Goal: Submit feedback/report problem: Submit feedback/report problem

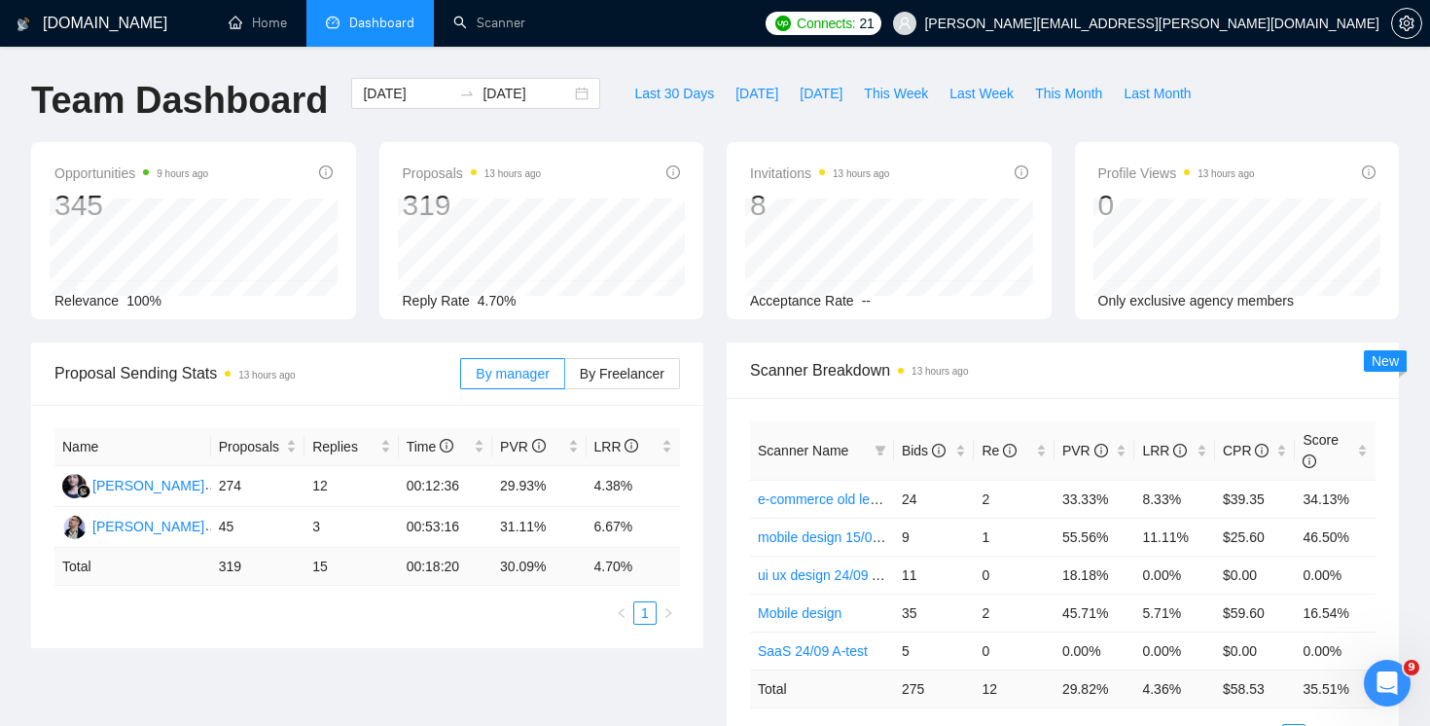
click at [351, 24] on span "Dashboard" at bounding box center [381, 23] width 65 height 17
click at [735, 93] on span "[DATE]" at bounding box center [756, 93] width 43 height 21
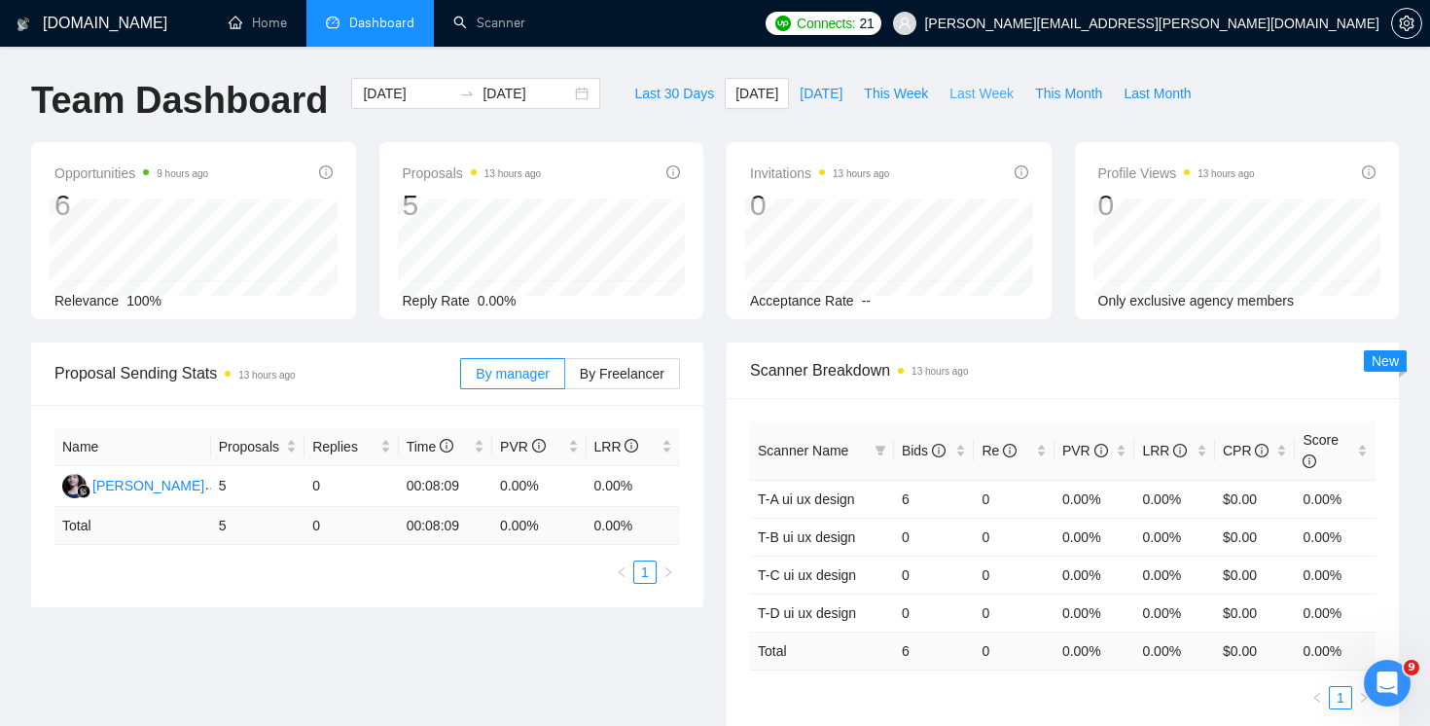
click at [960, 93] on span "Last Week" at bounding box center [981, 93] width 64 height 21
type input "2025-09-22"
type input "2025-09-28"
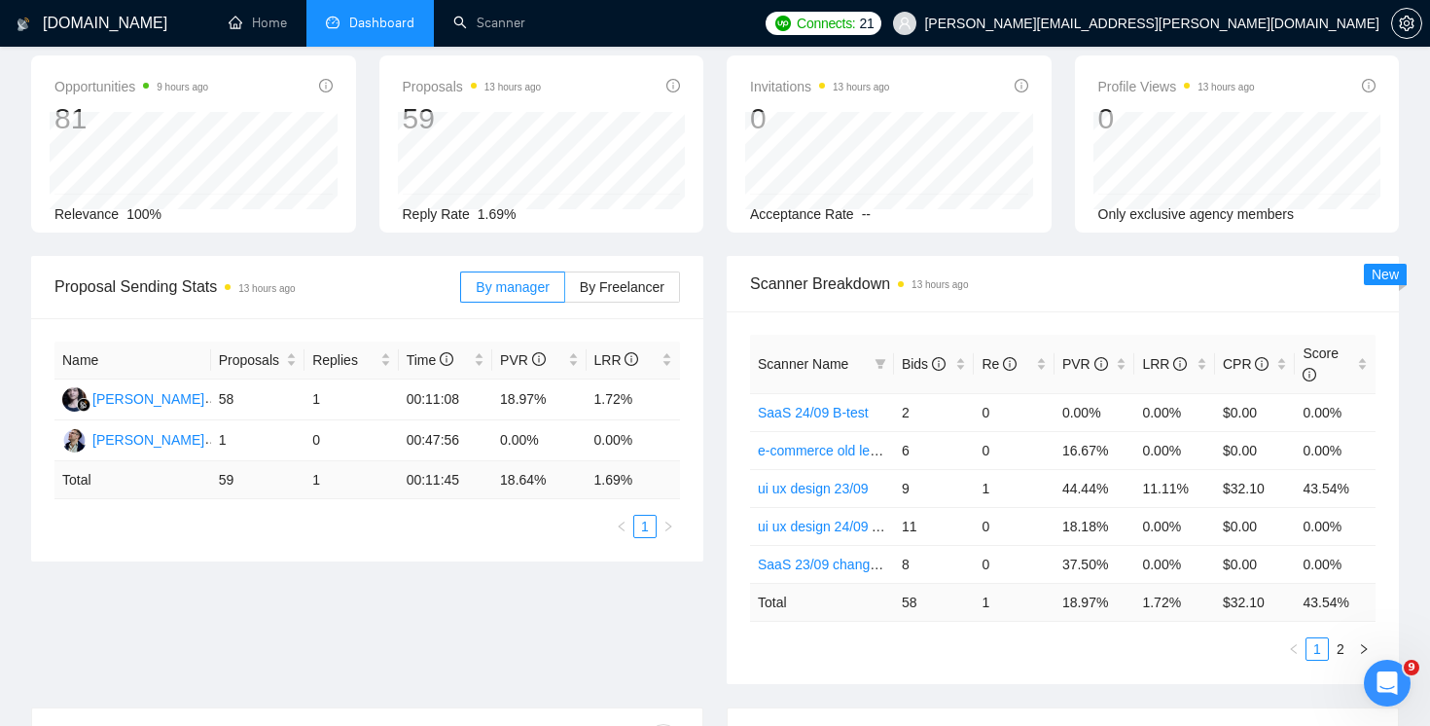
scroll to position [85, 0]
click at [1330, 646] on link "2" at bounding box center [1340, 650] width 21 height 21
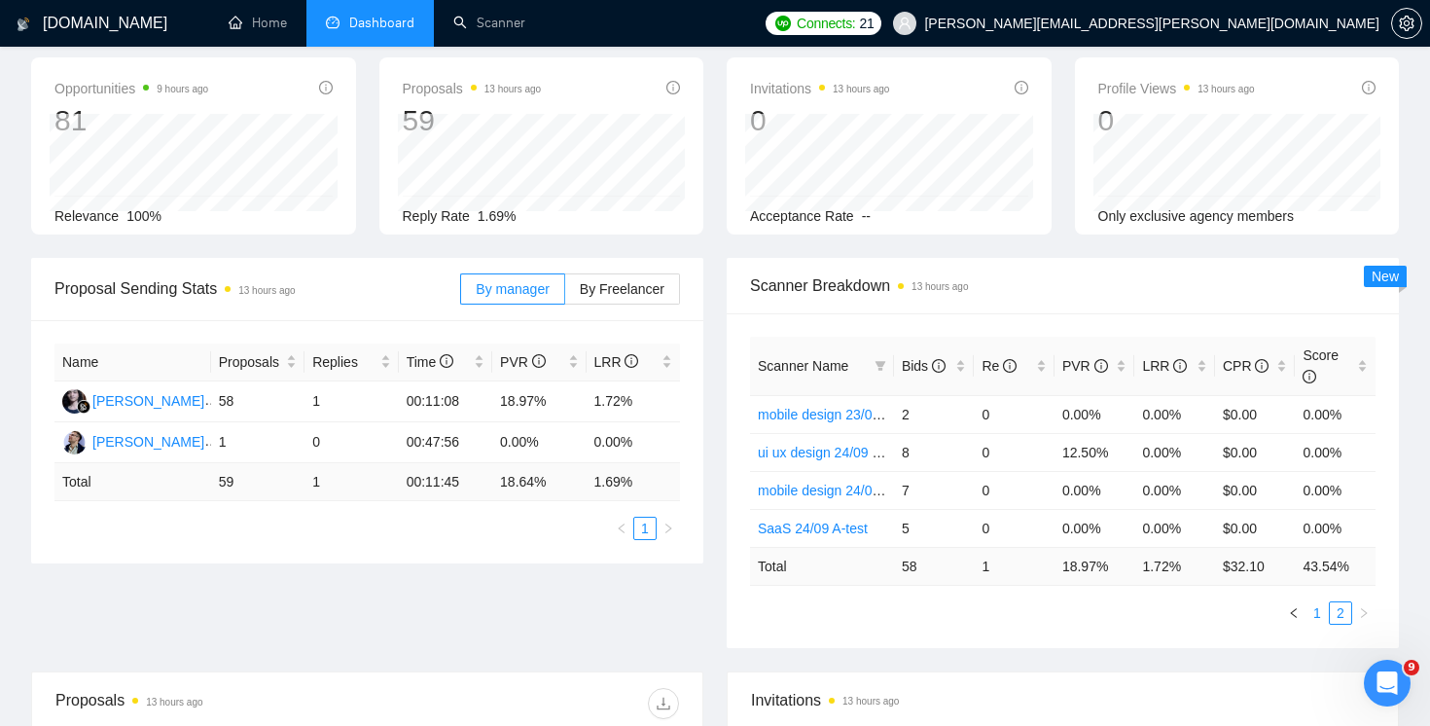
click at [1312, 613] on link "1" at bounding box center [1316, 612] width 21 height 21
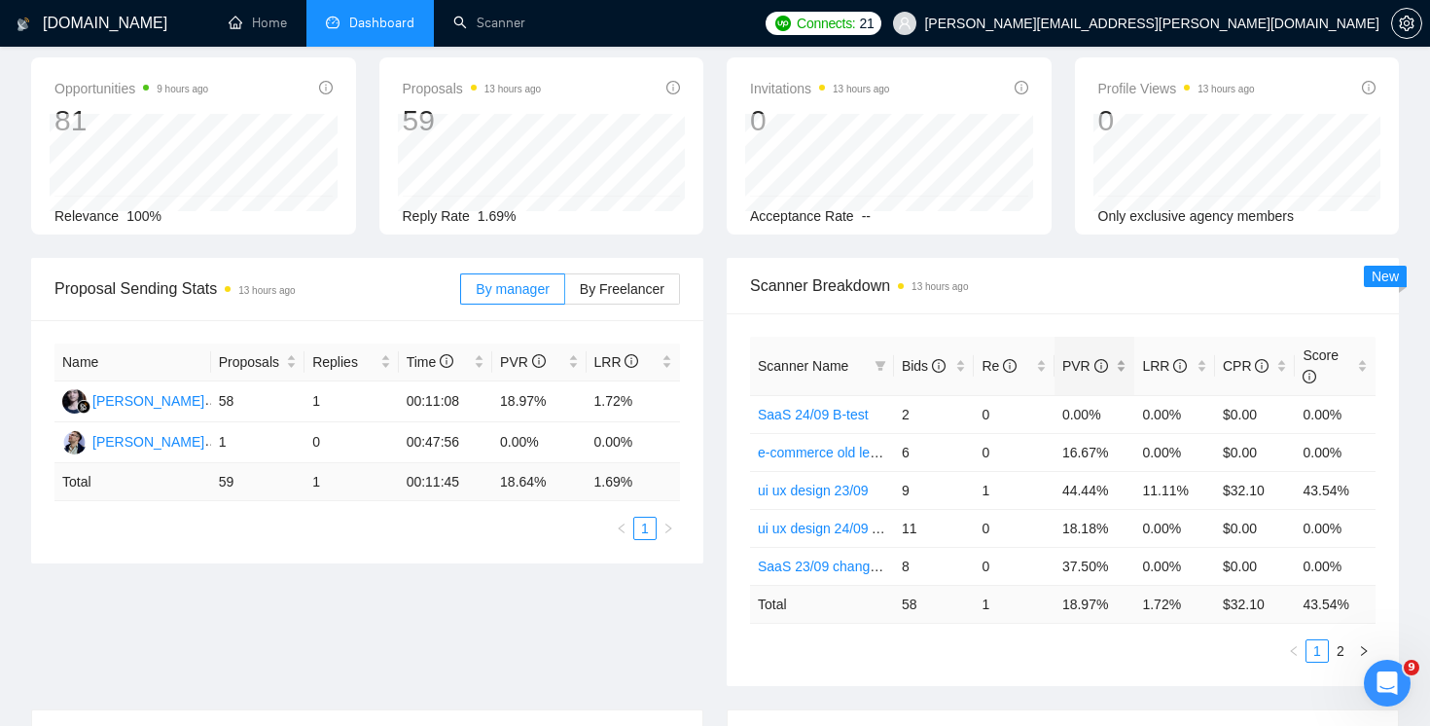
scroll to position [0, 0]
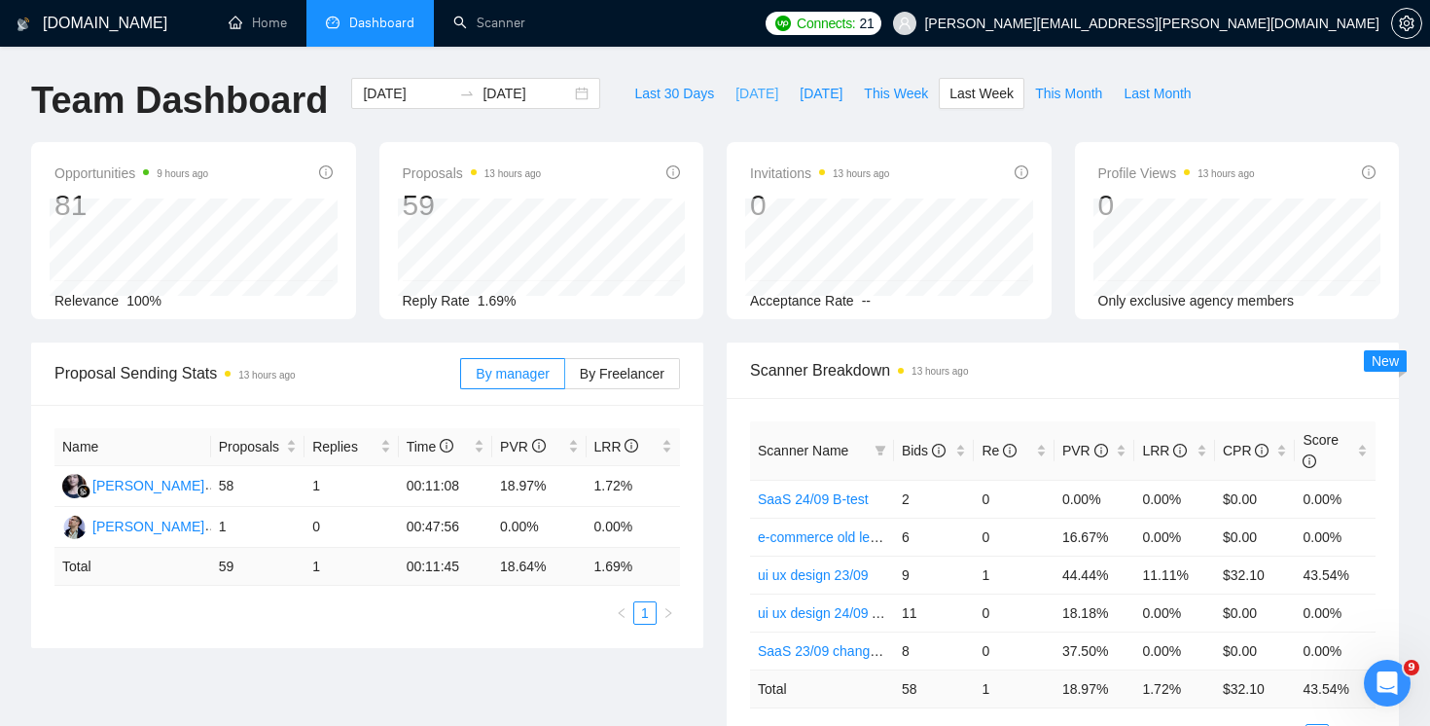
click at [739, 99] on span "[DATE]" at bounding box center [756, 93] width 43 height 21
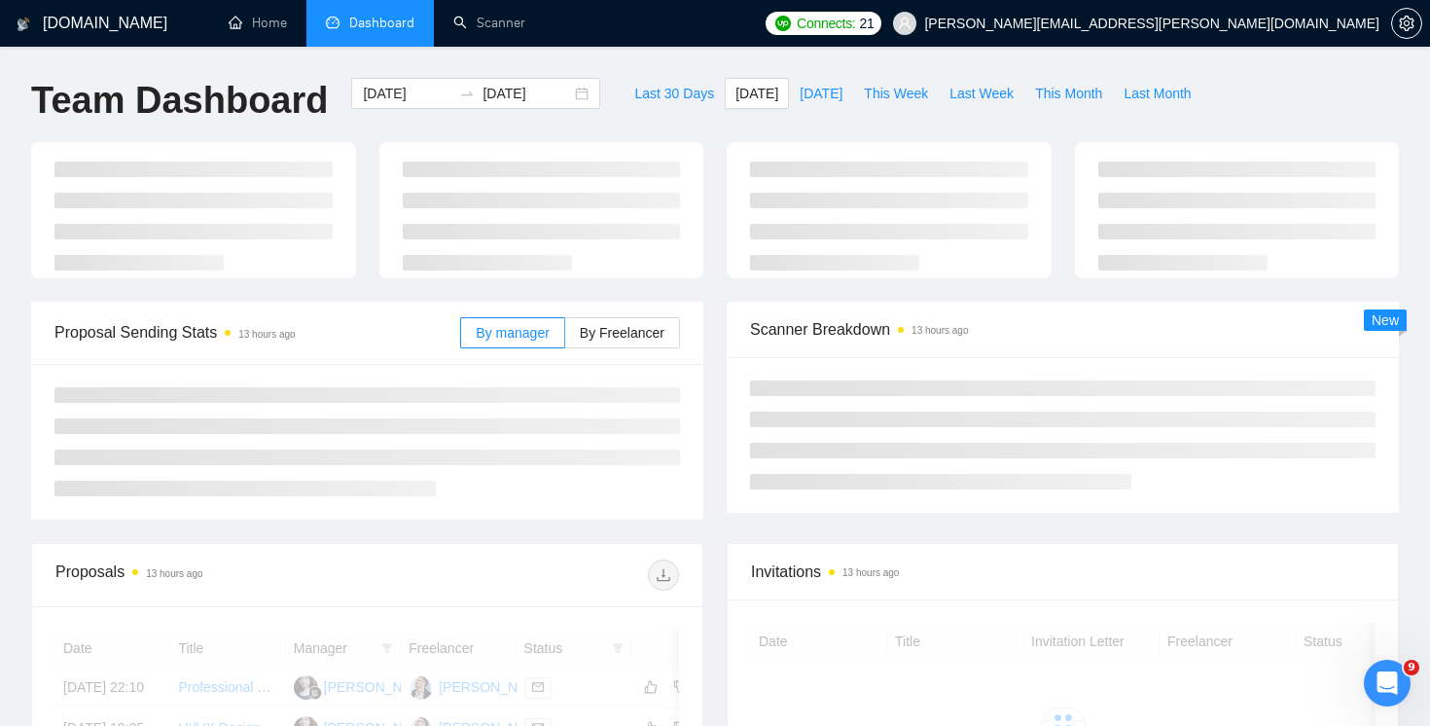
type input "[DATE]"
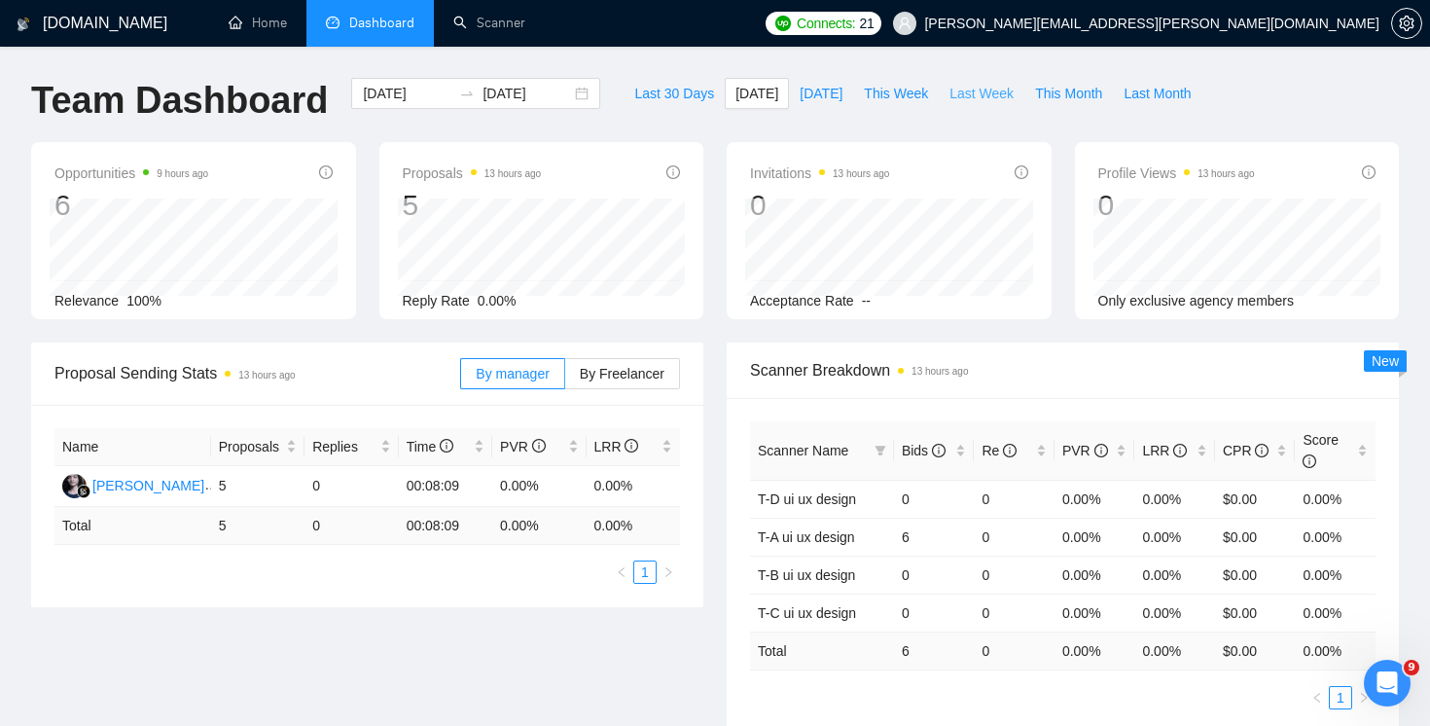
click at [989, 91] on span "Last Week" at bounding box center [981, 93] width 64 height 21
type input "2025-09-22"
type input "2025-09-28"
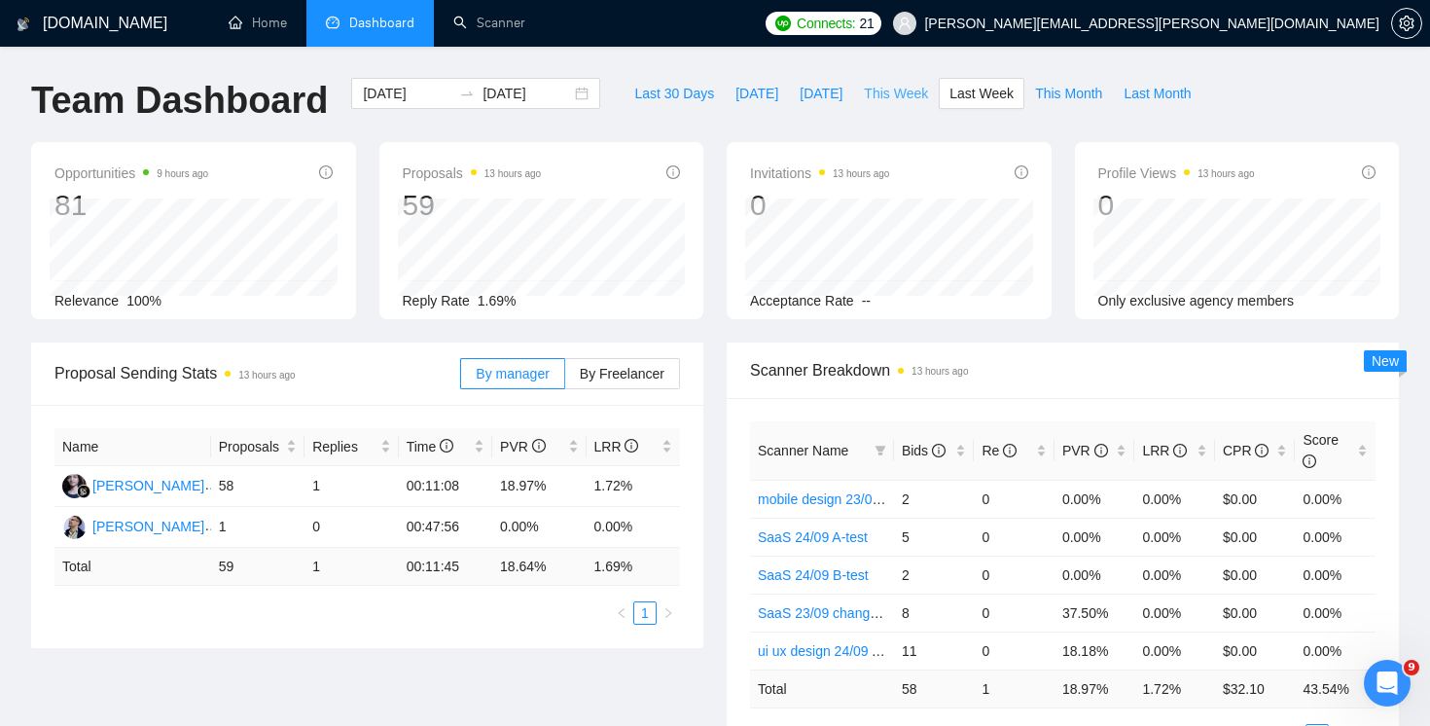
click at [906, 99] on span "This Week" at bounding box center [896, 93] width 64 height 21
type input "[DATE]"
type input "2025-10-05"
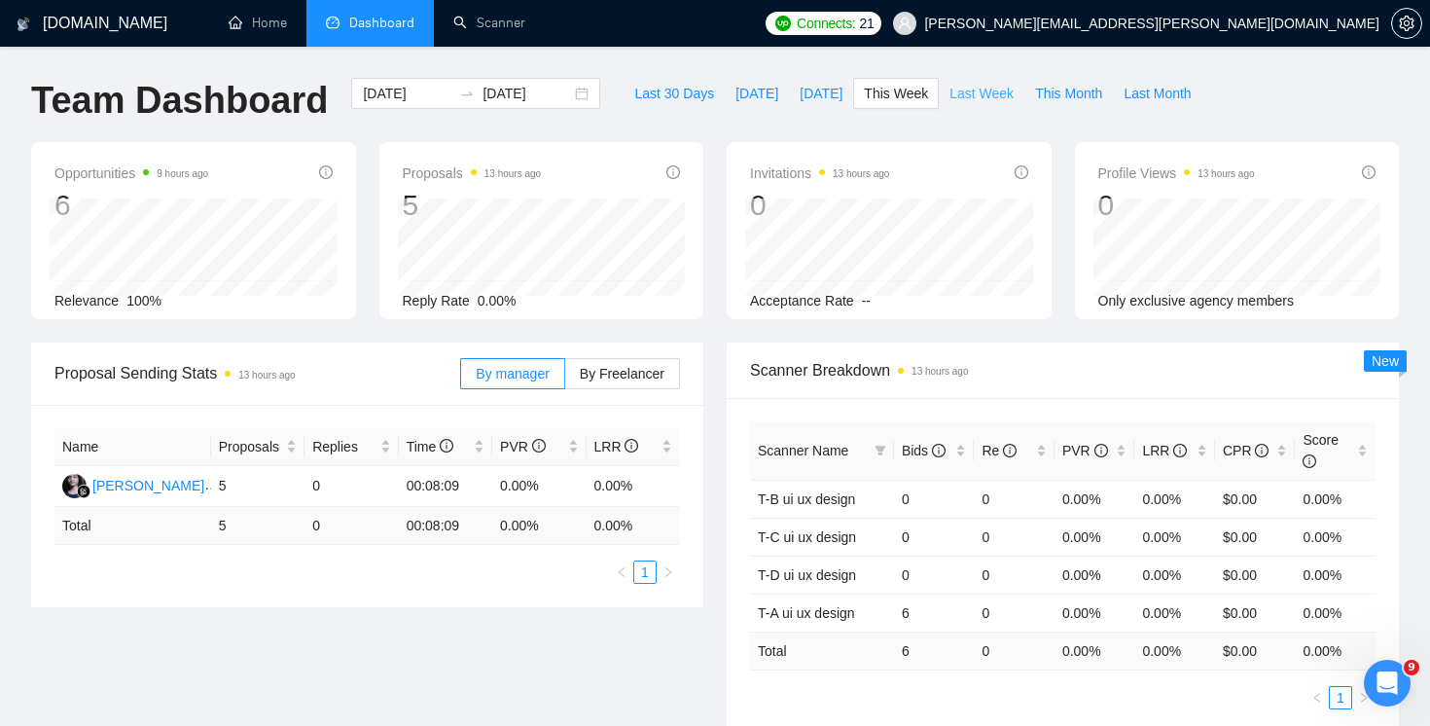
click at [992, 98] on span "Last Week" at bounding box center [981, 93] width 64 height 21
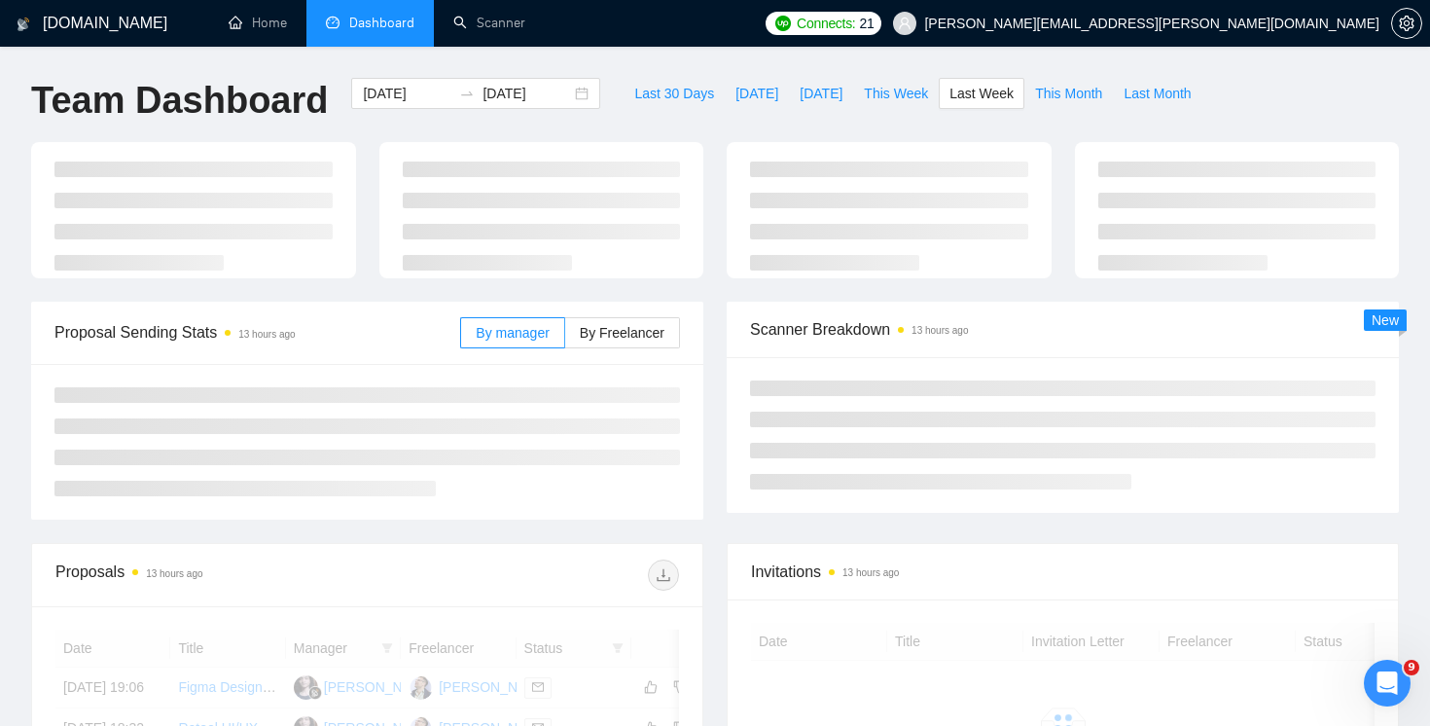
type input "2025-09-22"
type input "2025-09-28"
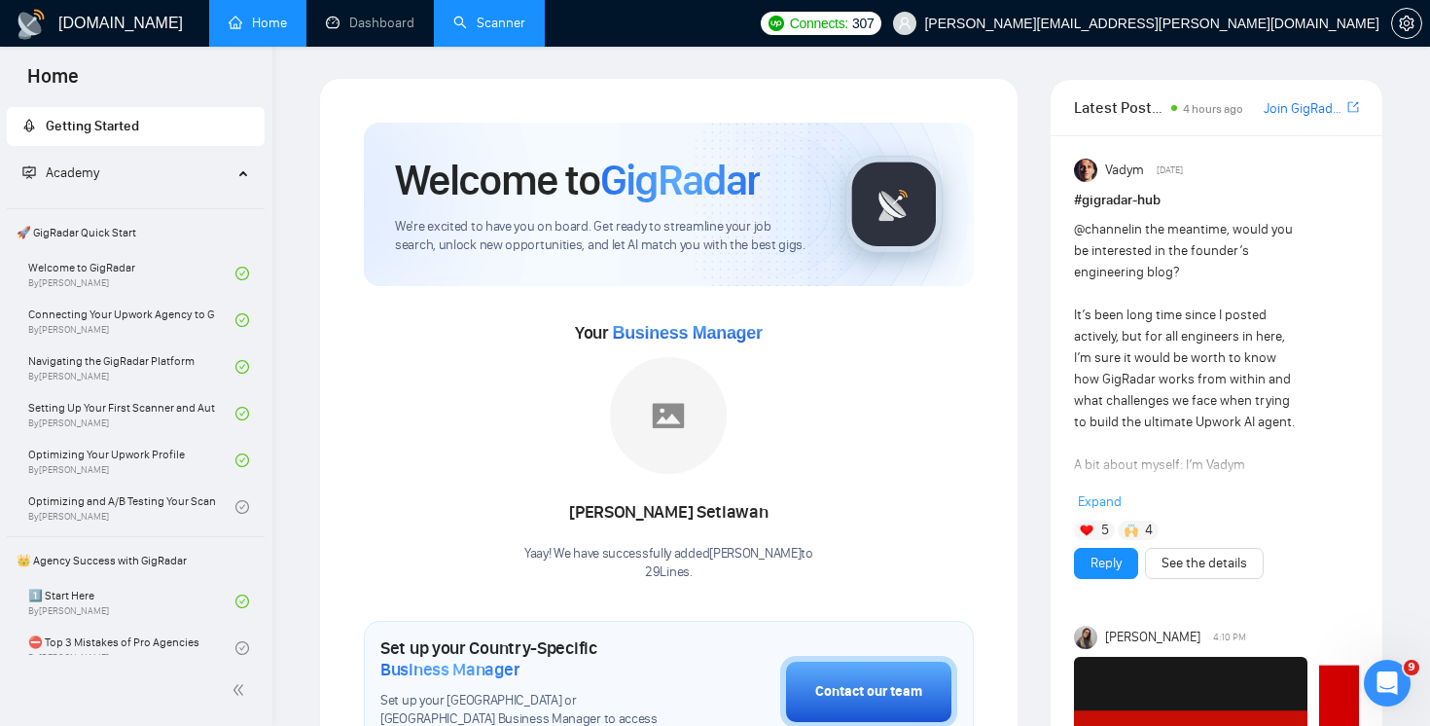
click at [485, 16] on link "Scanner" at bounding box center [489, 23] width 72 height 17
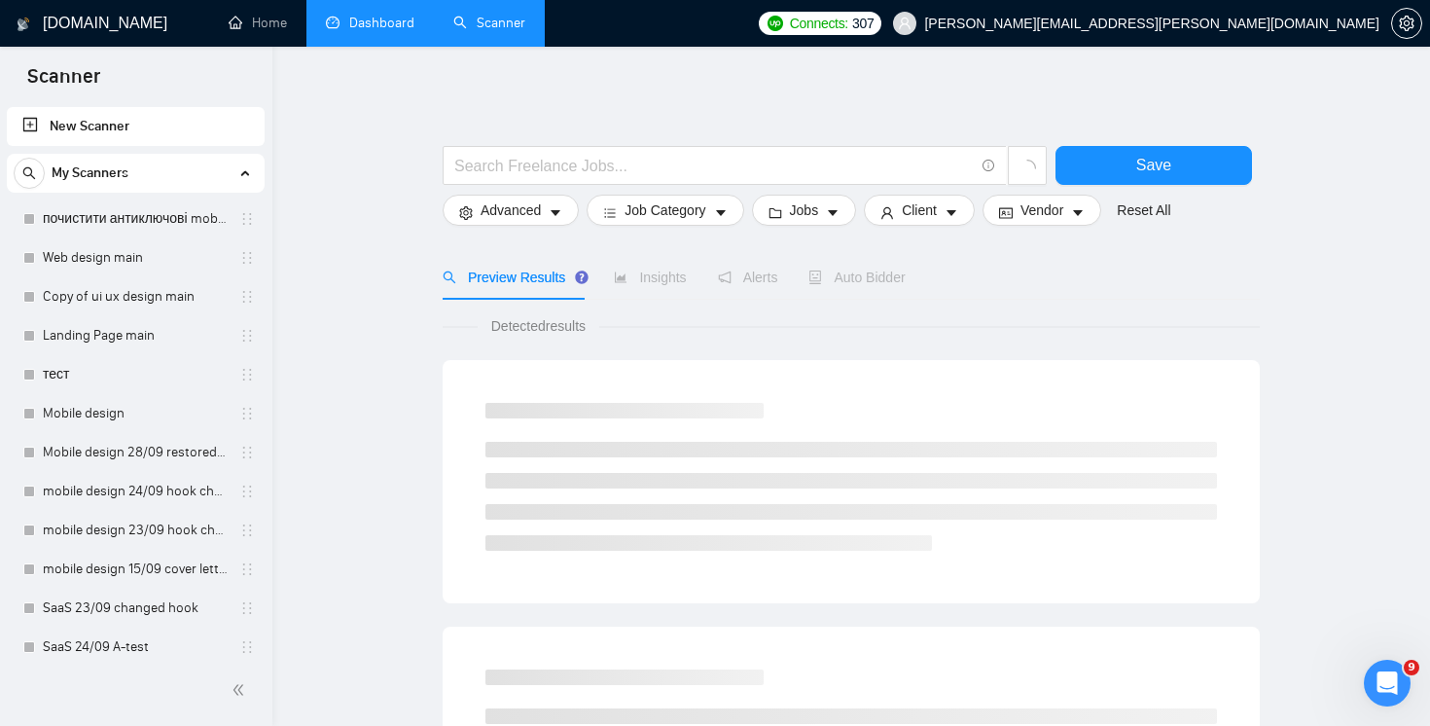
click at [372, 23] on link "Dashboard" at bounding box center [370, 23] width 89 height 17
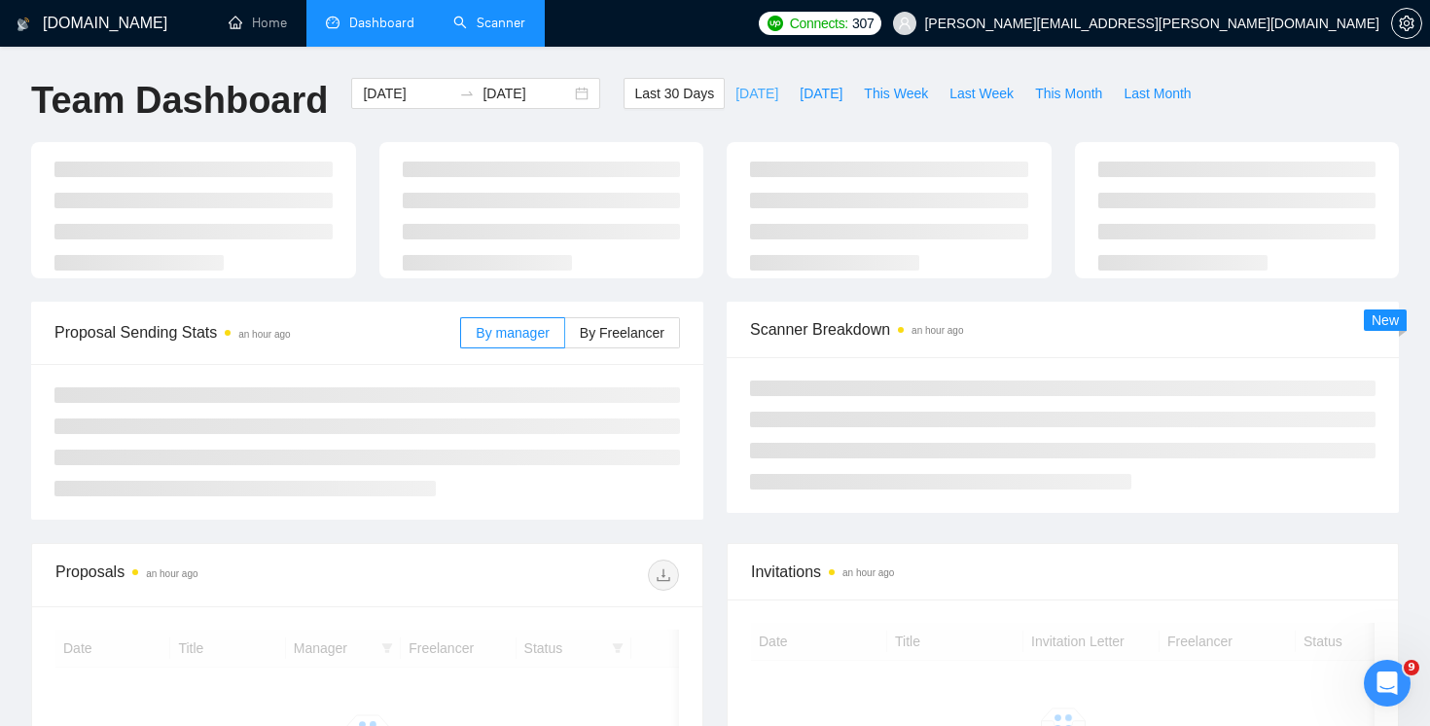
click at [735, 97] on span "[DATE]" at bounding box center [756, 93] width 43 height 21
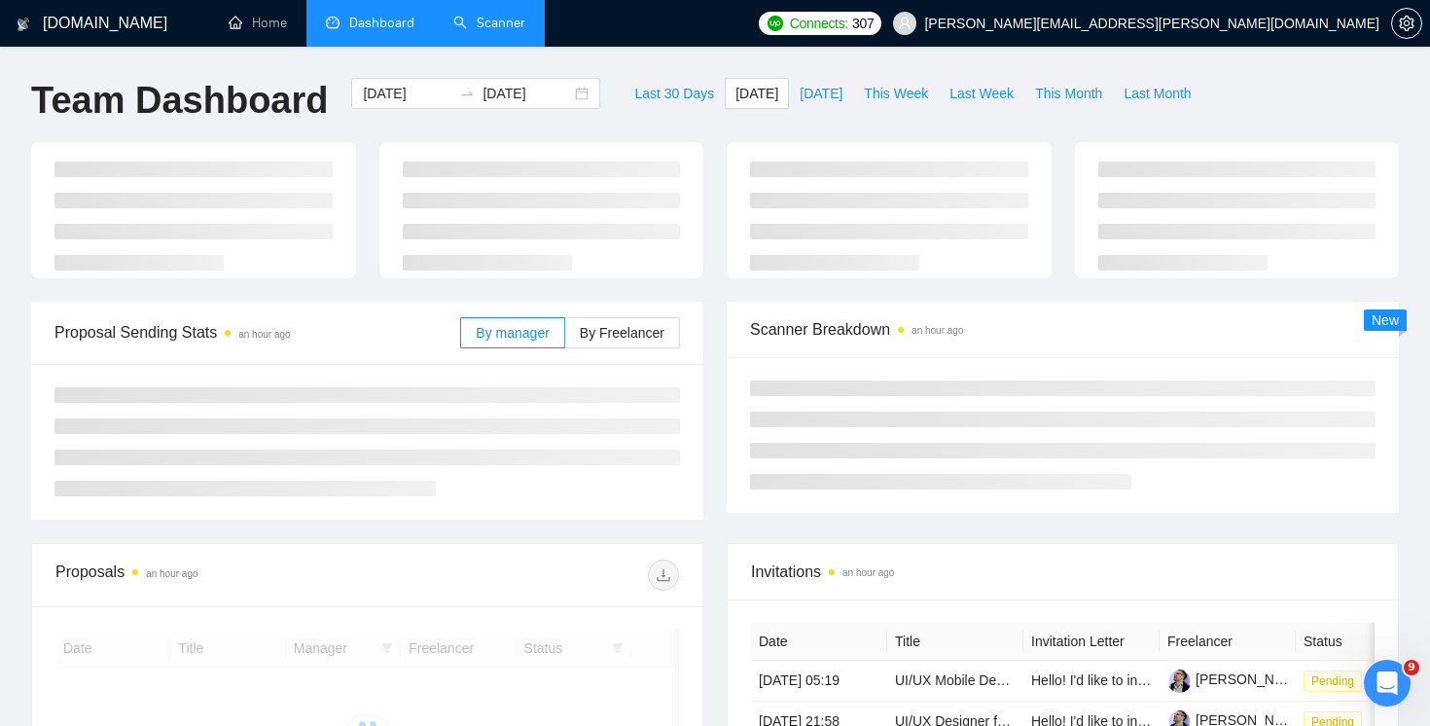
type input "[DATE]"
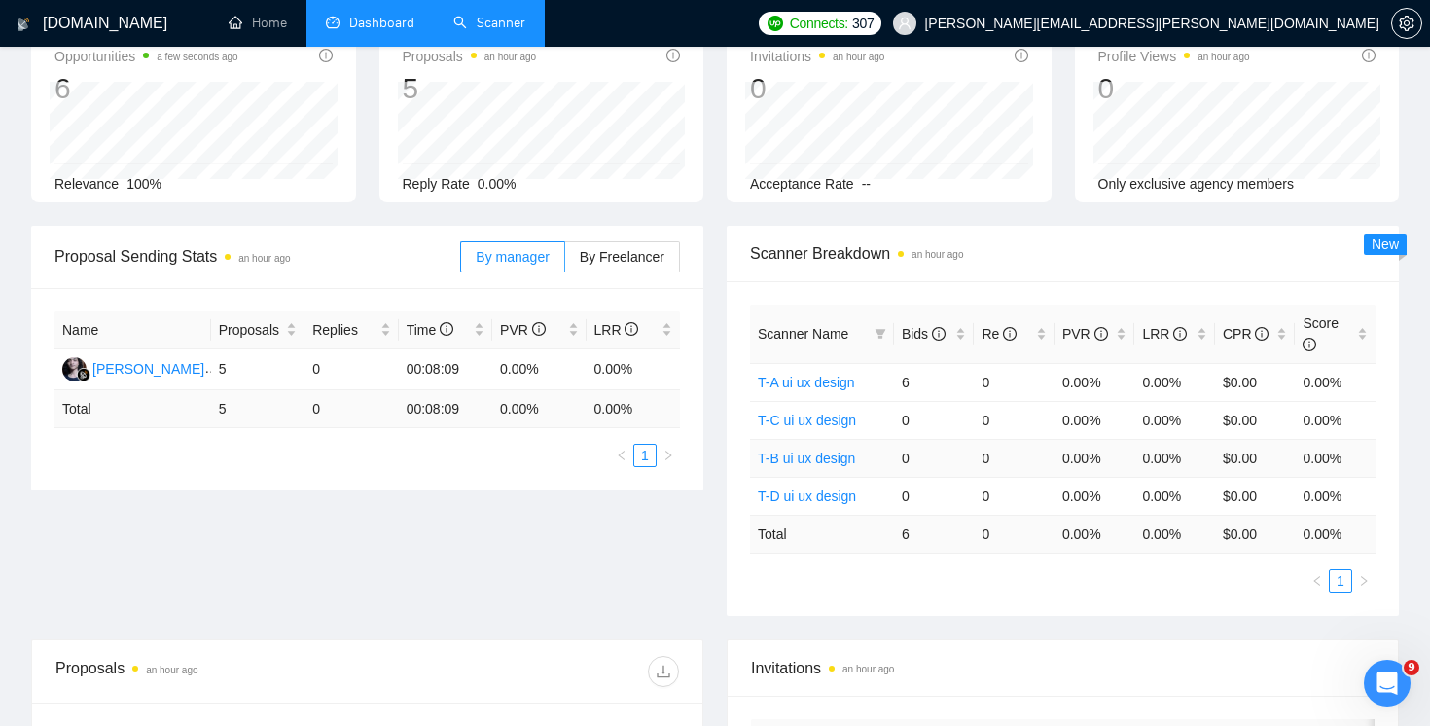
scroll to position [35, 0]
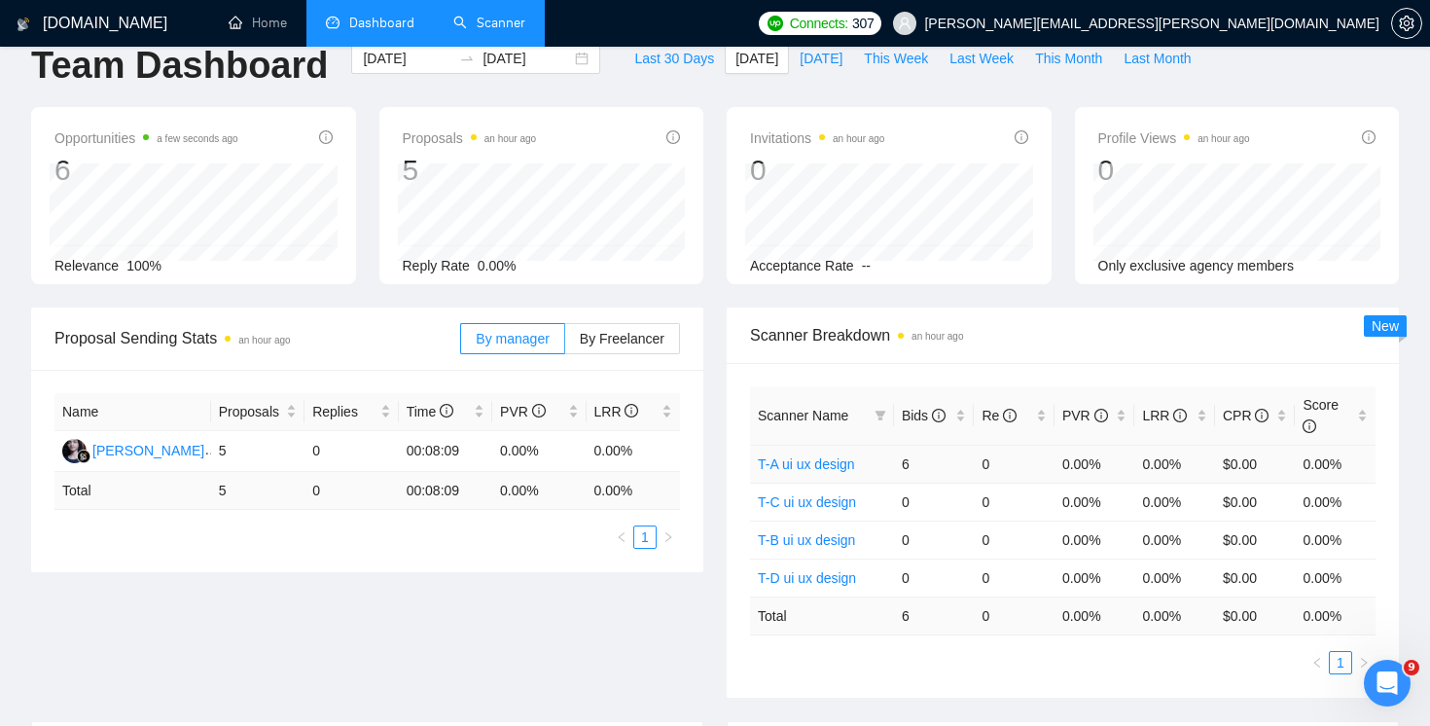
click at [814, 469] on link "T-A ui ux design" at bounding box center [806, 464] width 97 height 16
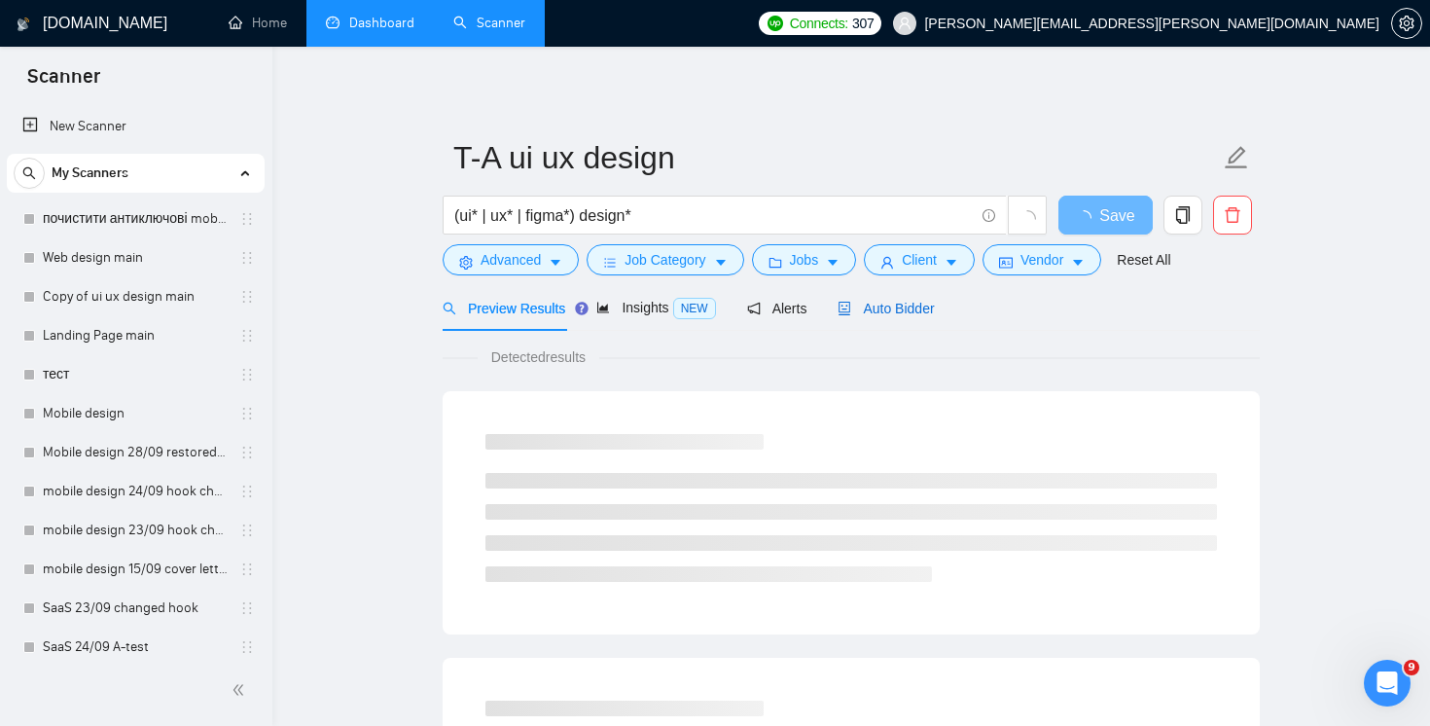
click at [901, 302] on span "Auto Bidder" at bounding box center [885, 309] width 96 height 16
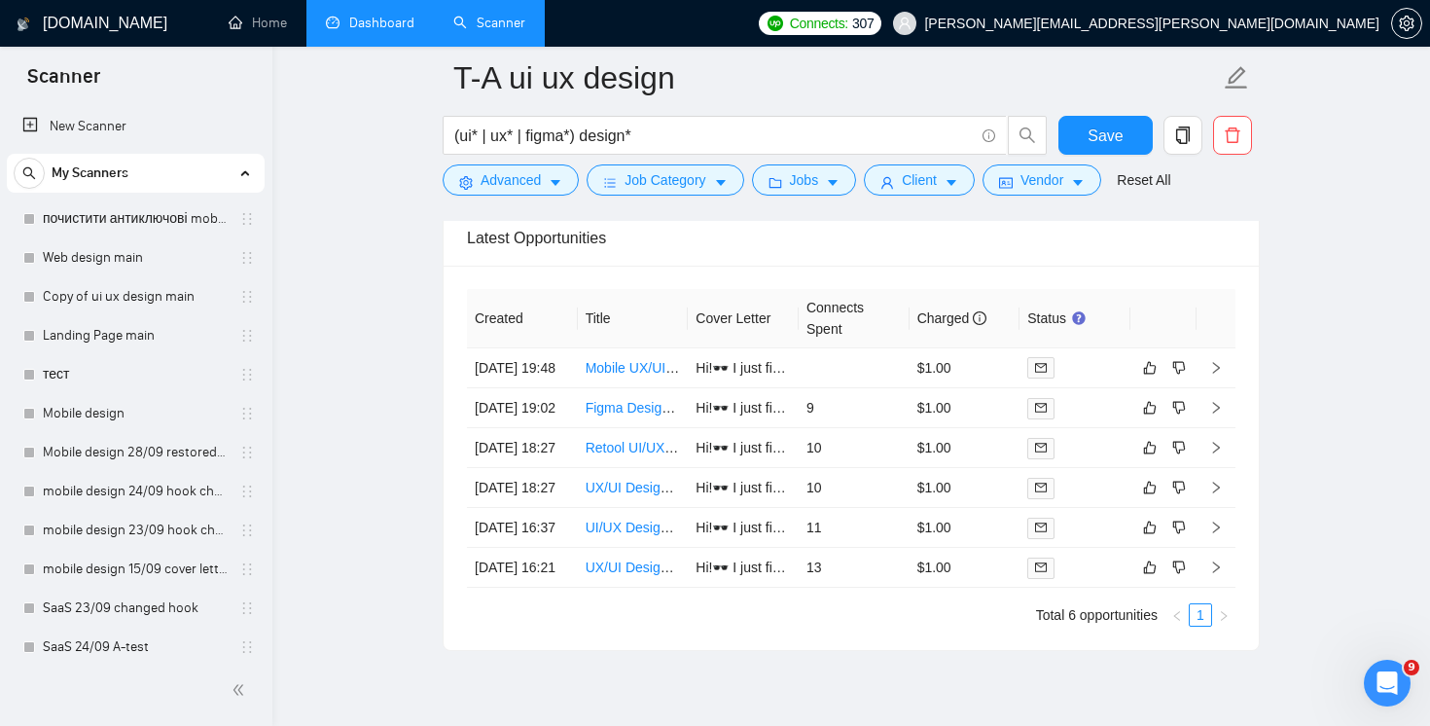
scroll to position [868, 0]
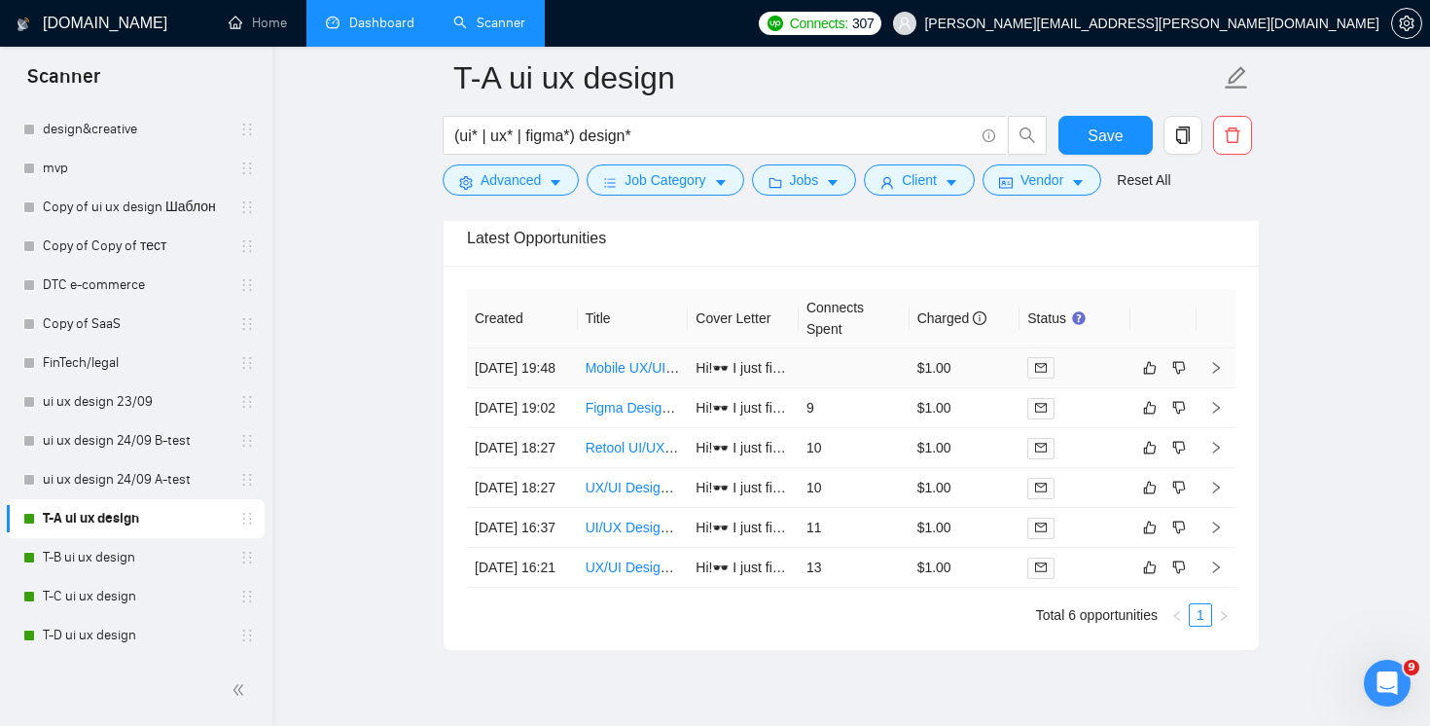
click at [840, 387] on td at bounding box center [854, 368] width 111 height 40
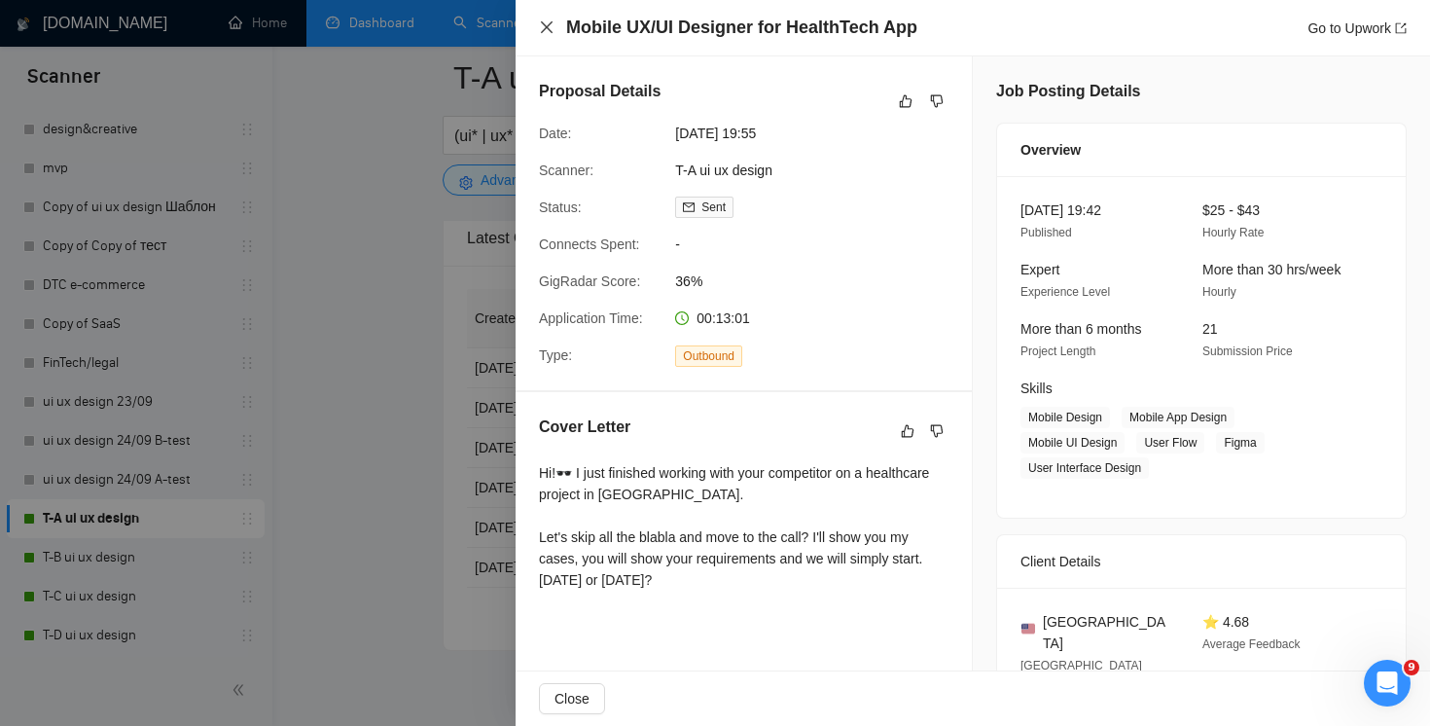
click at [544, 33] on icon "close" at bounding box center [547, 27] width 16 height 16
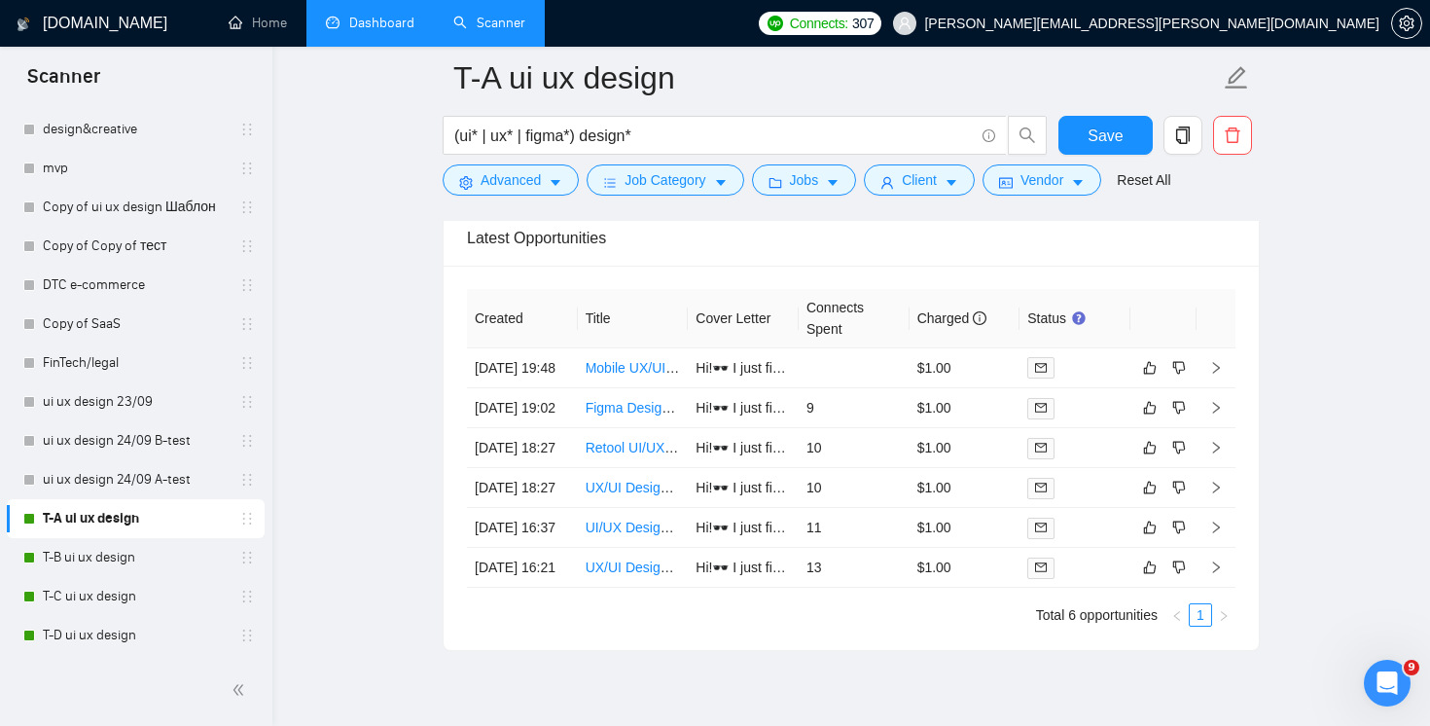
click at [835, 242] on div "Latest Opportunities" at bounding box center [851, 237] width 768 height 55
click at [850, 468] on td "10" at bounding box center [854, 448] width 111 height 40
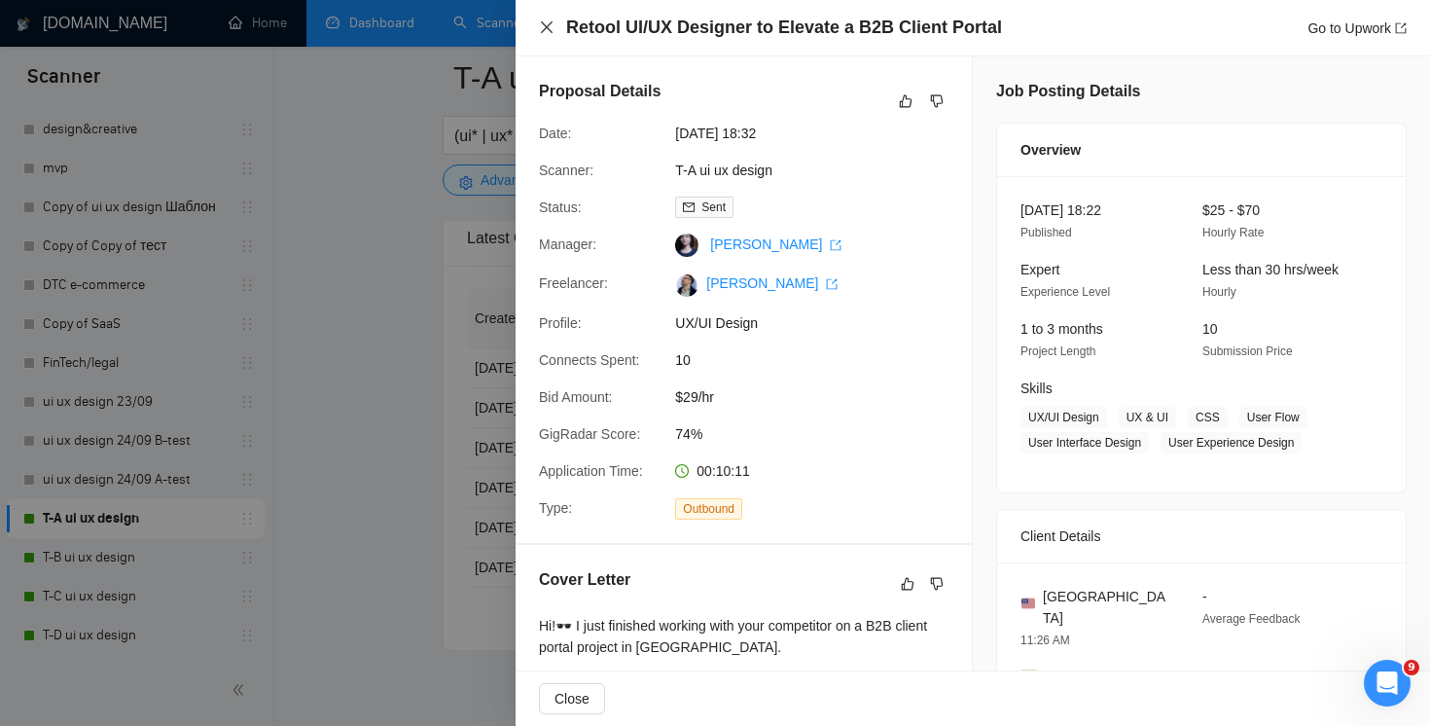
click at [549, 26] on icon "close" at bounding box center [547, 27] width 16 height 16
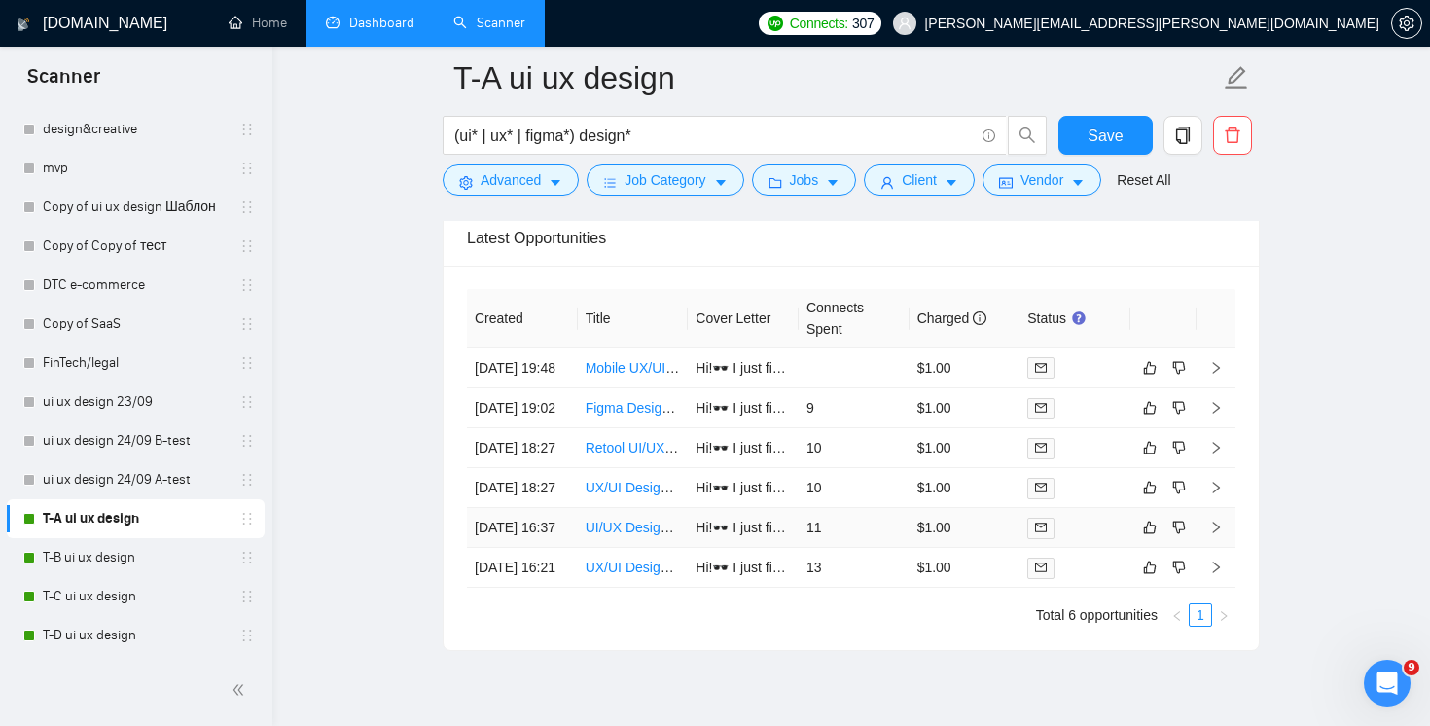
click at [865, 548] on td "11" at bounding box center [854, 528] width 111 height 40
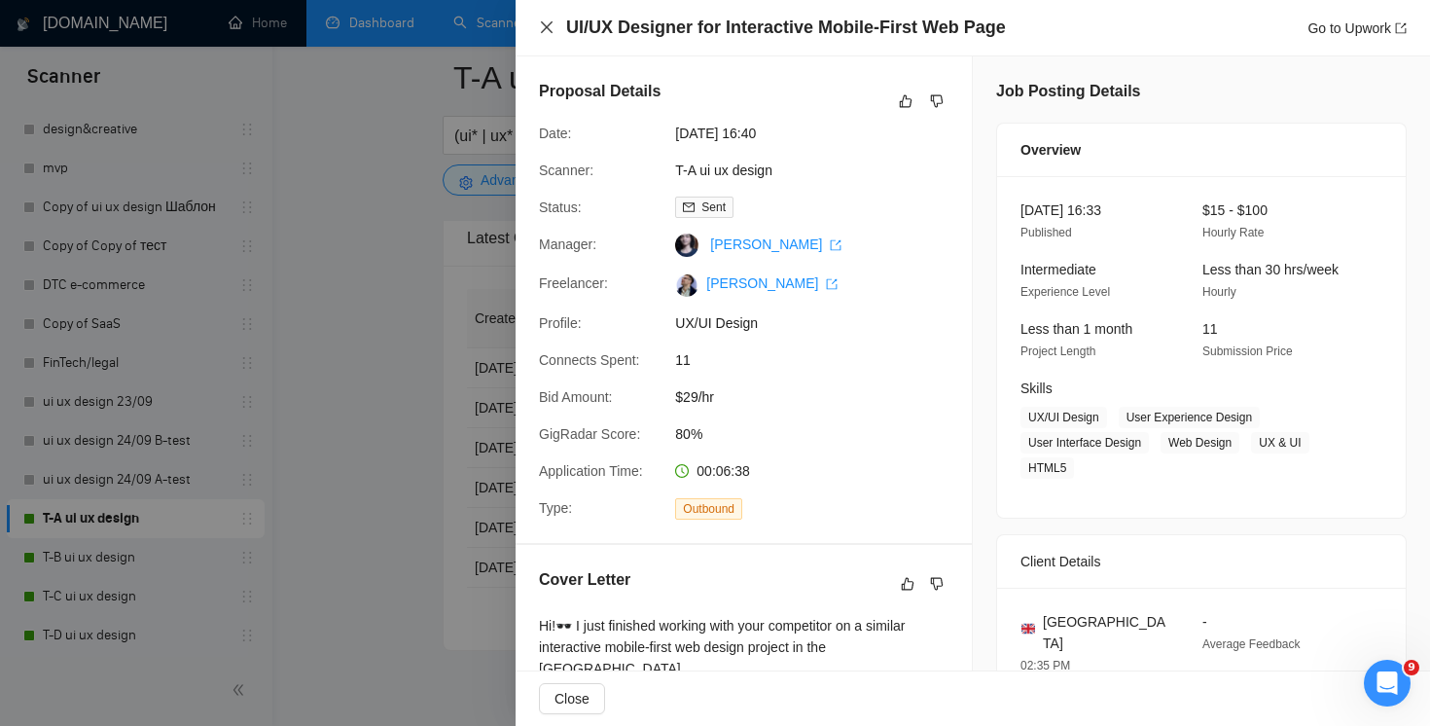
click at [544, 28] on icon "close" at bounding box center [547, 27] width 16 height 16
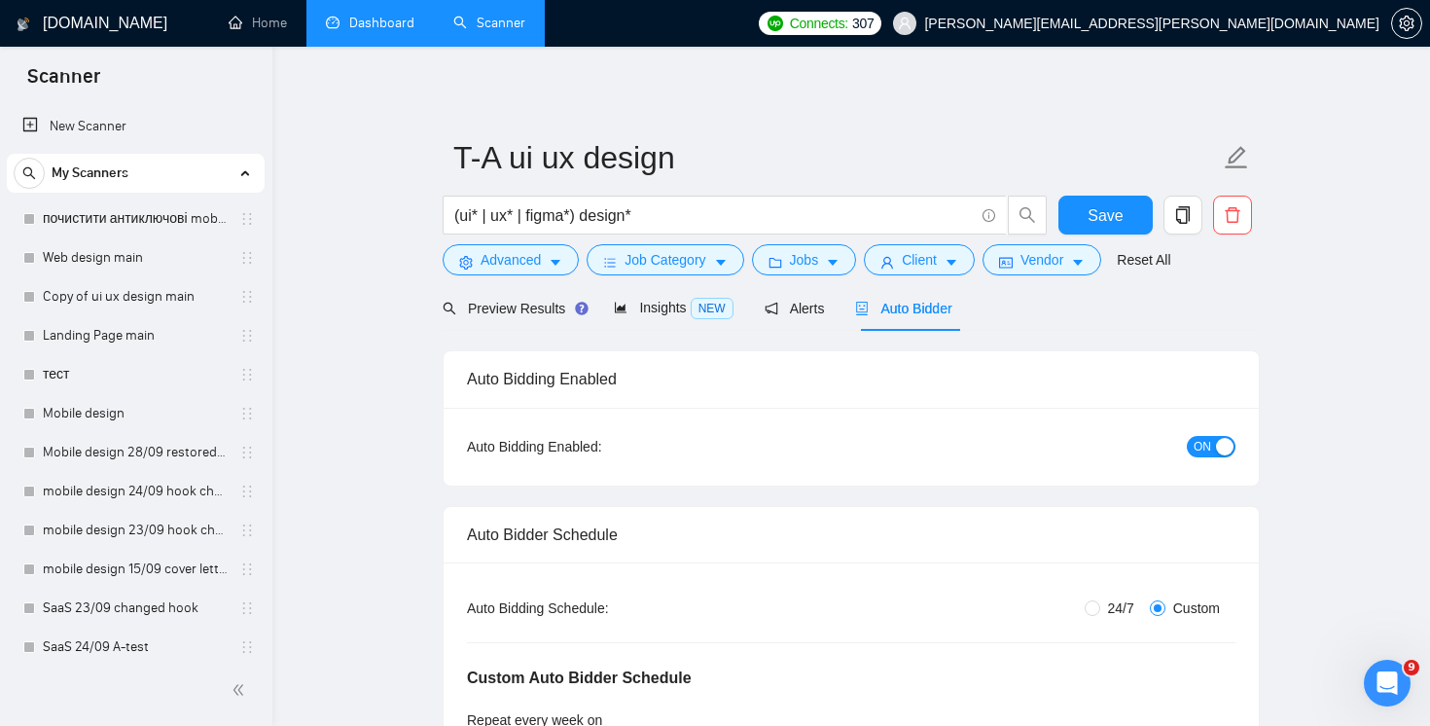
click at [342, 19] on link "Dashboard" at bounding box center [370, 23] width 89 height 17
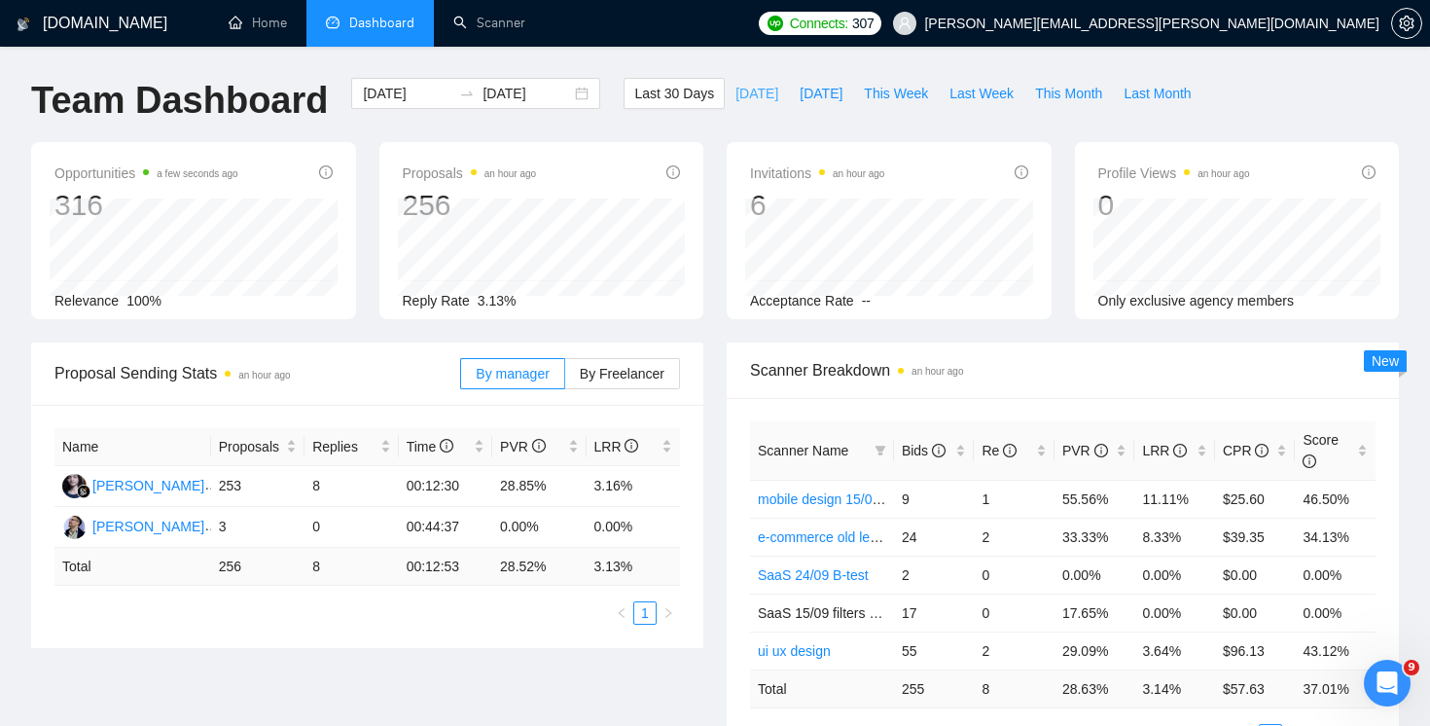
click at [735, 102] on span "[DATE]" at bounding box center [756, 93] width 43 height 21
type input "[DATE]"
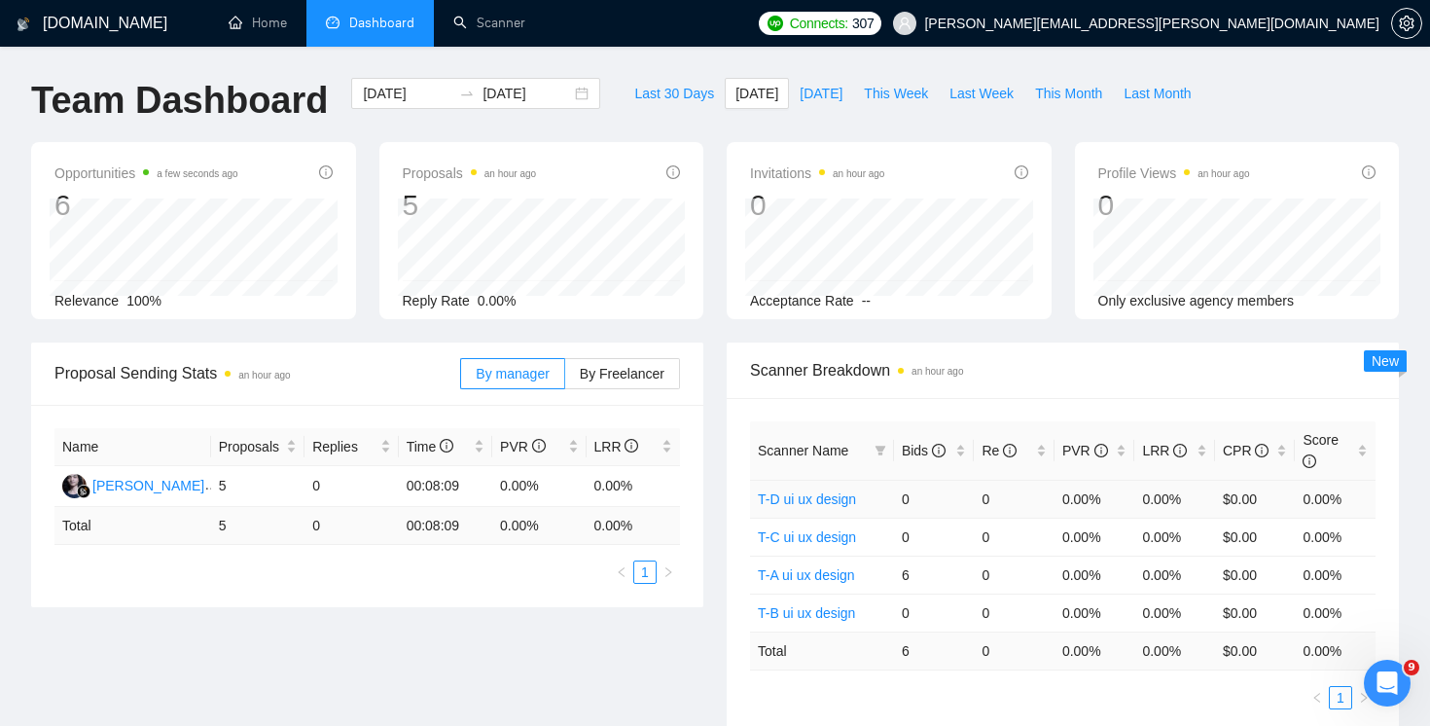
scroll to position [61, 0]
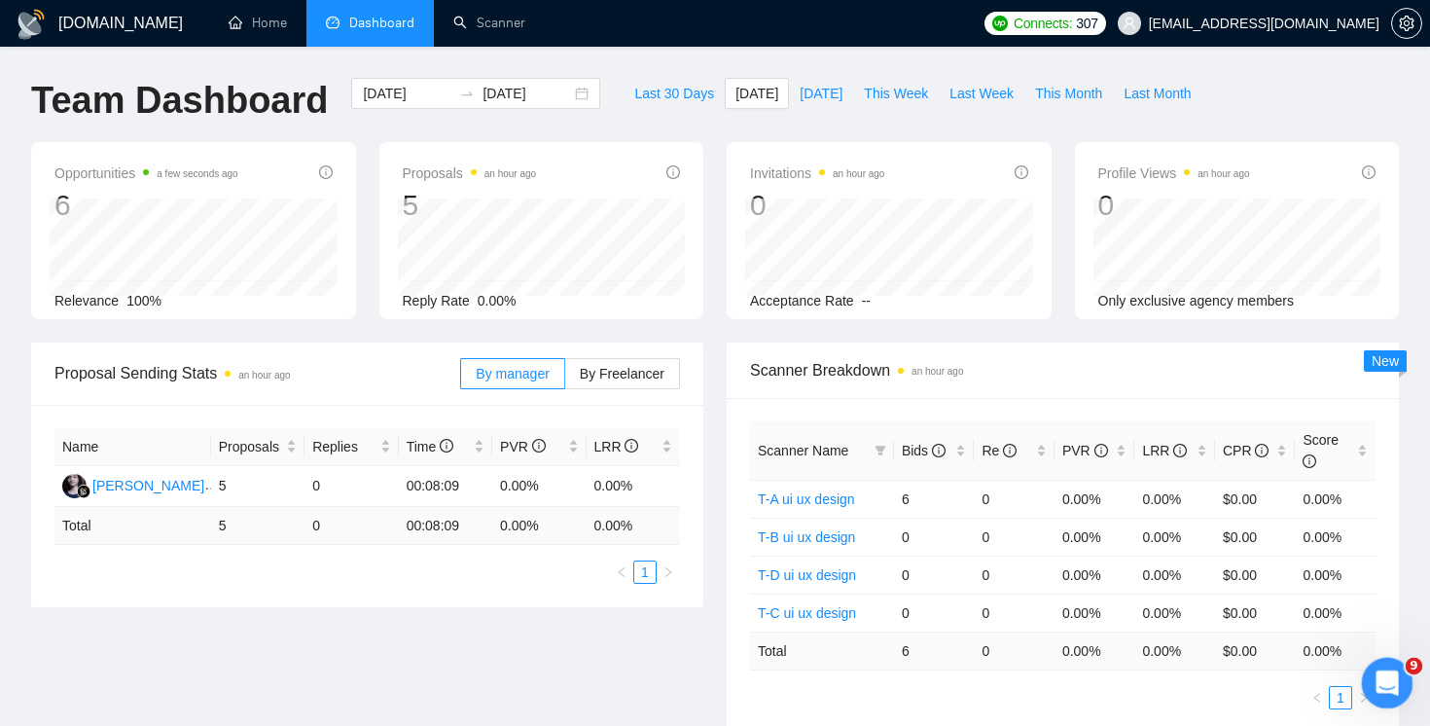
click at [1388, 673] on icon "Открыть службу сообщений Intercom" at bounding box center [1384, 680] width 32 height 32
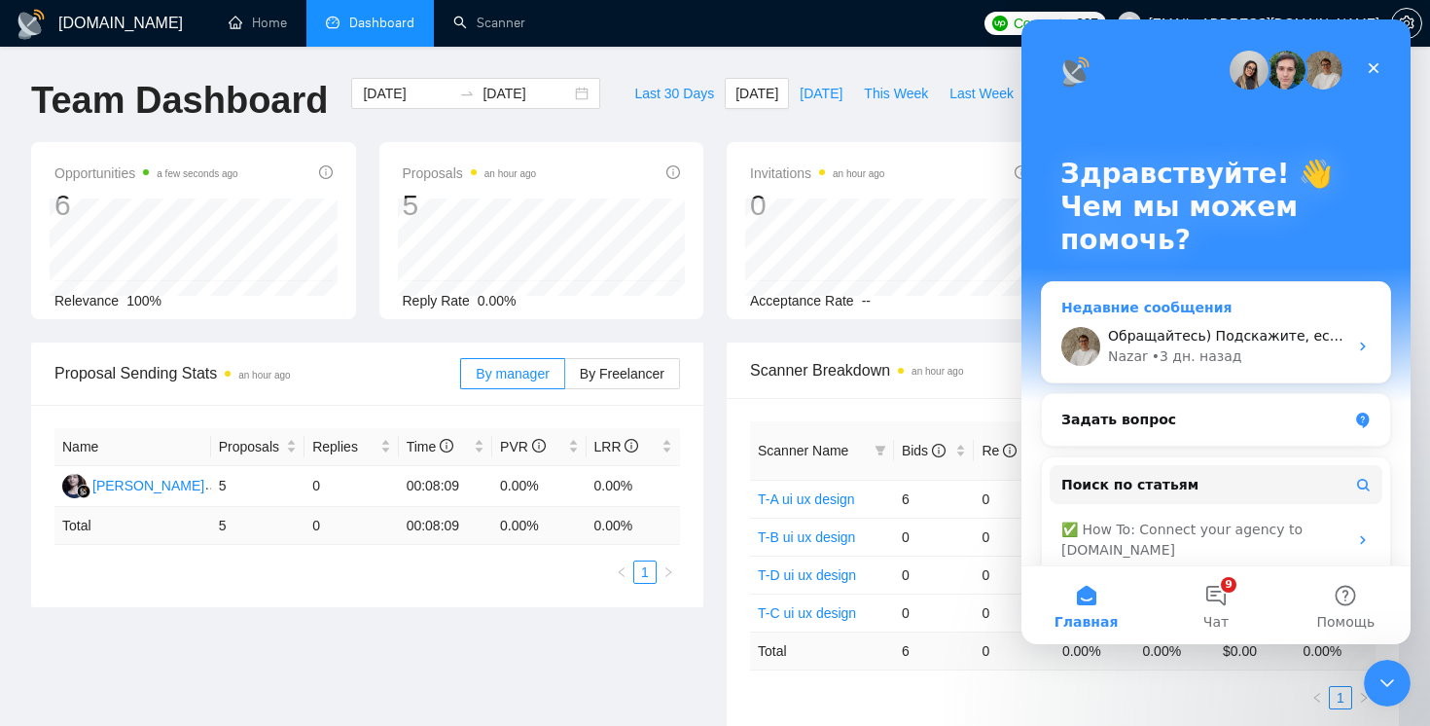
click at [1314, 367] on div "Обращайтесь) Подскажите, если возникнут дополнительные вопросы Nazar • [DATE]" at bounding box center [1216, 346] width 348 height 72
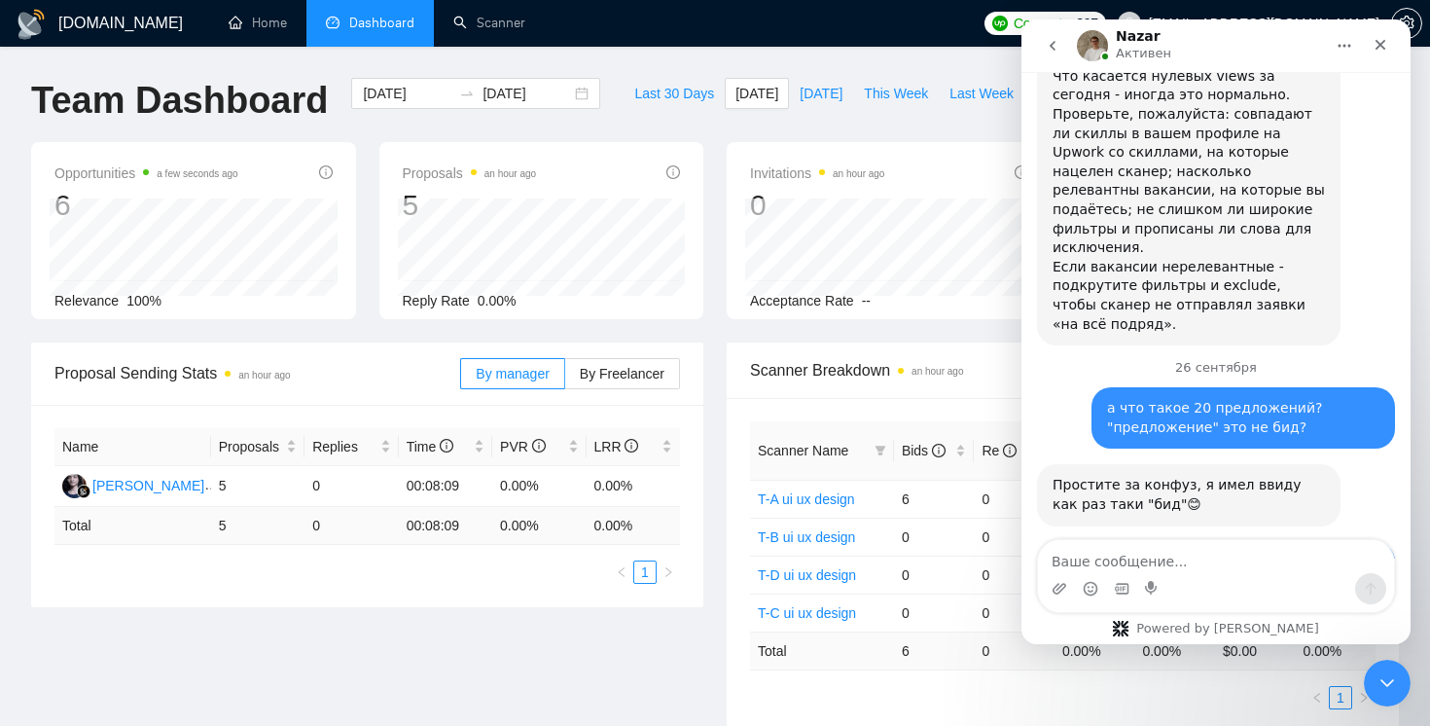
scroll to position [7442, 0]
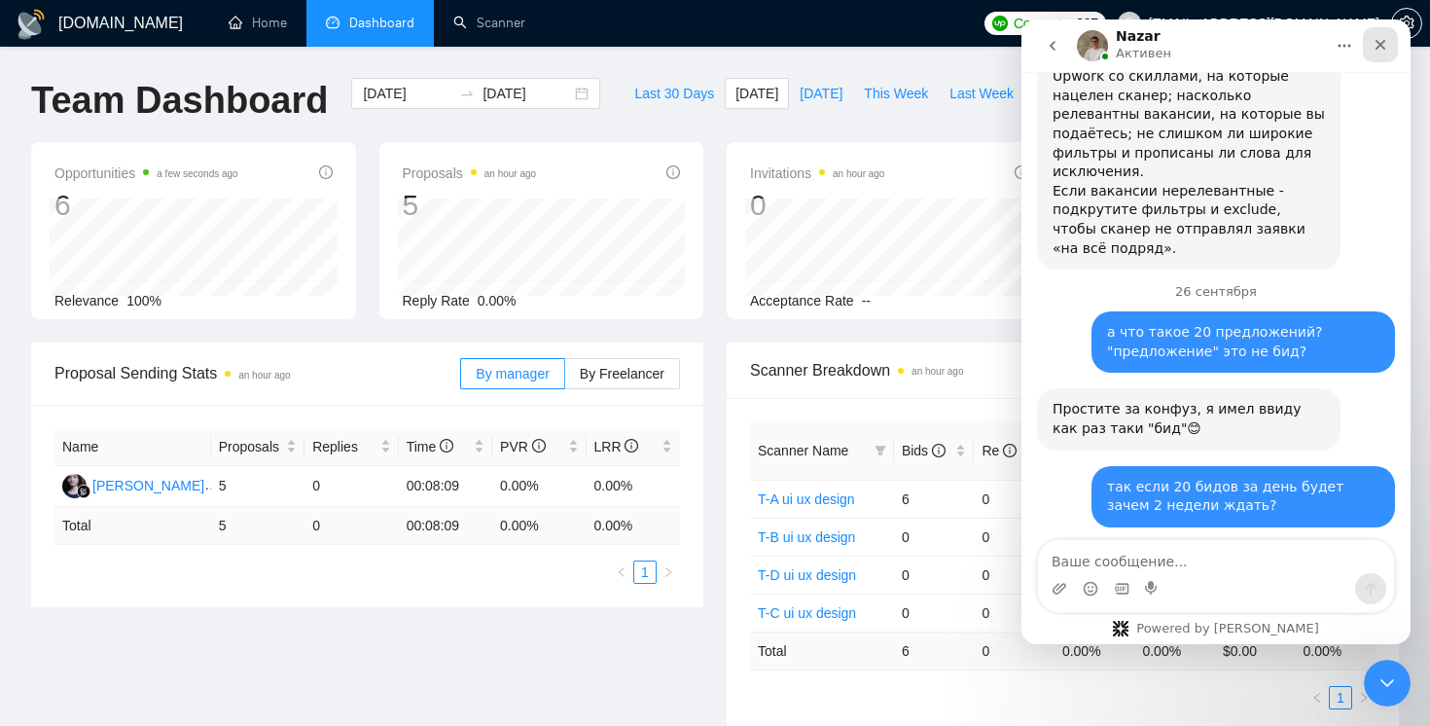
click at [1384, 43] on icon "Закрыть" at bounding box center [1380, 45] width 16 height 16
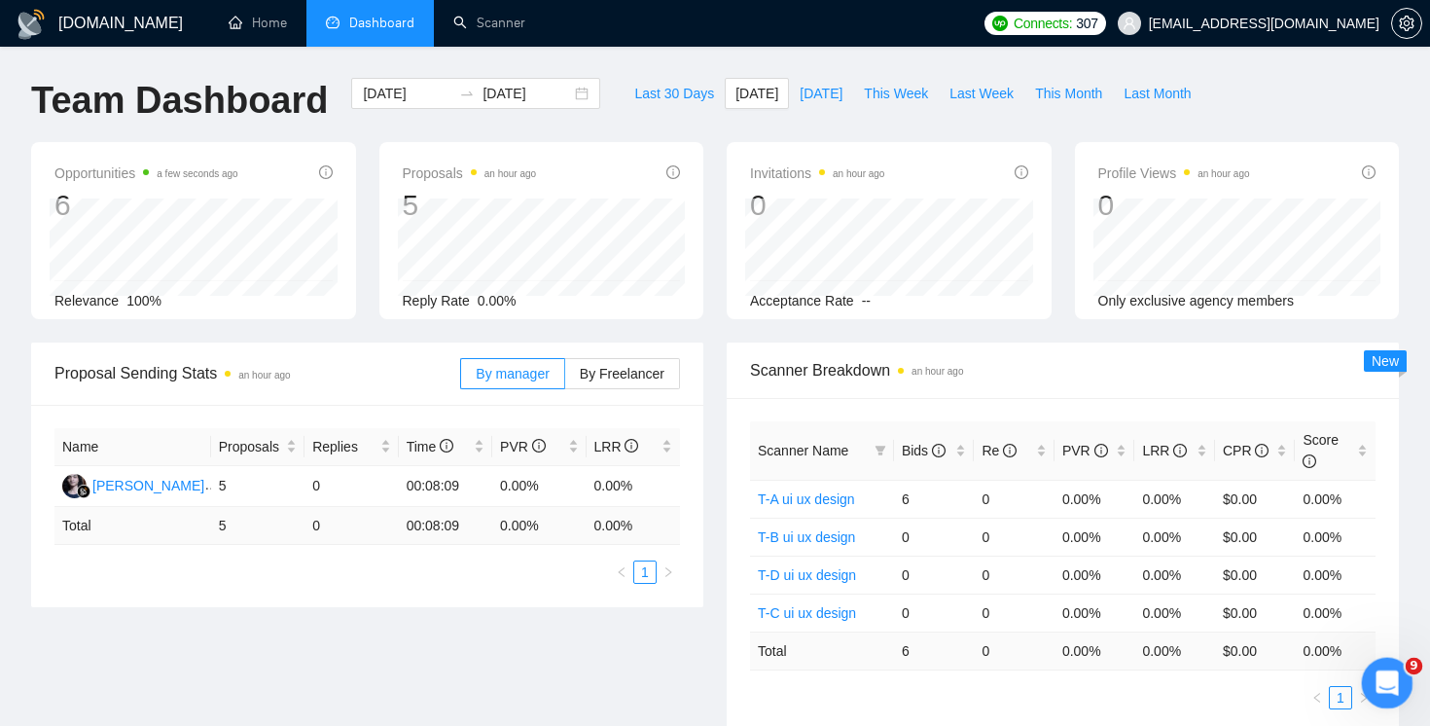
click at [1382, 679] on icon "Открыть службу сообщений Intercom" at bounding box center [1384, 680] width 32 height 32
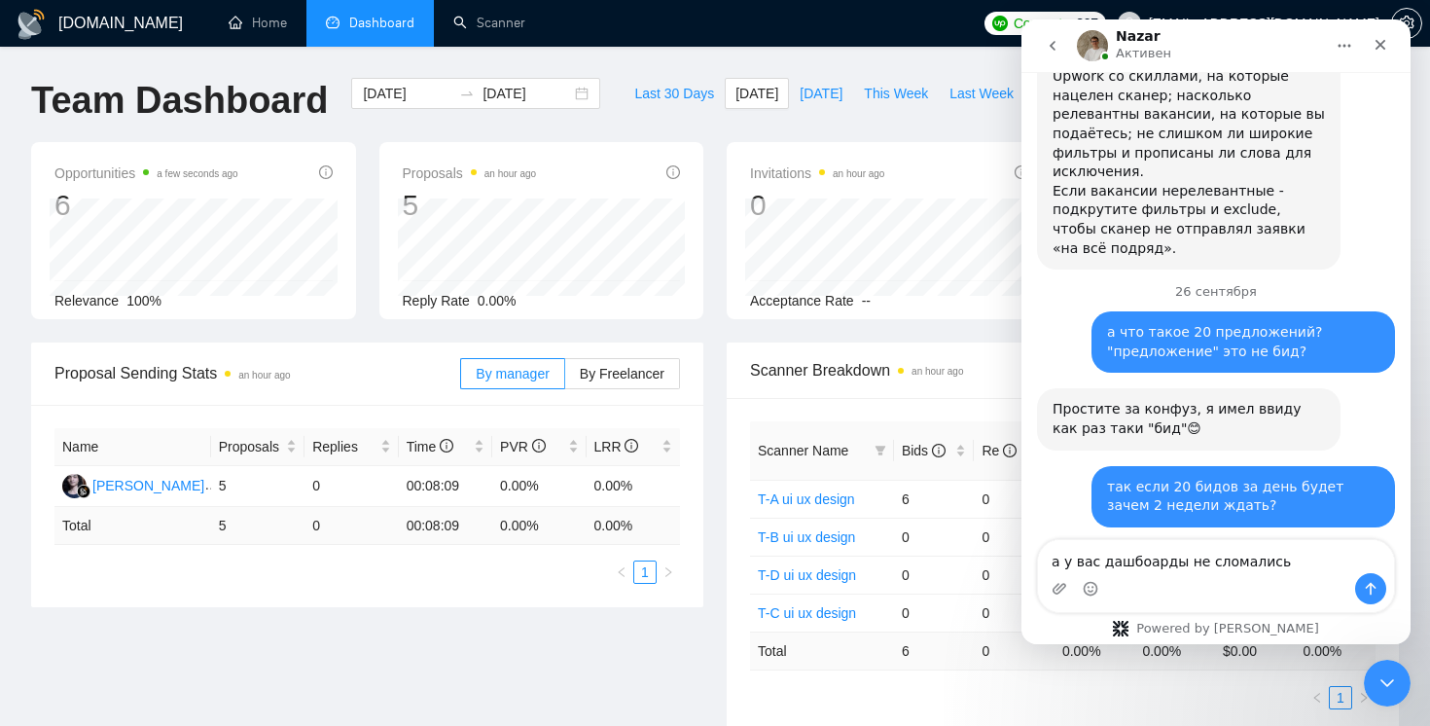
type textarea "а у вас дашбоарды не сломались?"
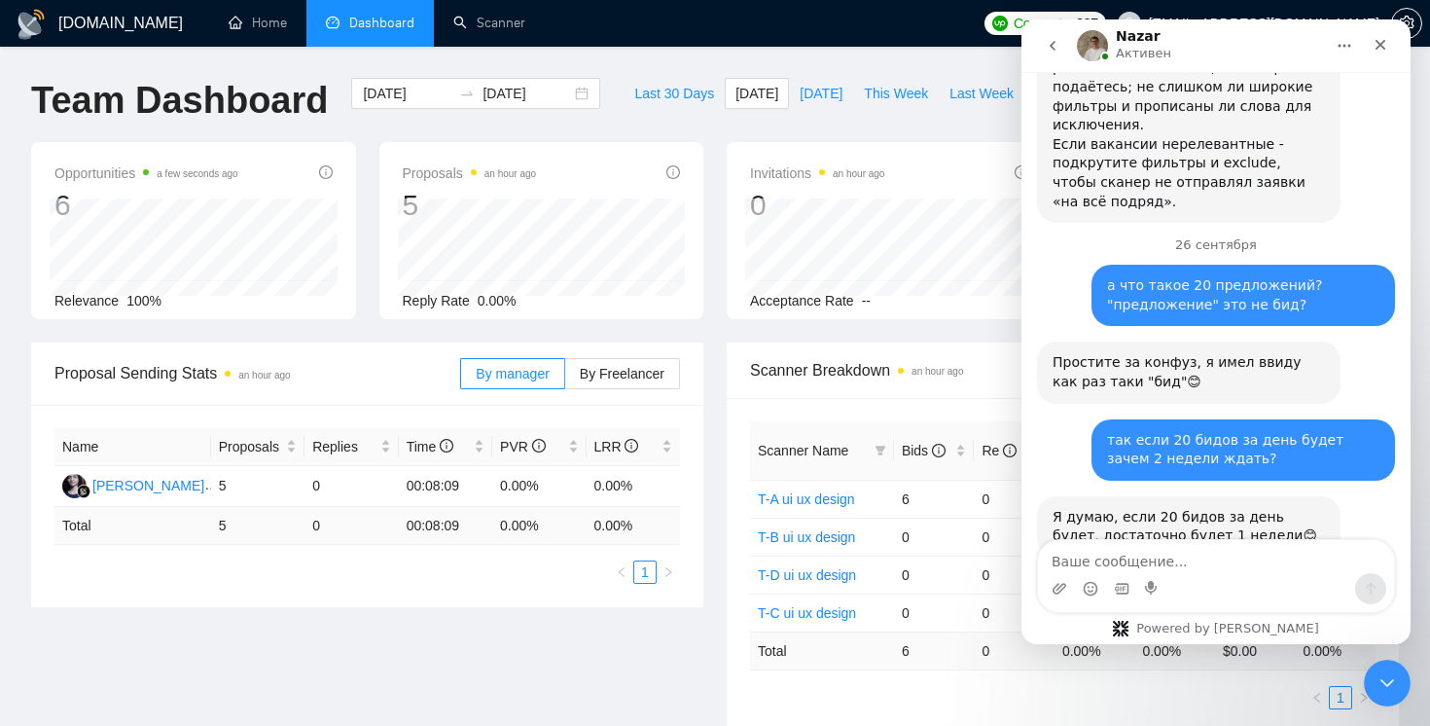
scroll to position [7526, 0]
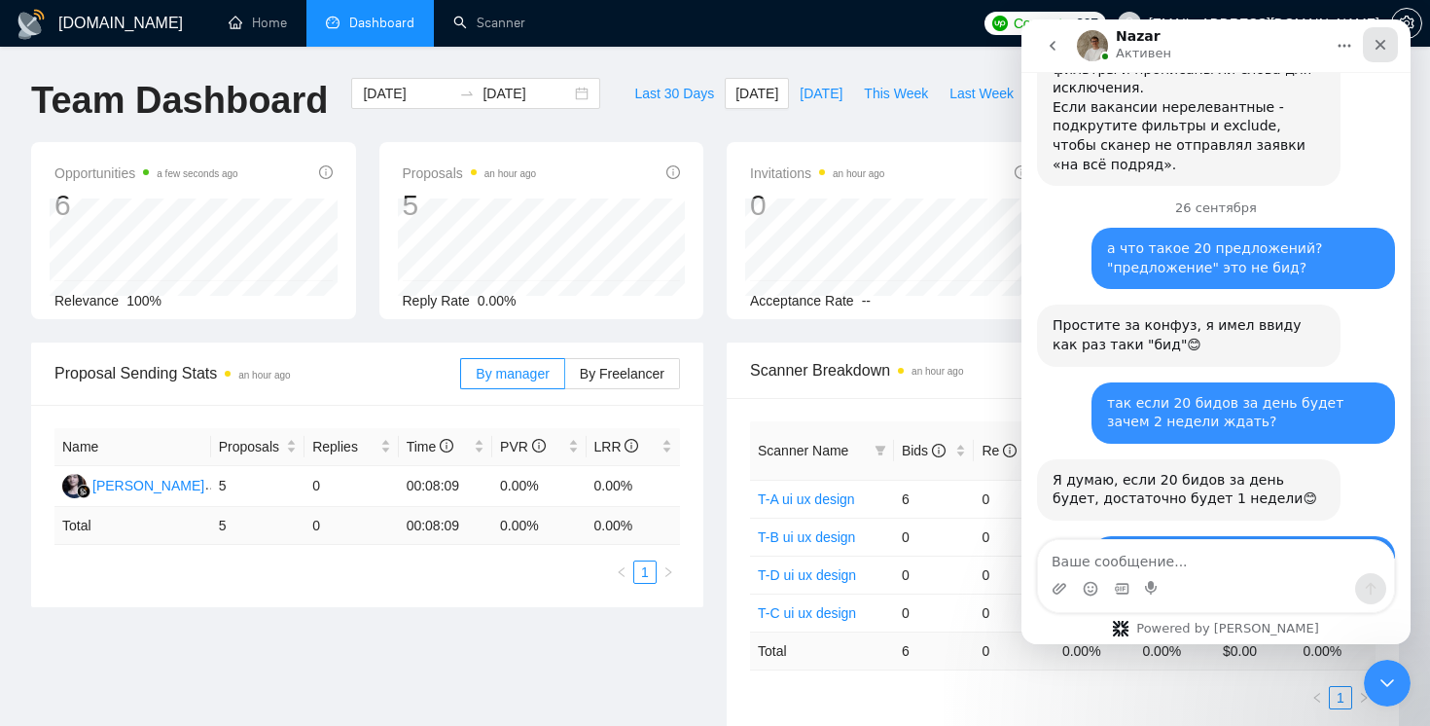
click at [1376, 43] on icon "Закрыть" at bounding box center [1380, 45] width 16 height 16
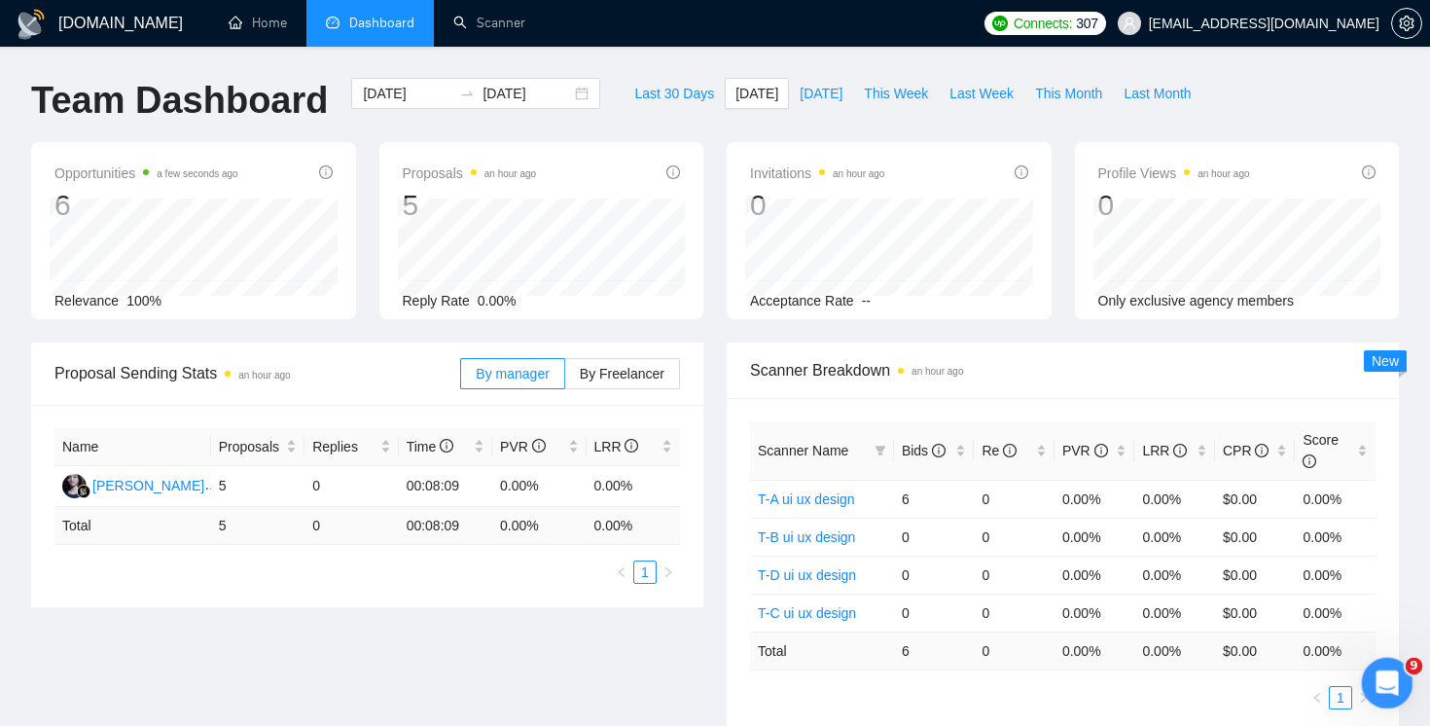
click at [1374, 657] on html at bounding box center [1384, 680] width 47 height 47
click at [1381, 660] on div "Открыть службу сообщений Intercom" at bounding box center [1384, 680] width 64 height 64
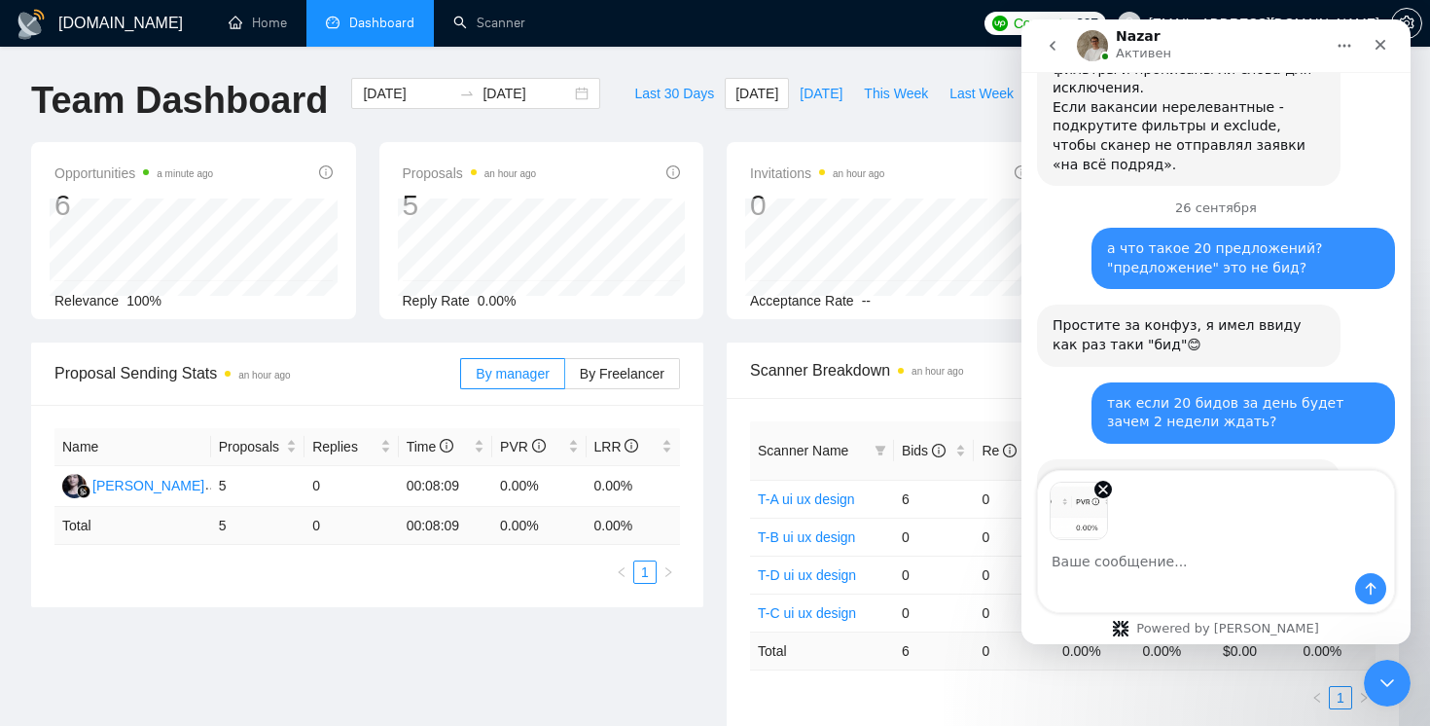
scroll to position [7595, 0]
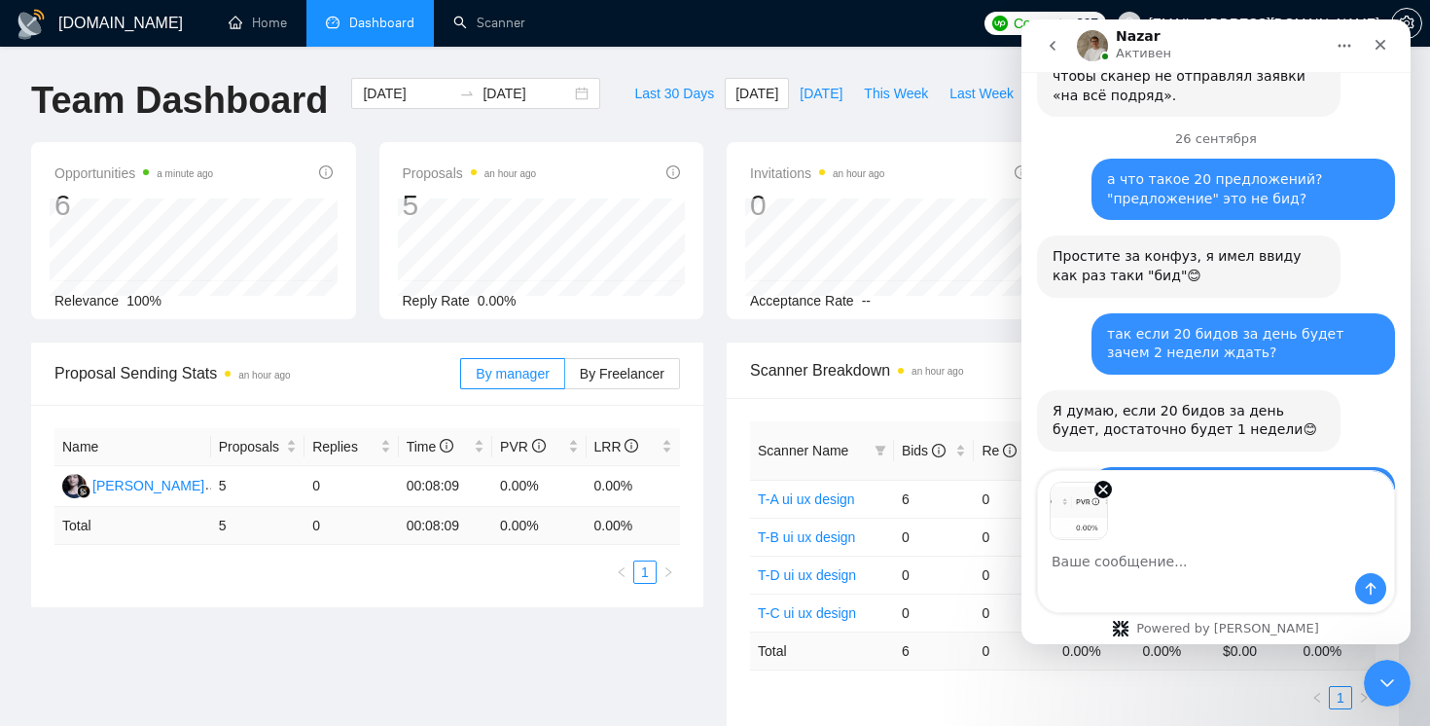
type textarea "л"
type textarea "здесь viewrate 0%"
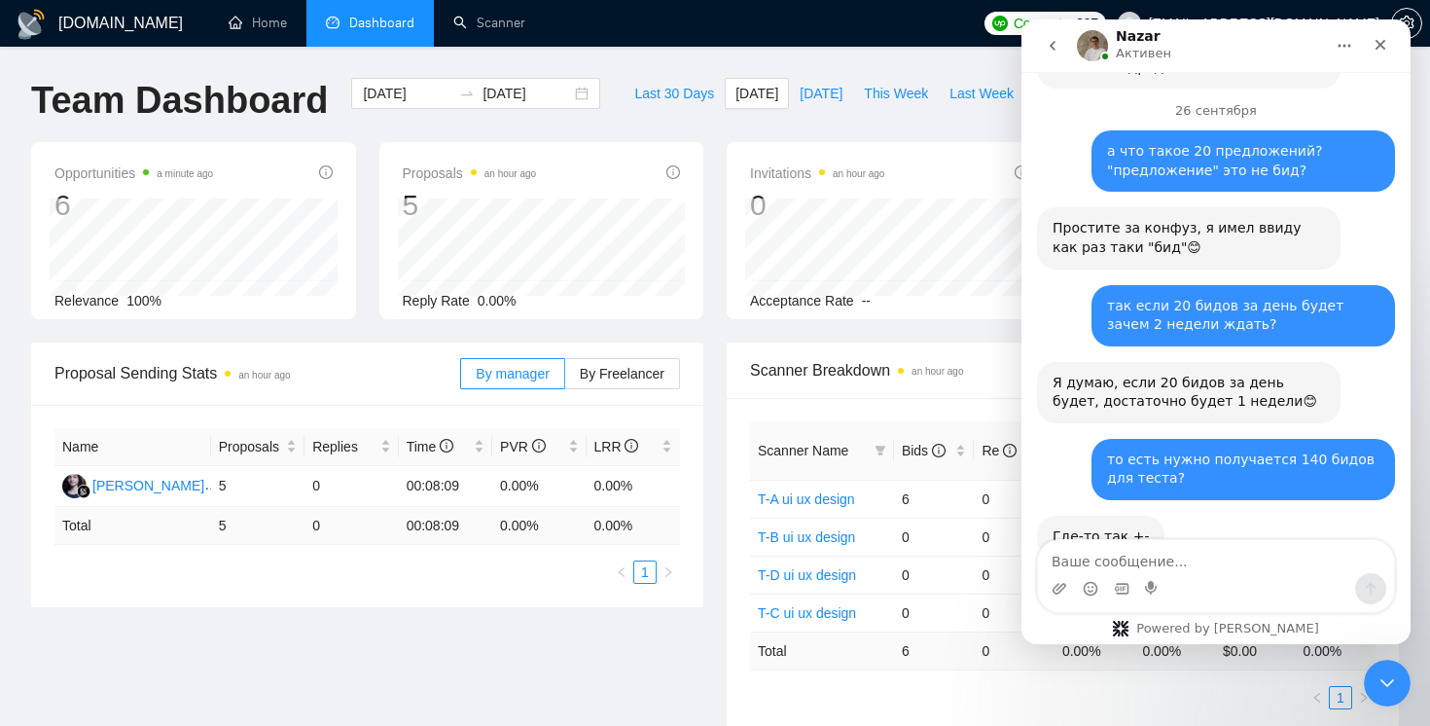
scroll to position [7623, 0]
type textarea "но точно view были в этом сканере"
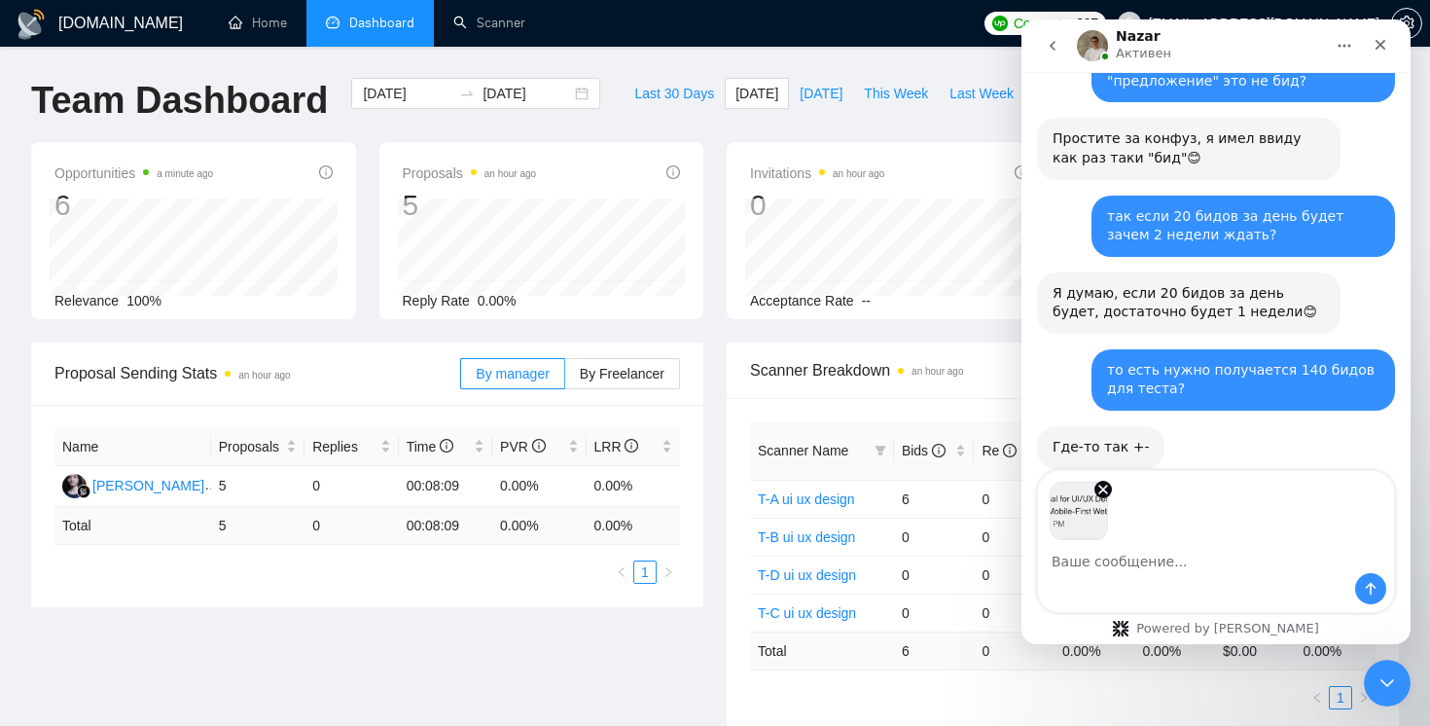
scroll to position [7737, 0]
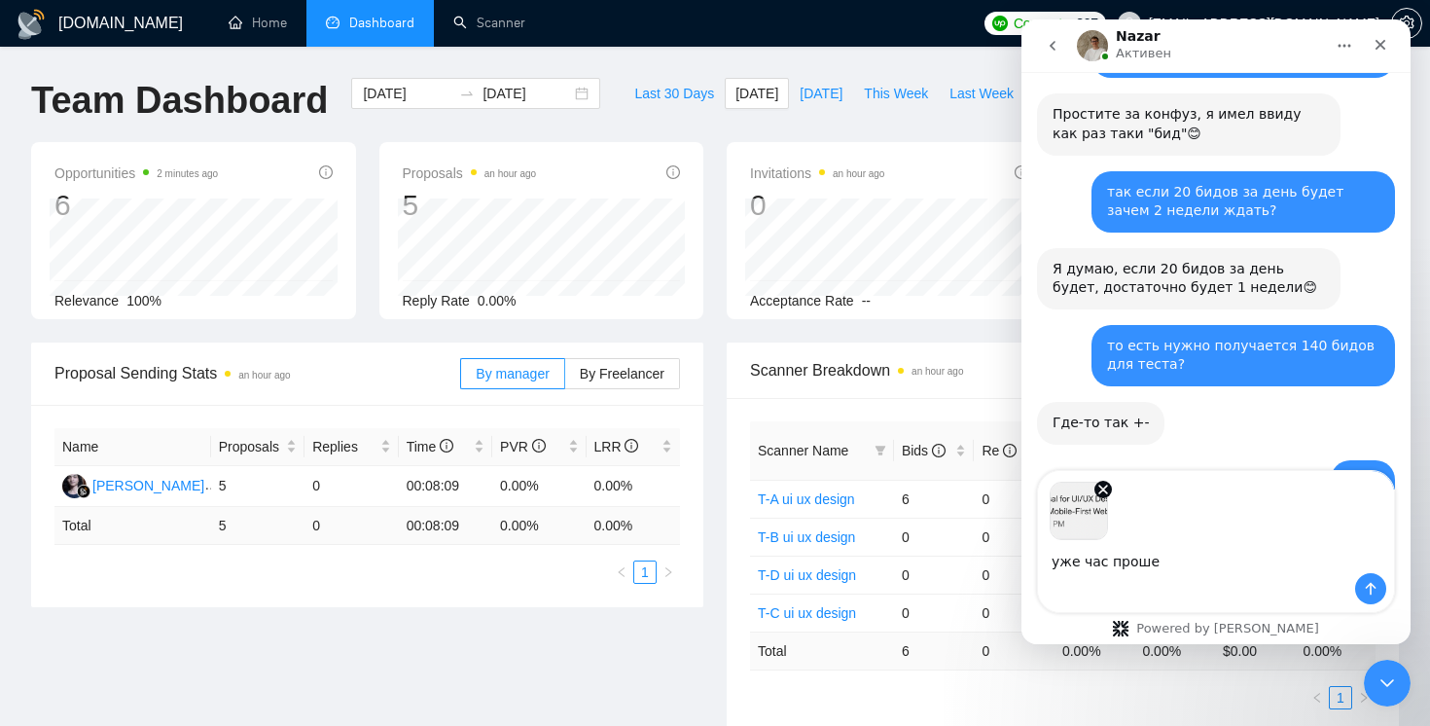
type textarea "уже час прошел"
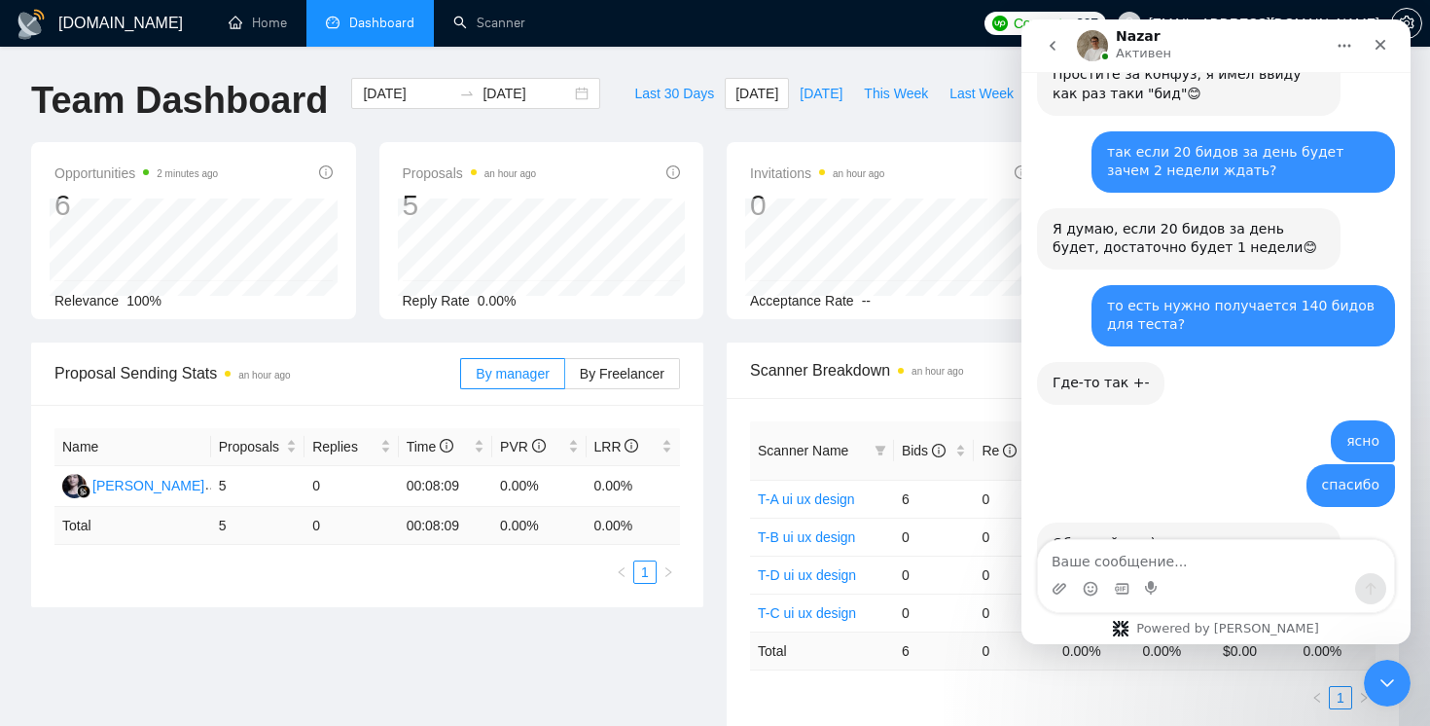
scroll to position [7788, 0]
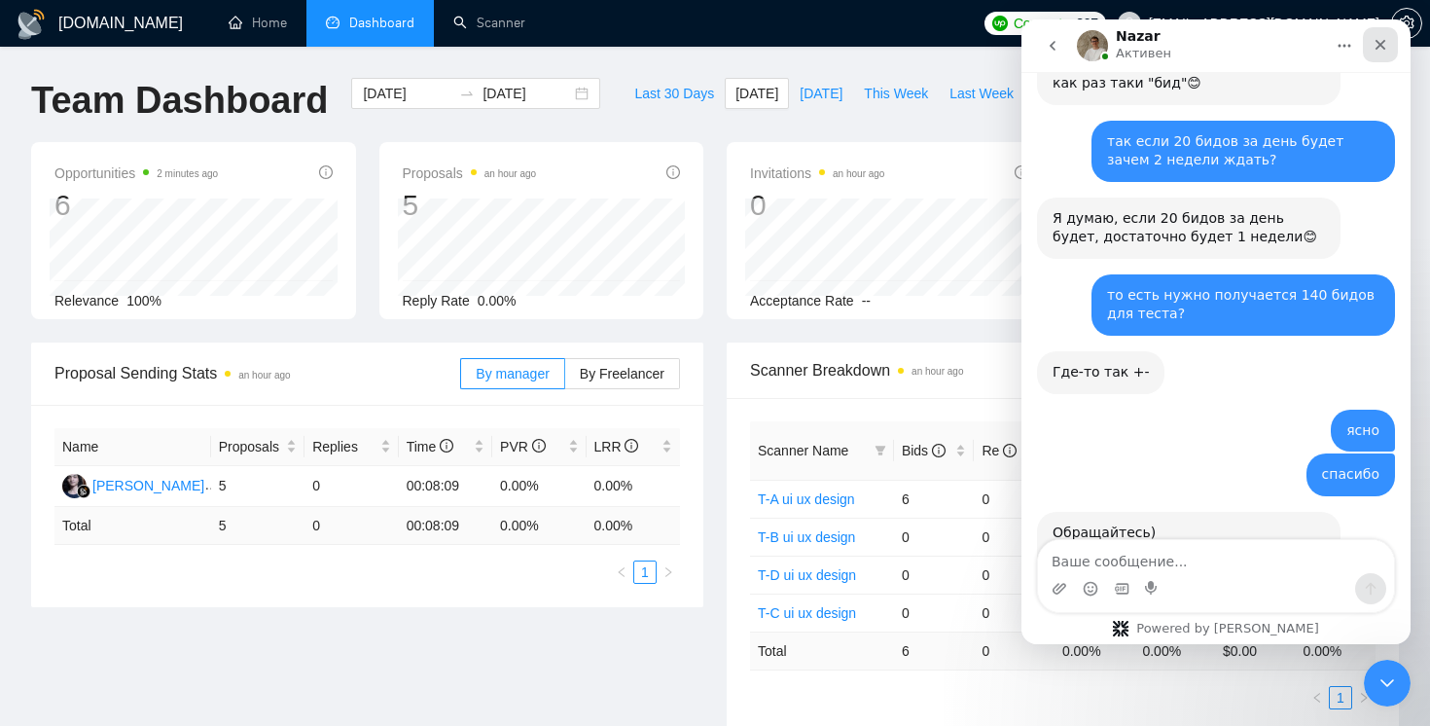
click at [1382, 41] on icon "Закрыть" at bounding box center [1380, 45] width 16 height 16
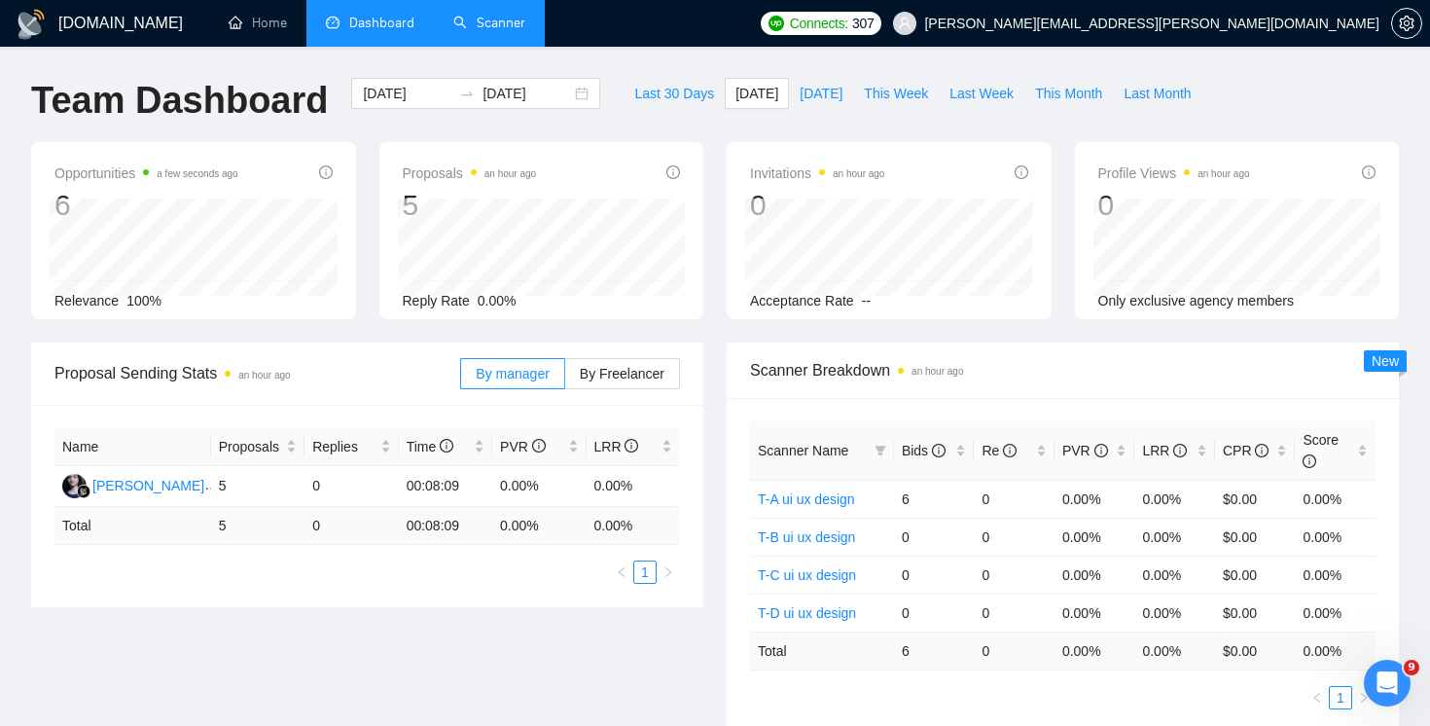
click at [515, 31] on link "Scanner" at bounding box center [489, 23] width 72 height 17
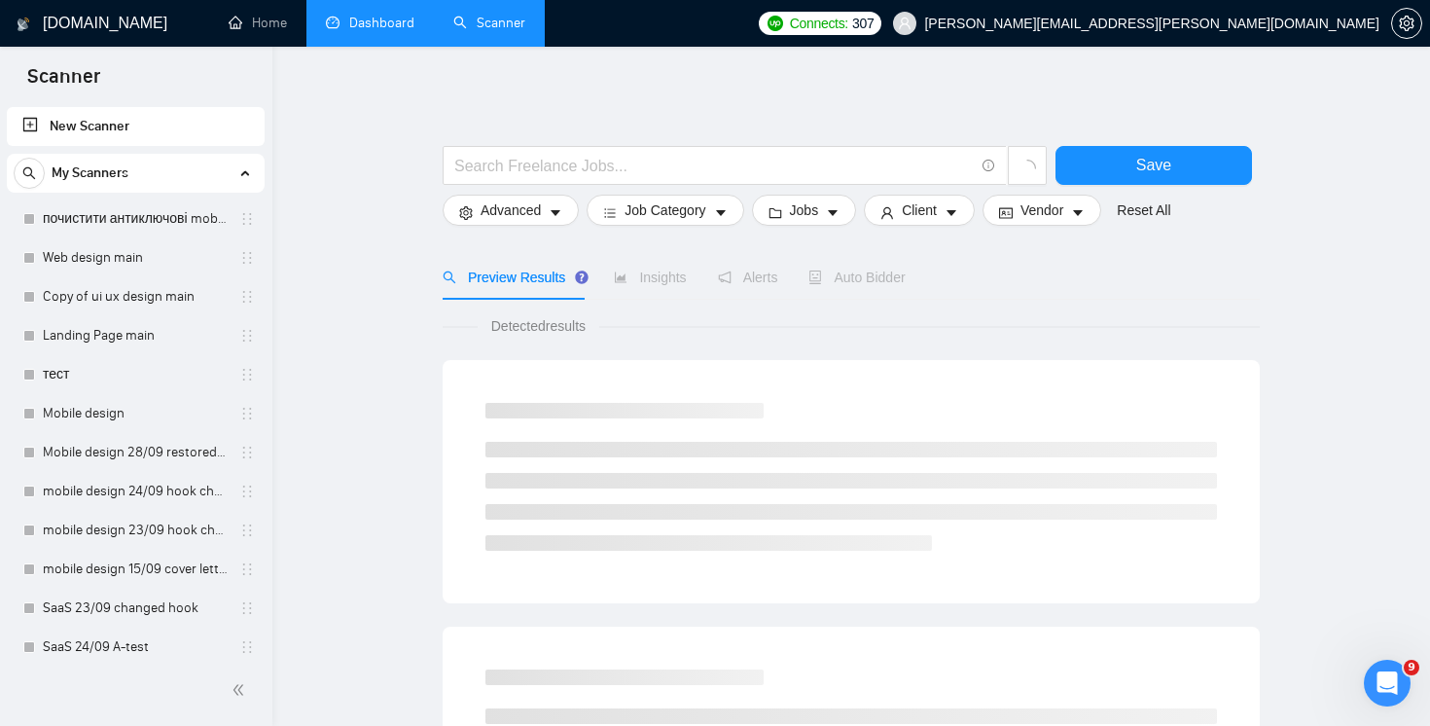
click at [345, 31] on link "Dashboard" at bounding box center [370, 23] width 89 height 17
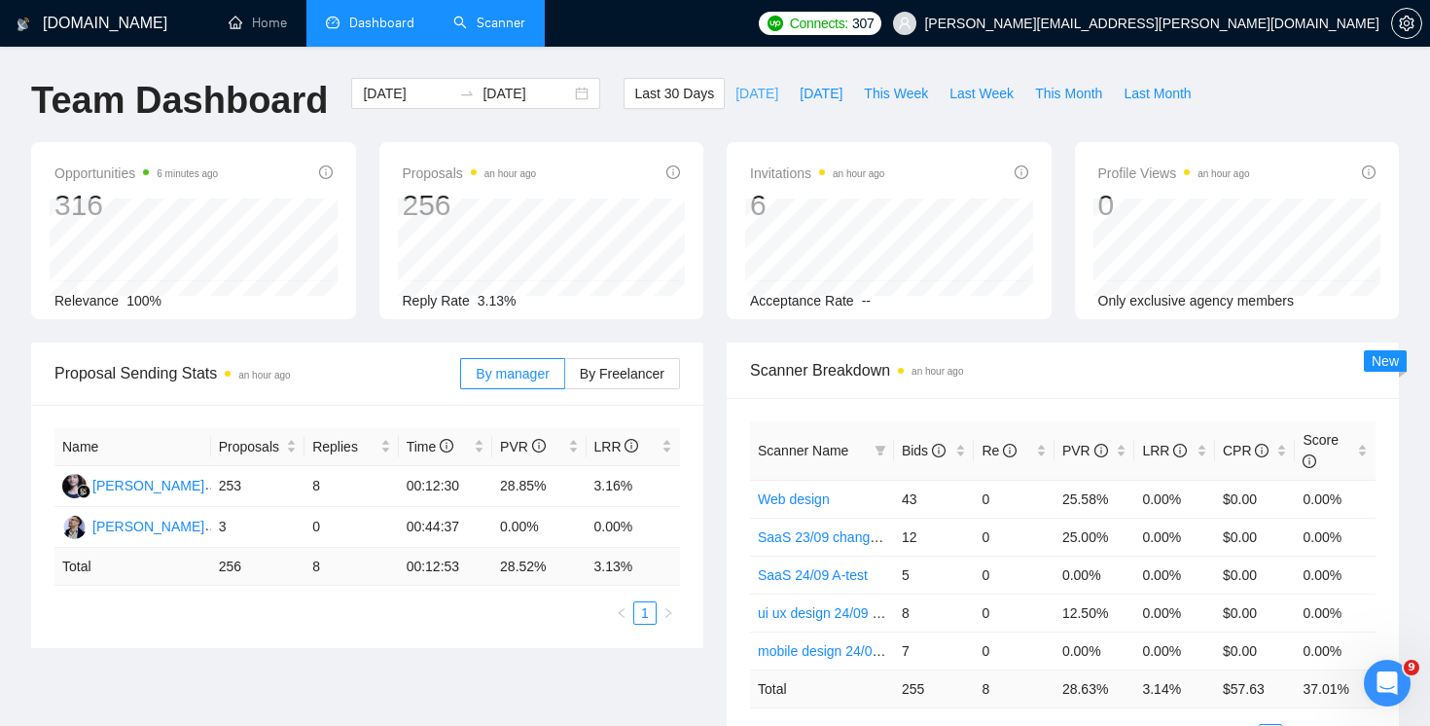
click at [735, 93] on span "[DATE]" at bounding box center [756, 93] width 43 height 21
type input "[DATE]"
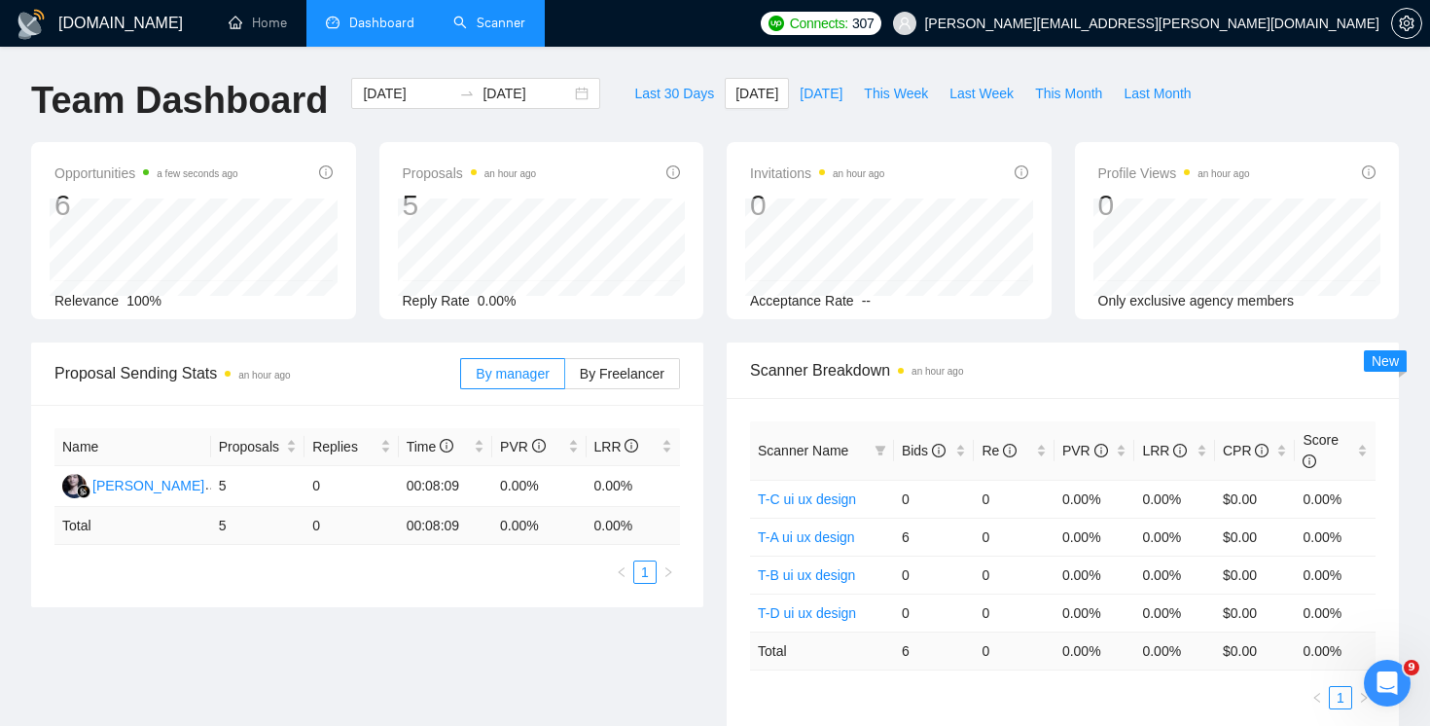
click at [491, 31] on link "Scanner" at bounding box center [489, 23] width 72 height 17
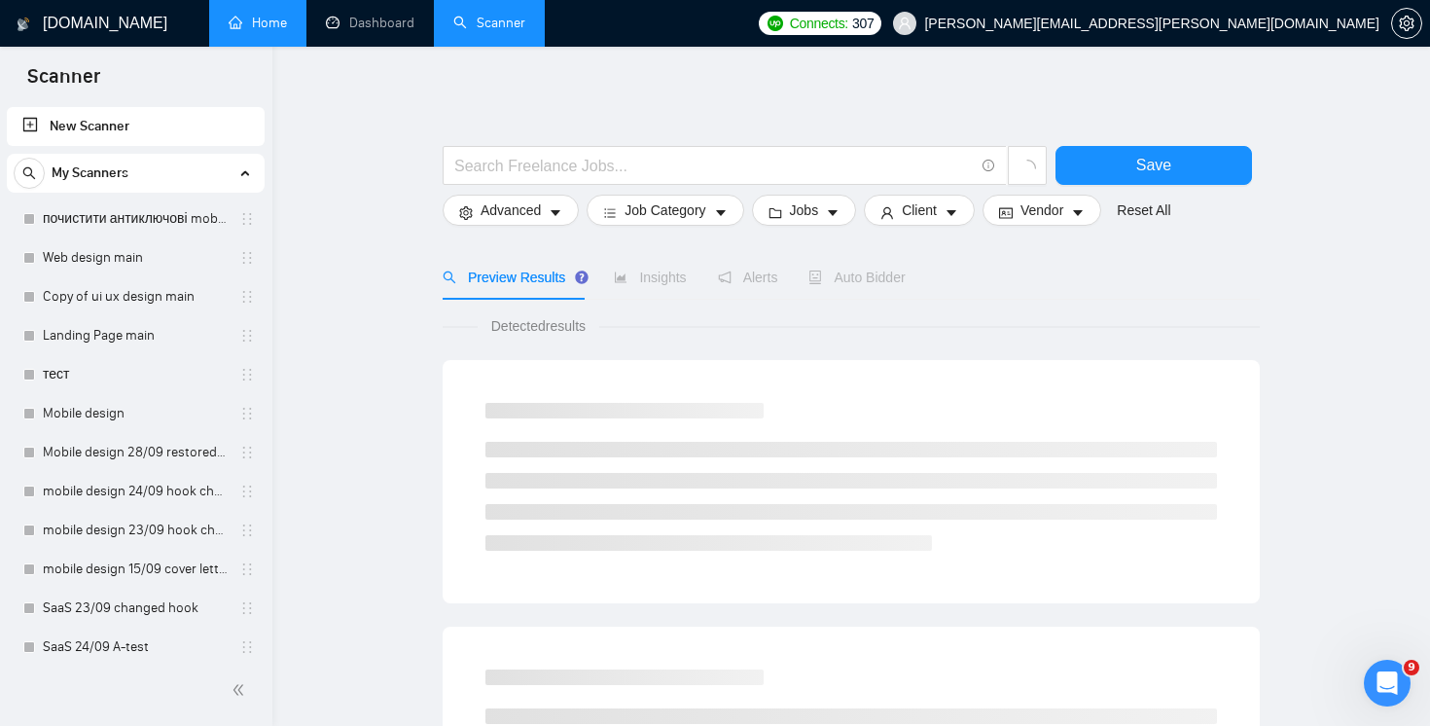
click at [280, 25] on link "Home" at bounding box center [258, 23] width 58 height 17
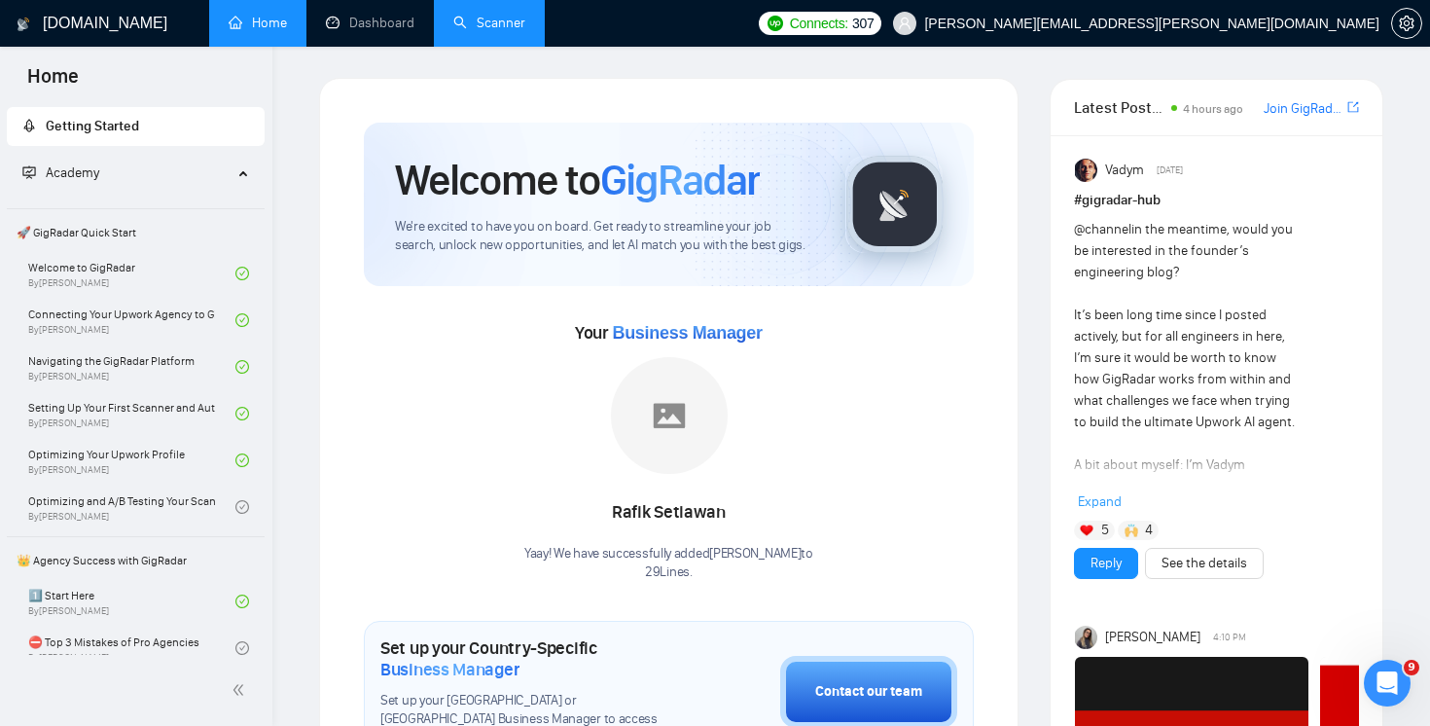
click at [501, 17] on link "Scanner" at bounding box center [489, 23] width 72 height 17
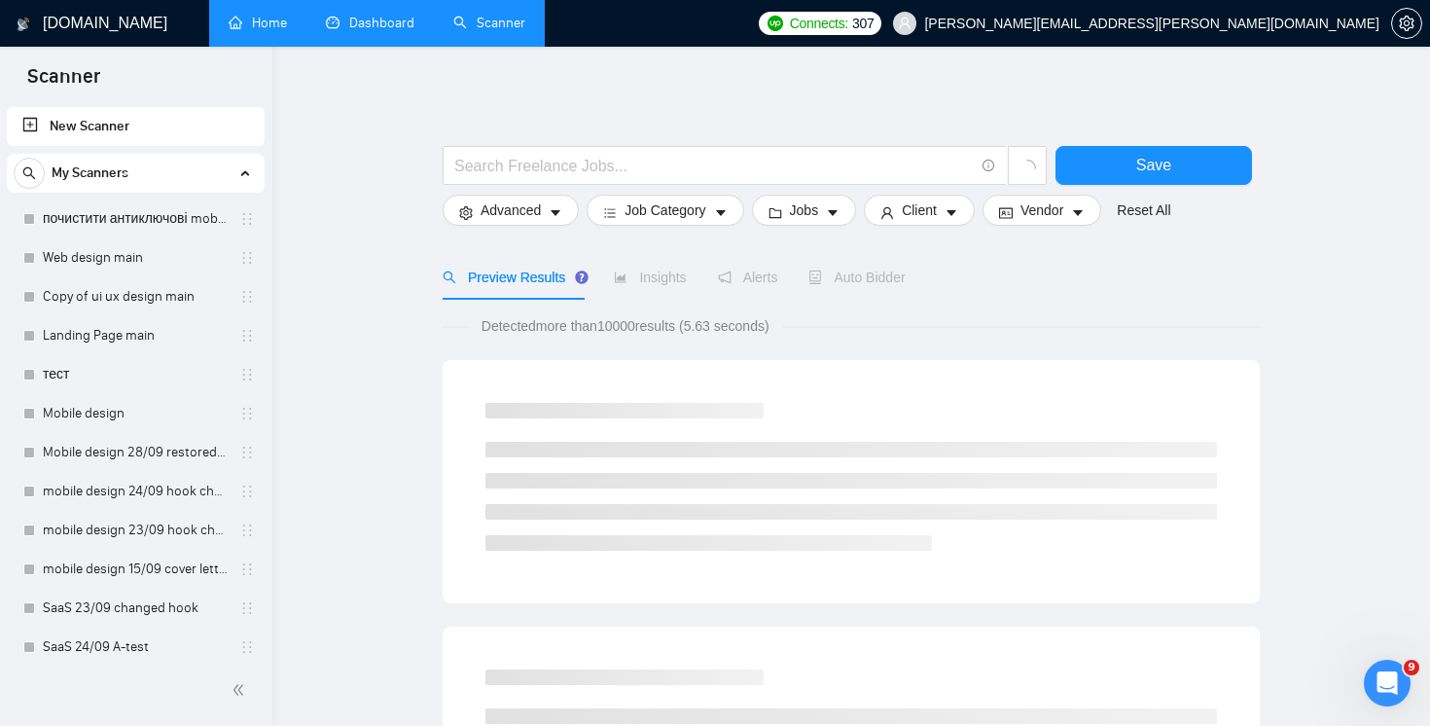
click at [373, 31] on link "Dashboard" at bounding box center [370, 23] width 89 height 17
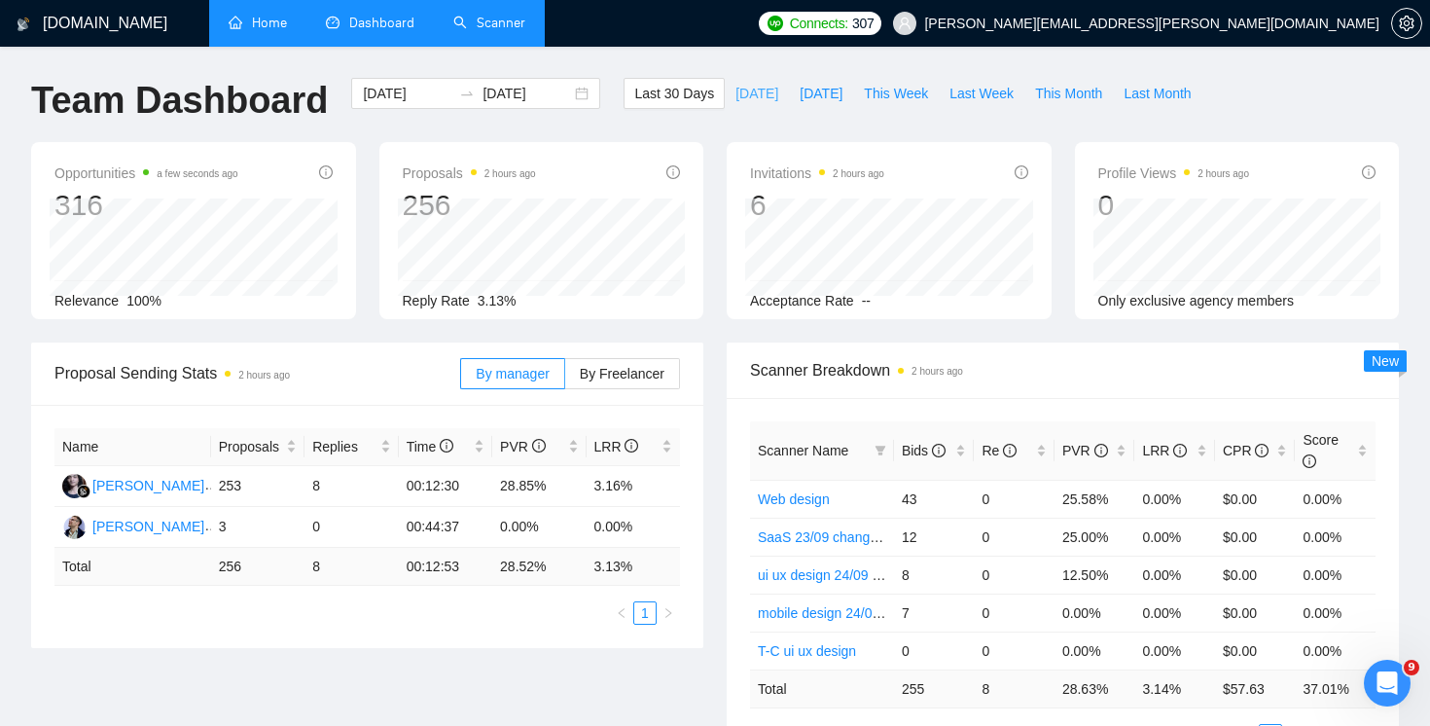
click at [751, 88] on span "[DATE]" at bounding box center [756, 93] width 43 height 21
type input "[DATE]"
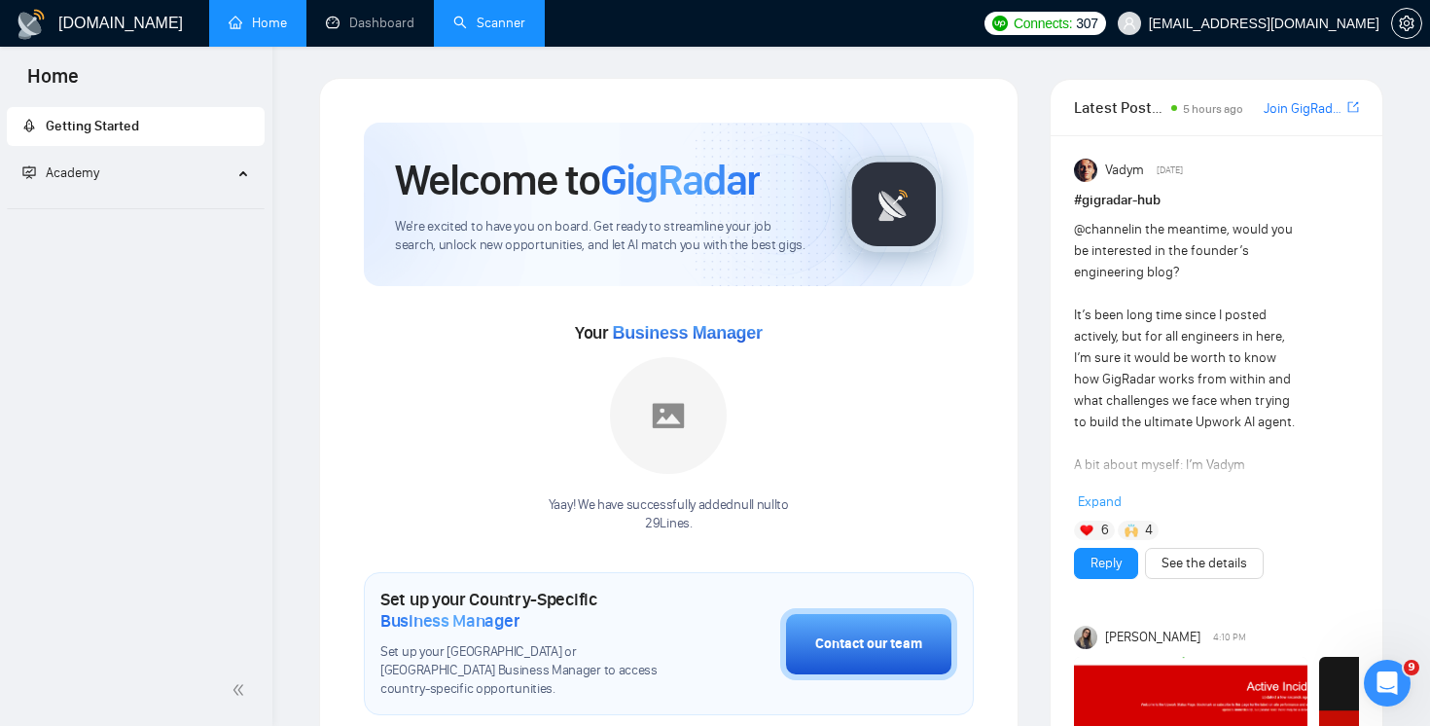
click at [495, 24] on link "Scanner" at bounding box center [489, 23] width 72 height 17
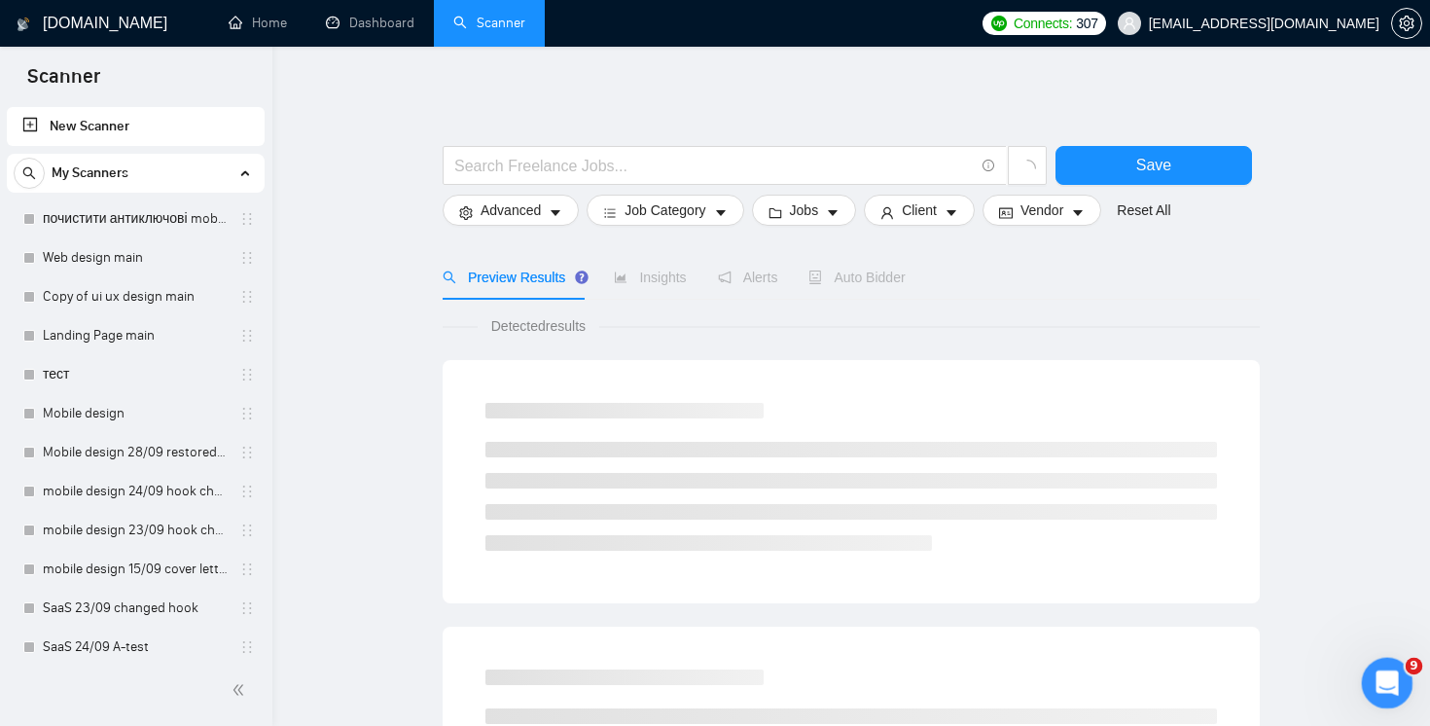
click at [1382, 683] on icon "Открыть службу сообщений Intercom" at bounding box center [1384, 680] width 32 height 32
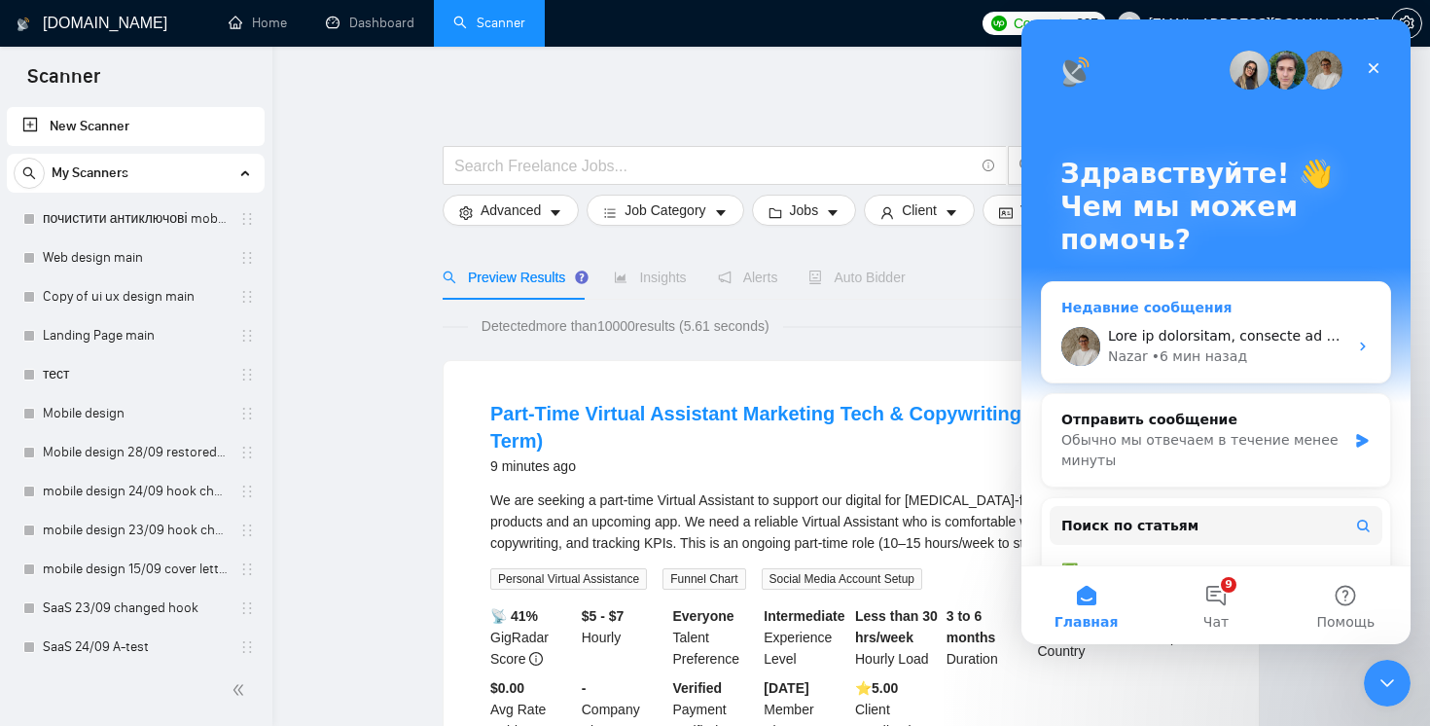
click at [1299, 372] on div "Nazar • 6 мин назад" at bounding box center [1216, 346] width 348 height 72
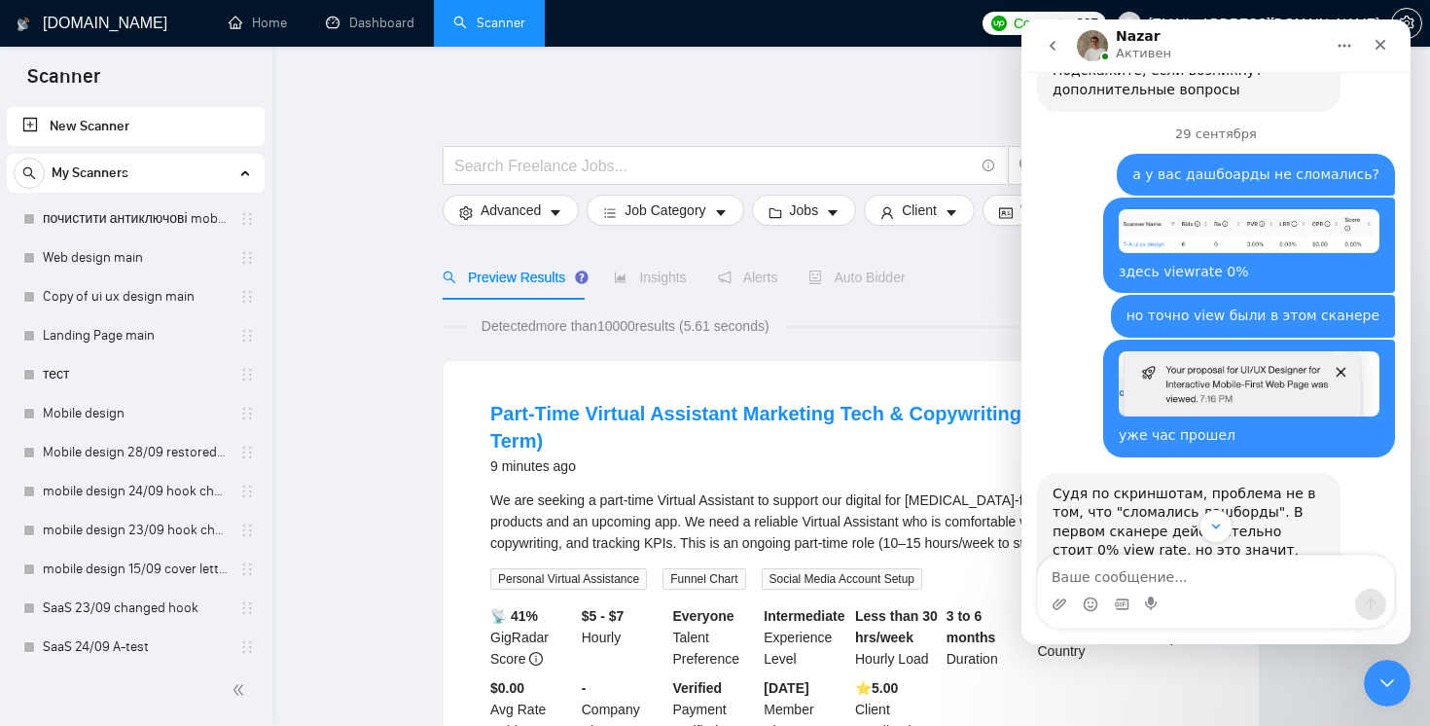
scroll to position [8422, 0]
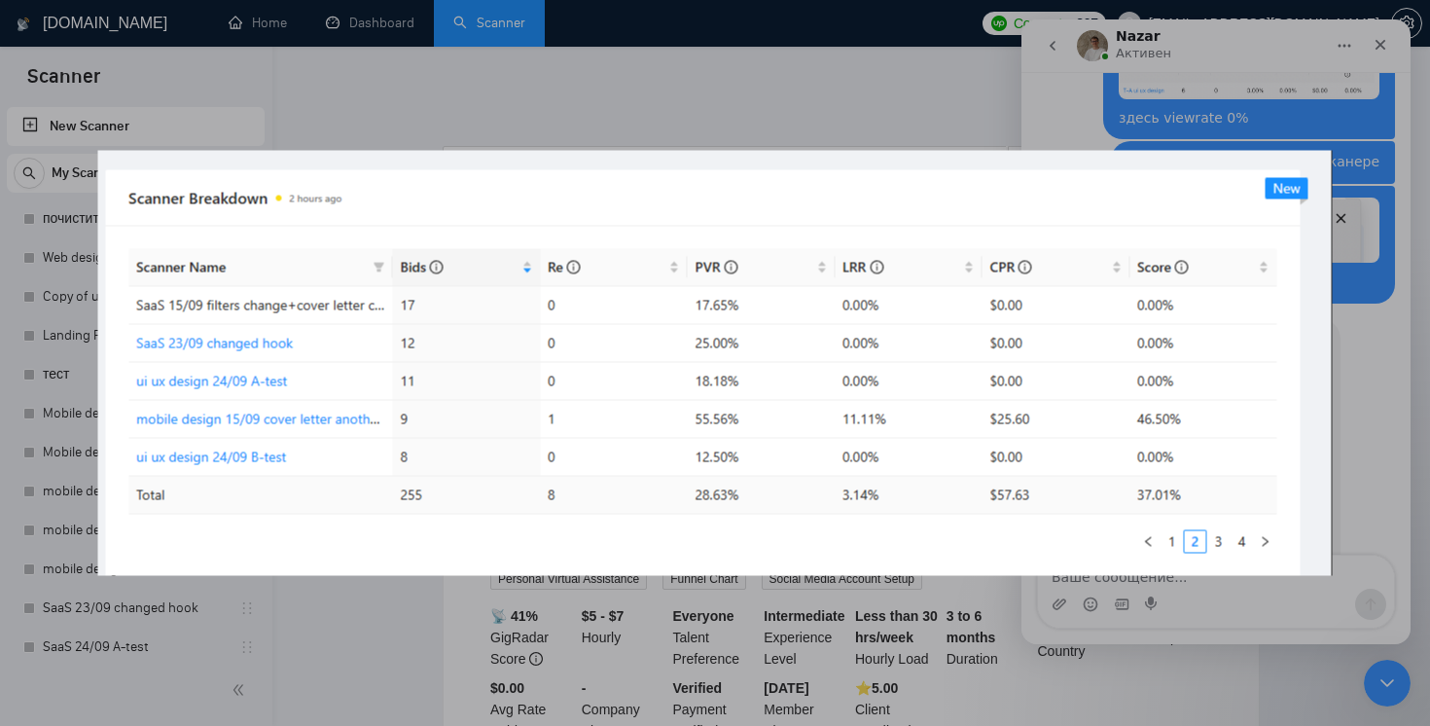
scroll to position [0, 0]
click at [1383, 334] on div "Мессенджер Intercom" at bounding box center [715, 363] width 1430 height 726
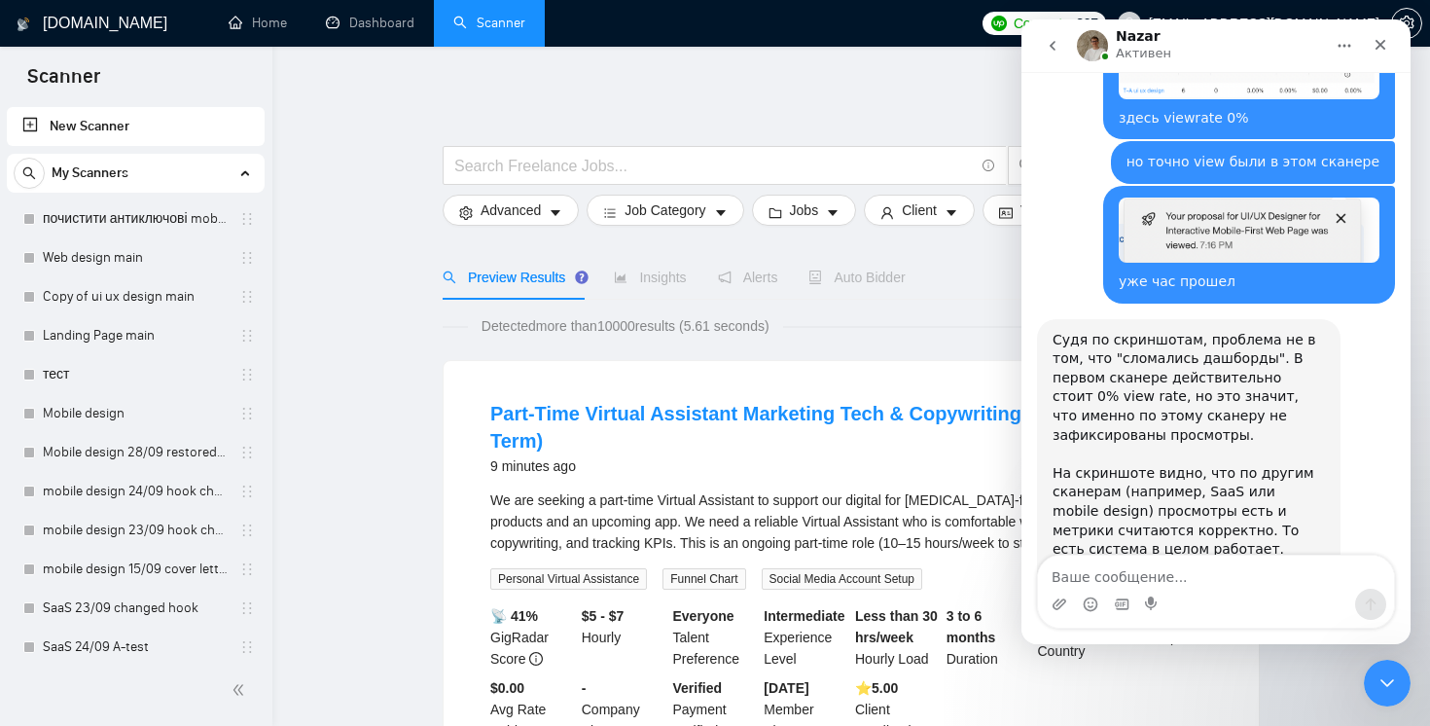
scroll to position [8453, 0]
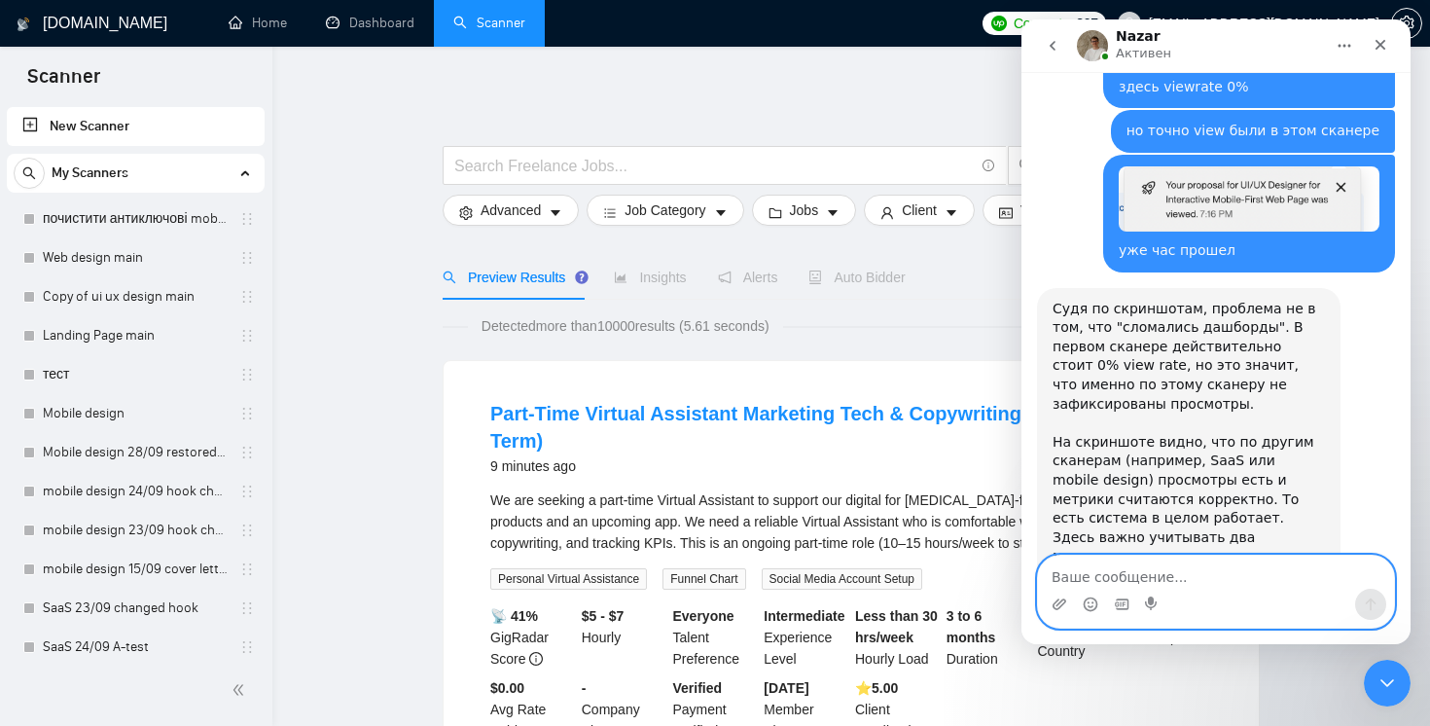
click at [1225, 582] on textarea "Ваше сообщение..." at bounding box center [1216, 571] width 356 height 33
type textarea "'"
type textarea "это сегодняшний бид был"
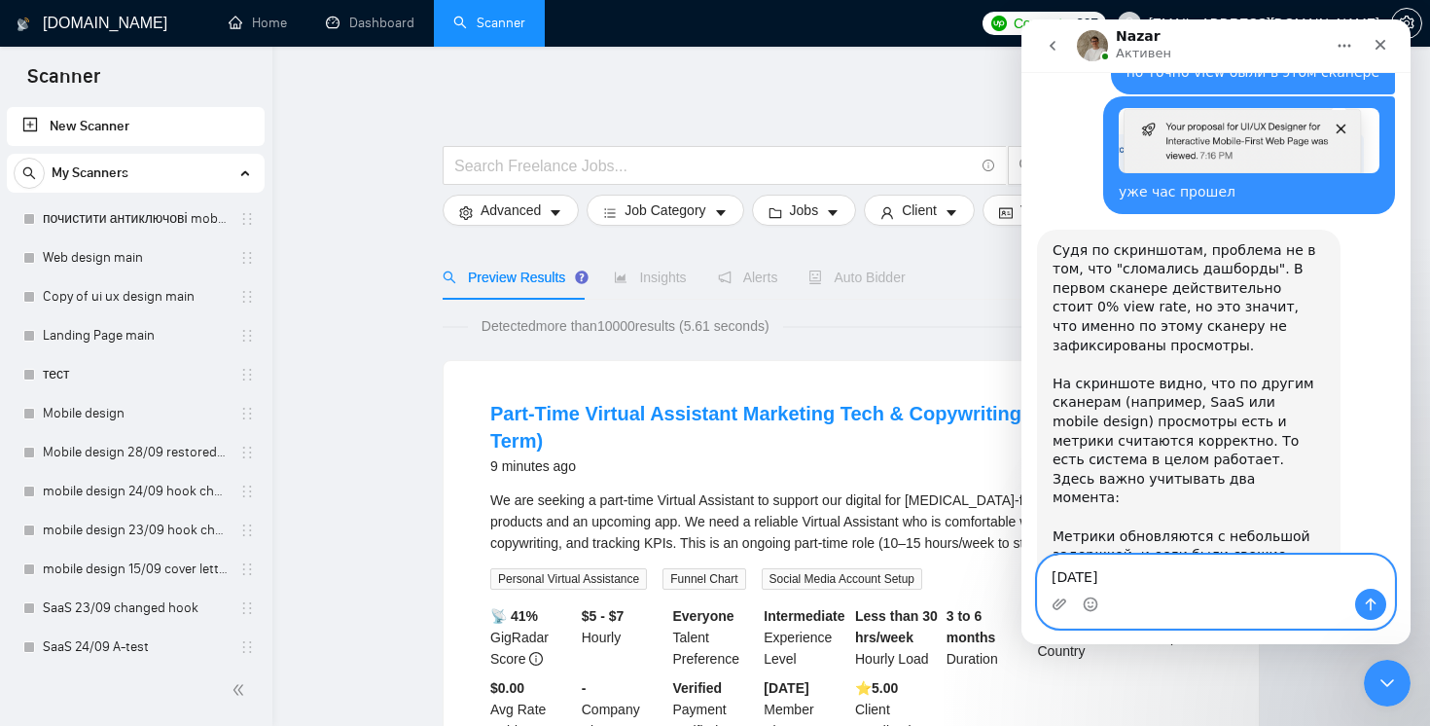
type textarea "сегодня"
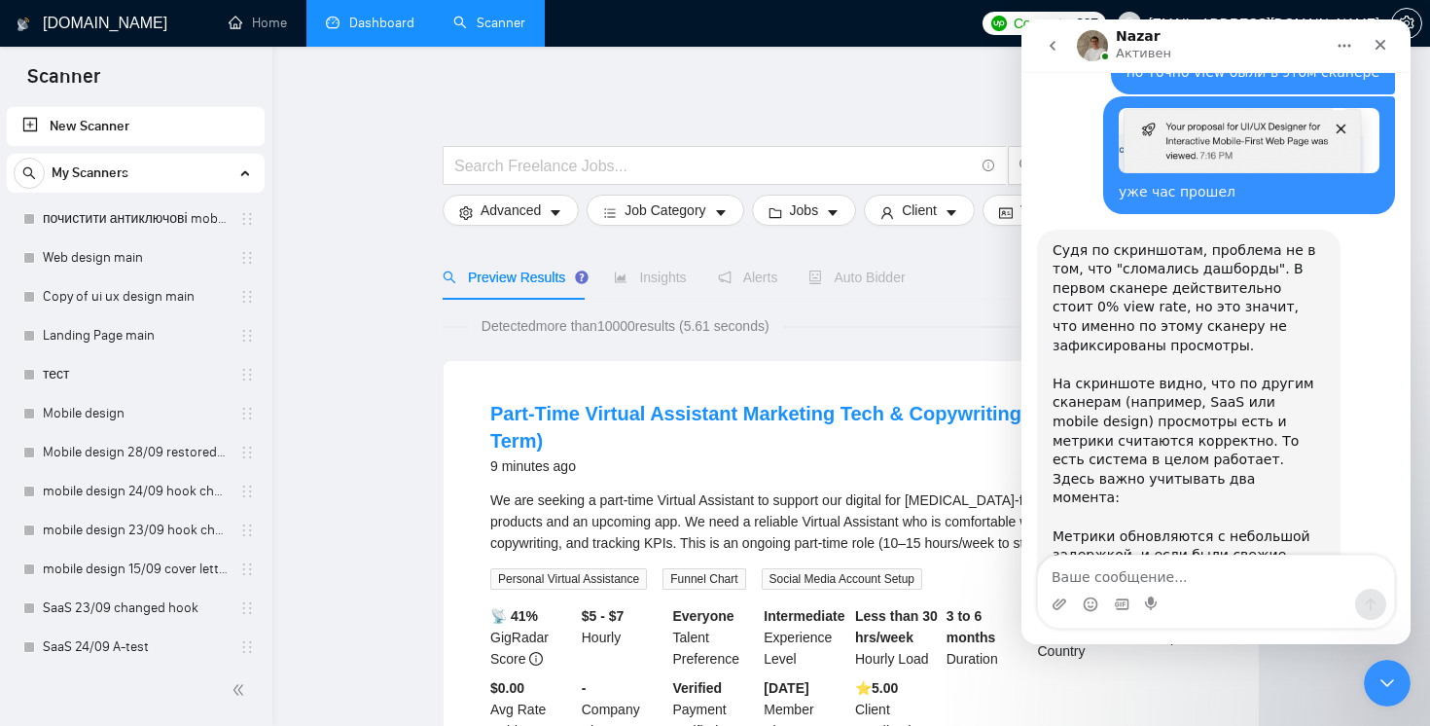
click at [382, 31] on link "Dashboard" at bounding box center [370, 23] width 89 height 17
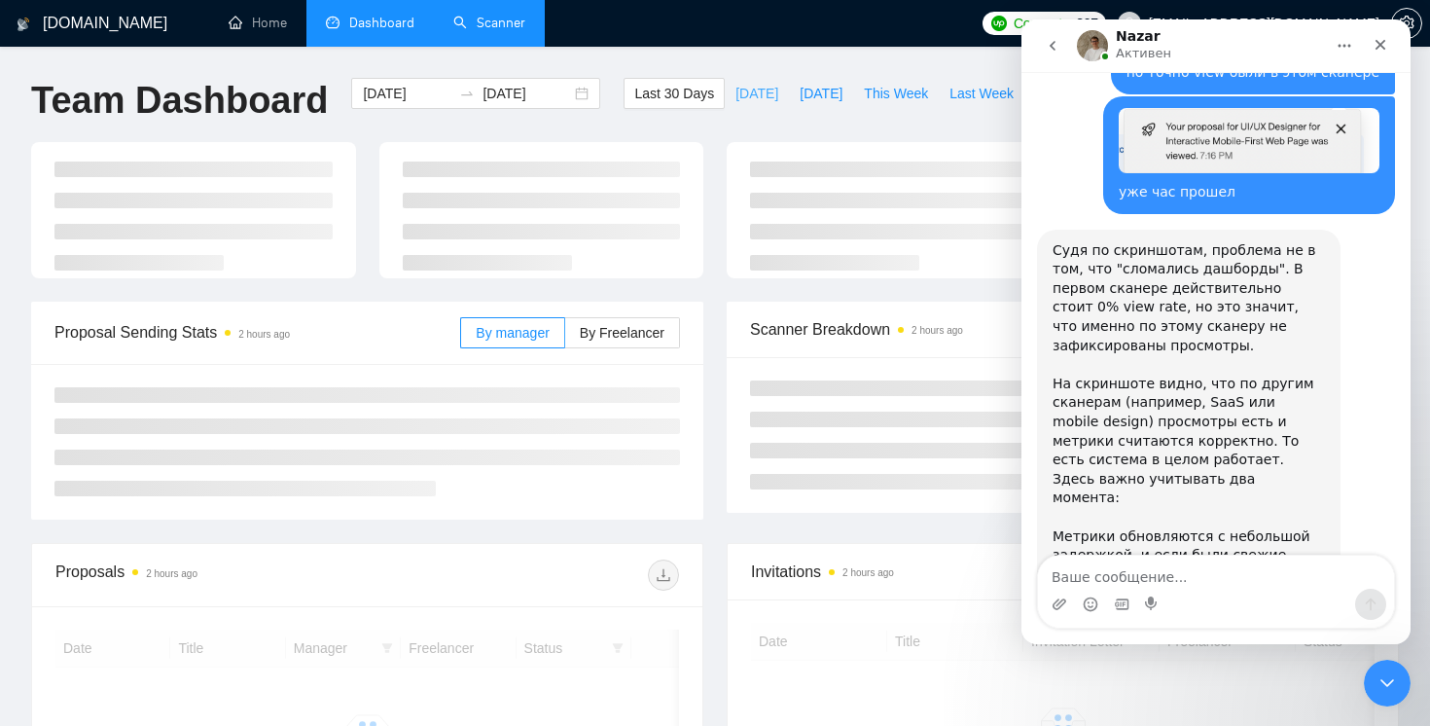
click at [746, 85] on span "[DATE]" at bounding box center [756, 93] width 43 height 21
type input "[DATE]"
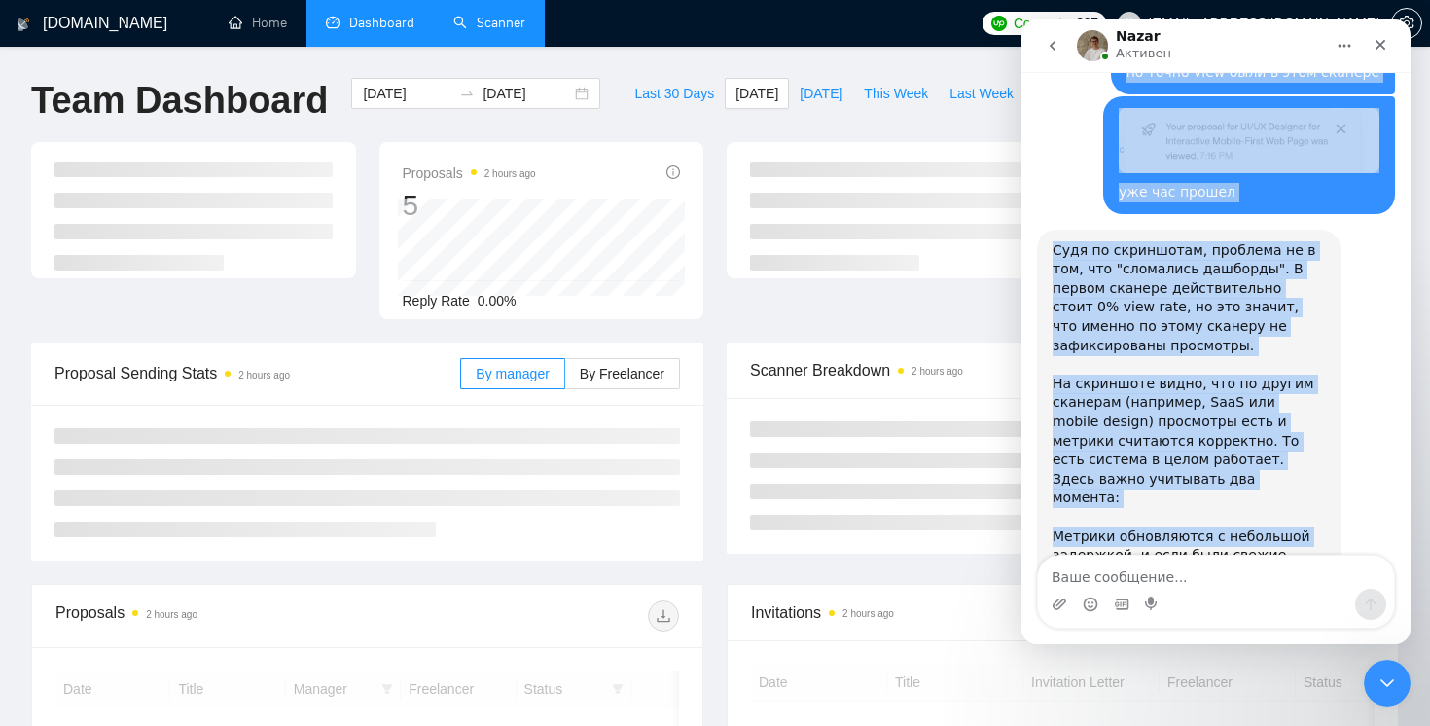
drag, startPoint x: 1222, startPoint y: 51, endPoint x: 296, endPoint y: 89, distance: 926.7
click at [1021, 89] on html "Nazar Активен Mariia из GigRadar.io Hey yuriy.a.goncharov@gmail.com , Looks lik…" at bounding box center [1215, 331] width 389 height 624
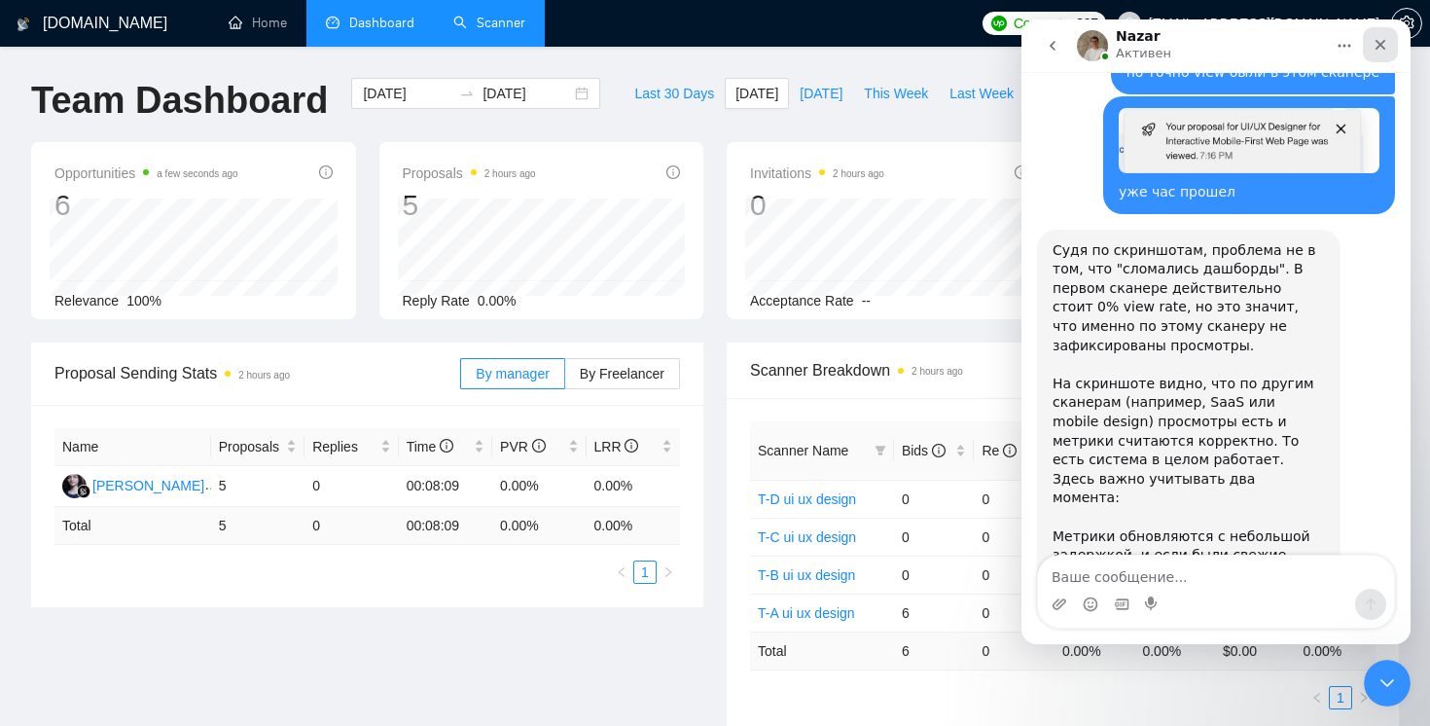
click at [1383, 40] on icon "Закрыть" at bounding box center [1380, 45] width 11 height 11
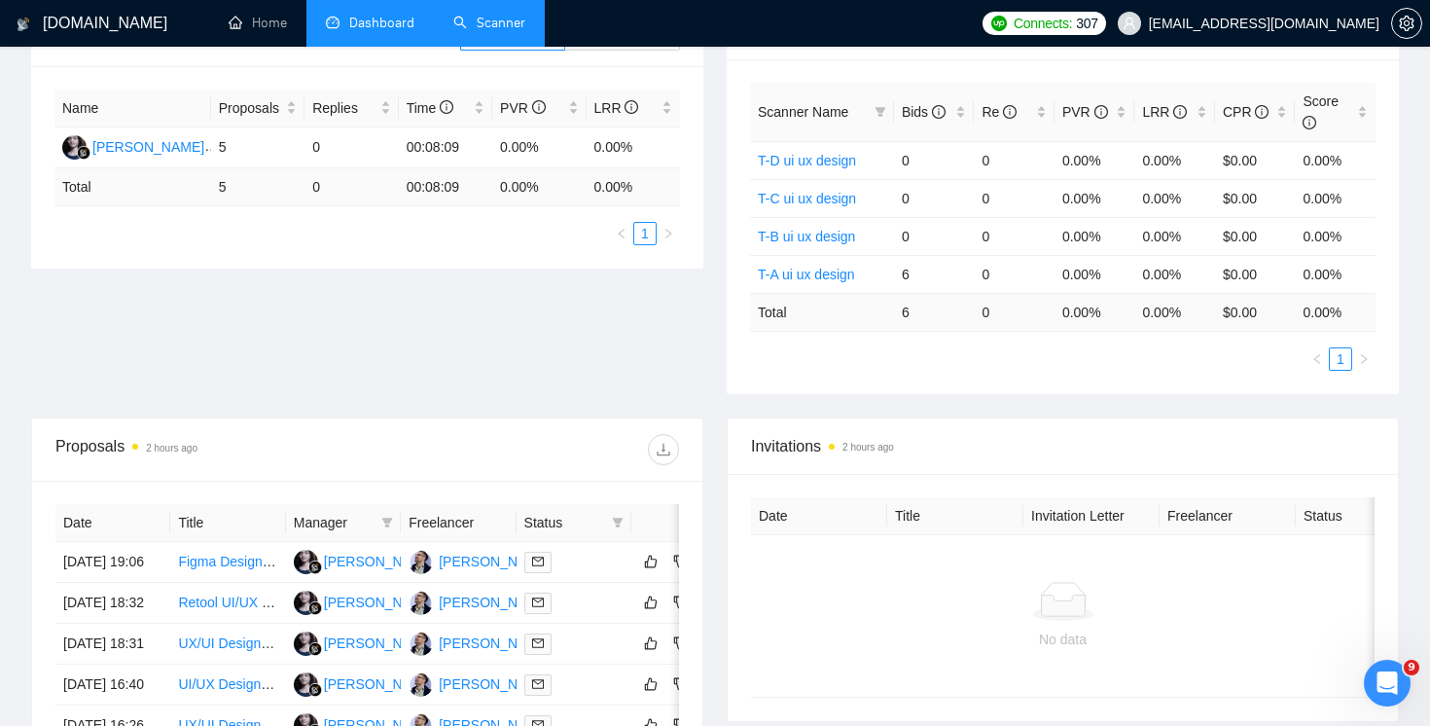
scroll to position [215, 0]
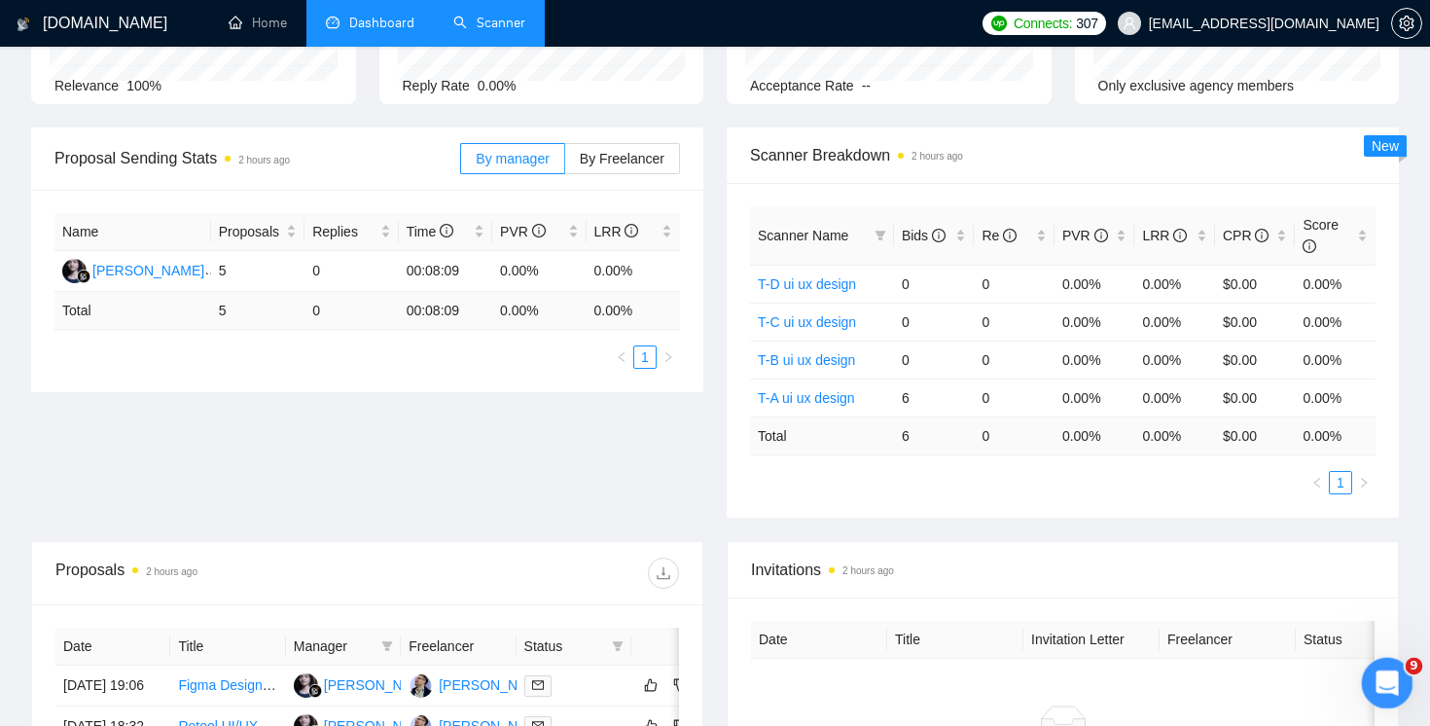
click at [1389, 677] on icon "Открыть службу сообщений Intercom" at bounding box center [1384, 680] width 32 height 32
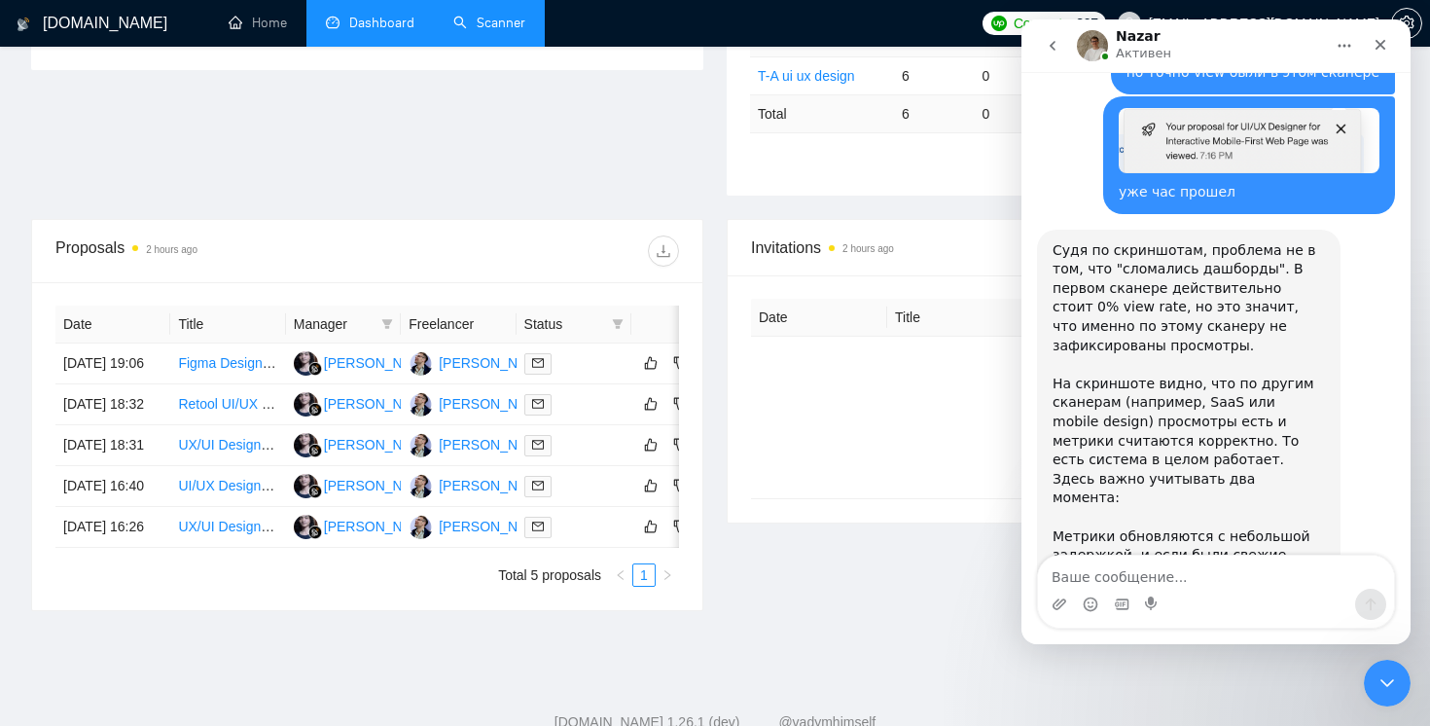
scroll to position [423, 0]
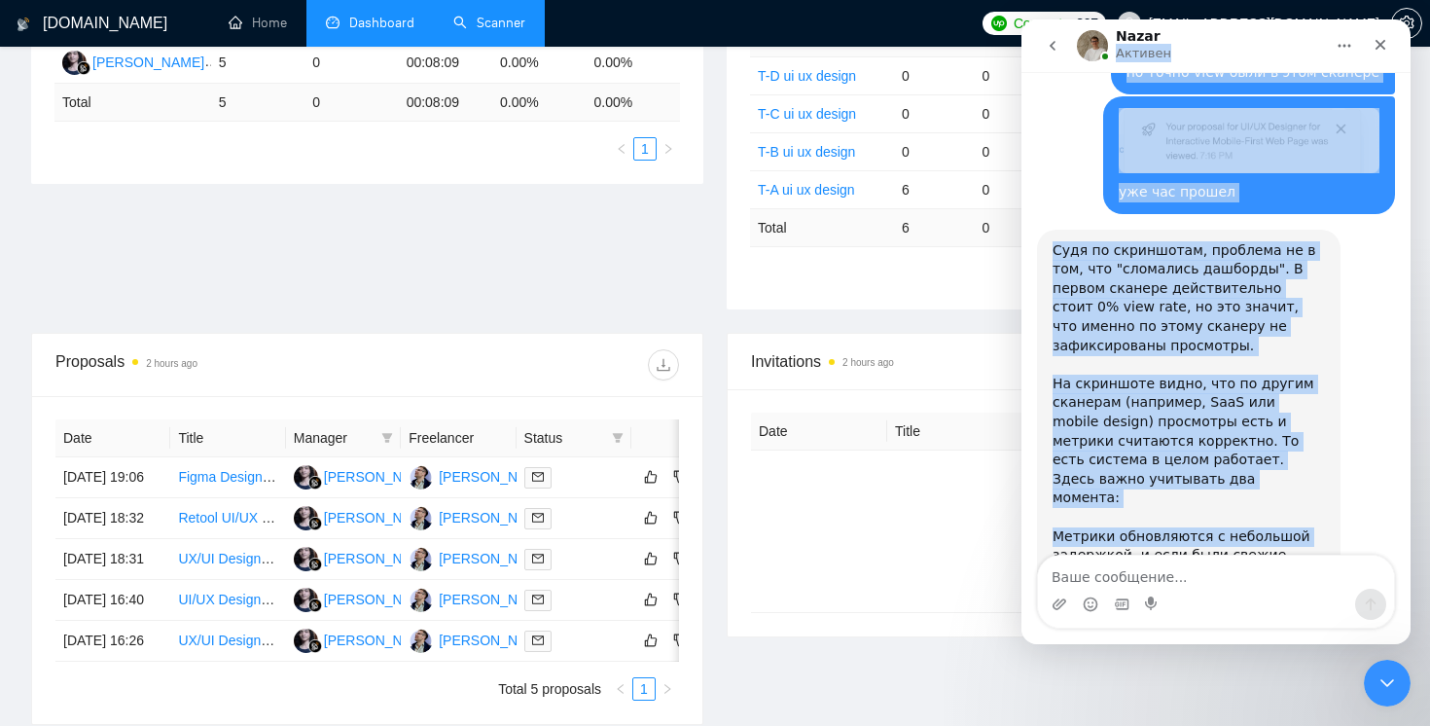
drag, startPoint x: 1246, startPoint y: 35, endPoint x: 755, endPoint y: 93, distance: 494.6
click at [1021, 93] on html "Nazar Активен Mariia из GigRadar.io Hey yuriy.a.goncharov@gmail.com , Looks lik…" at bounding box center [1215, 331] width 389 height 624
click at [1062, 607] on icon "Добавить вложение" at bounding box center [1059, 604] width 16 height 16
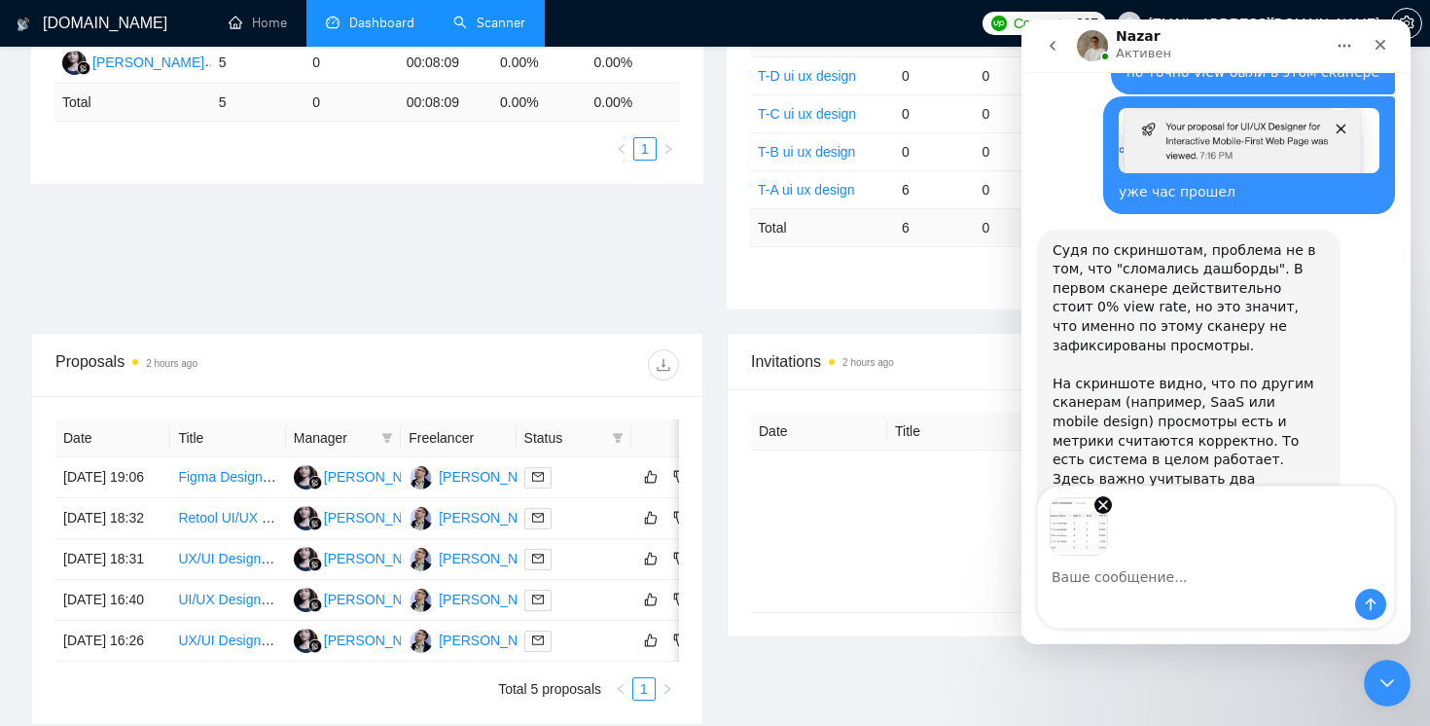
scroll to position [8580, 0]
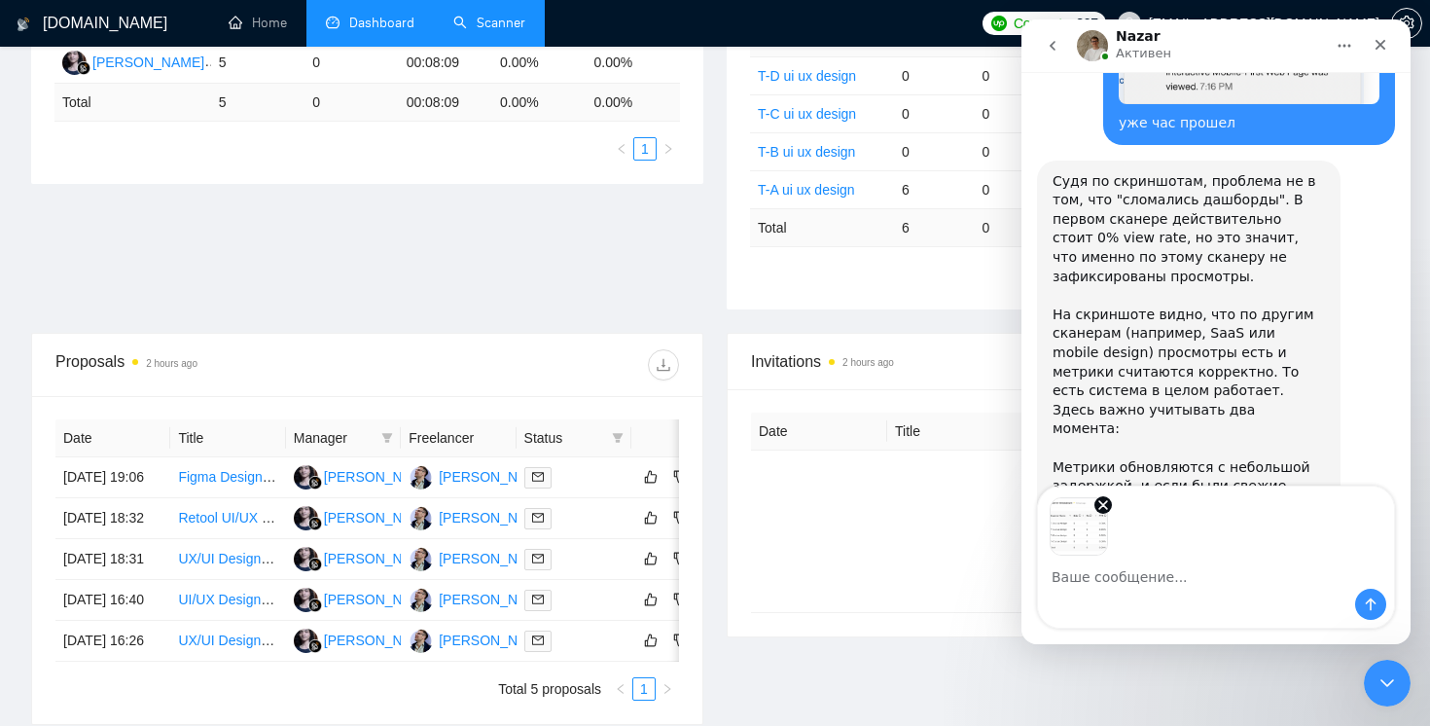
click at [1076, 538] on img "Предпросмотр" at bounding box center [1078, 526] width 58 height 58
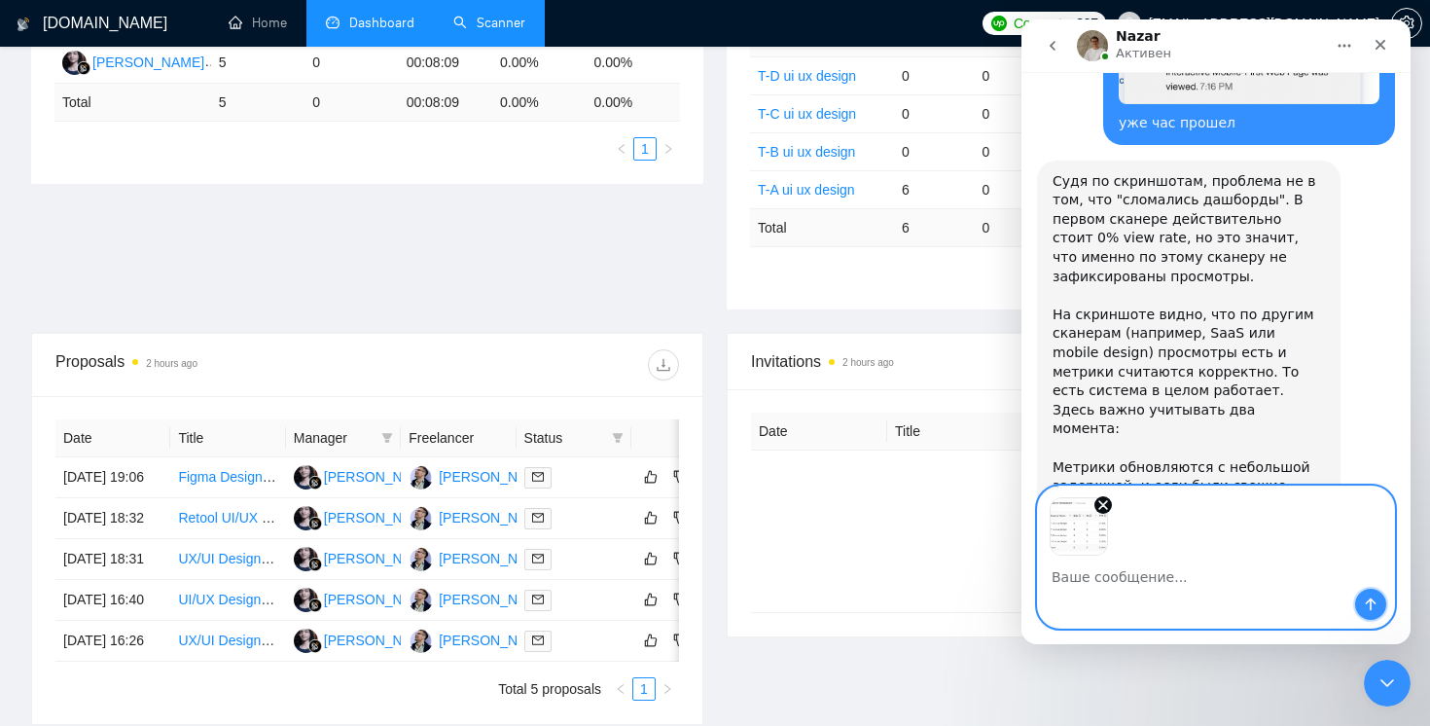
click at [1378, 603] on button "Отправить сообщение…" at bounding box center [1370, 603] width 31 height 31
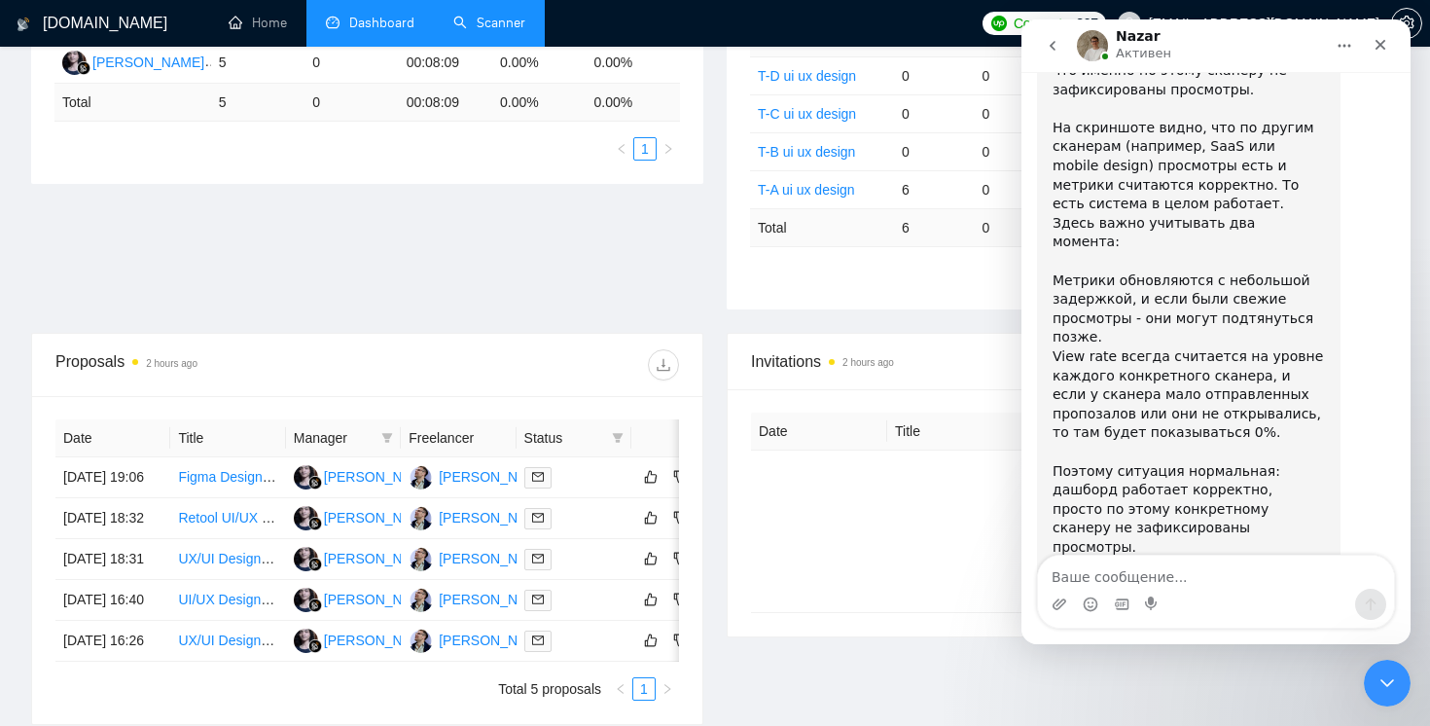
scroll to position [8767, 0]
type textarea "а за сегодня все по нулям"
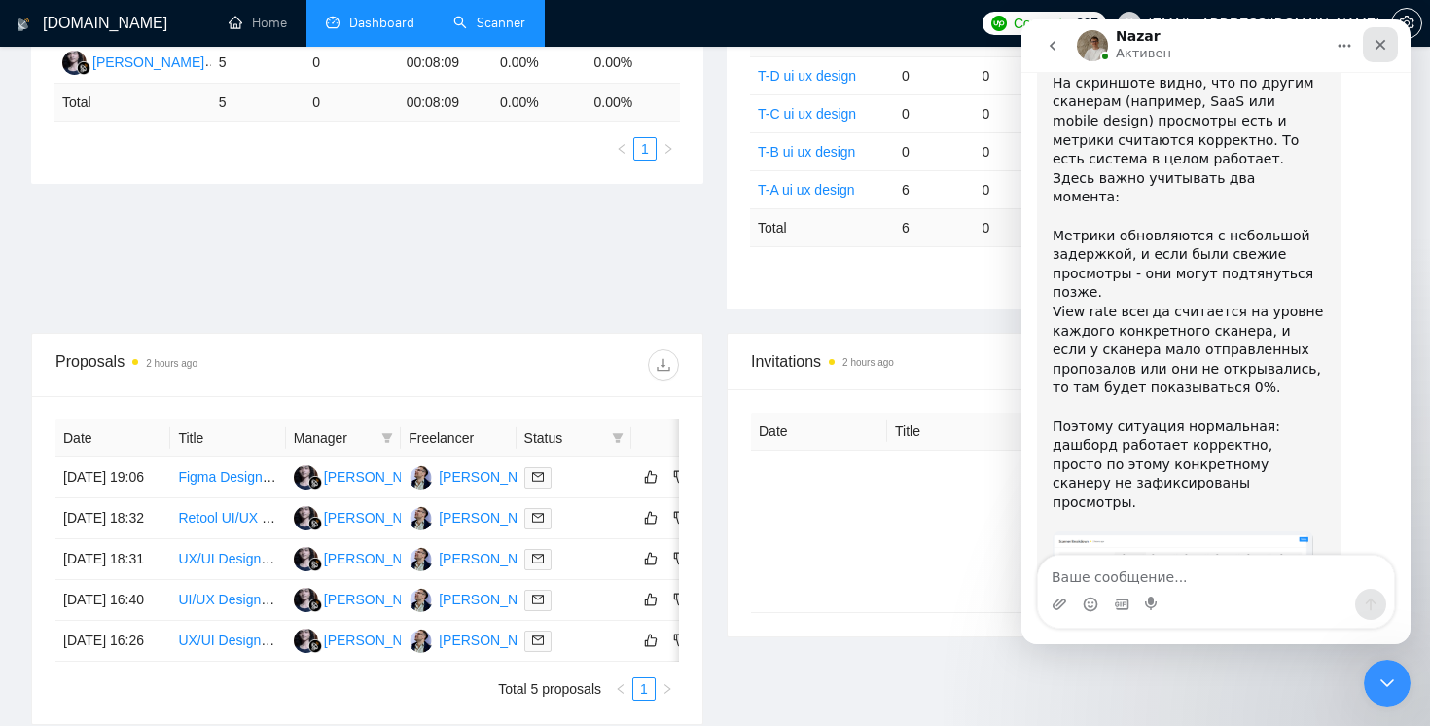
click at [1375, 44] on icon "Закрыть" at bounding box center [1380, 45] width 16 height 16
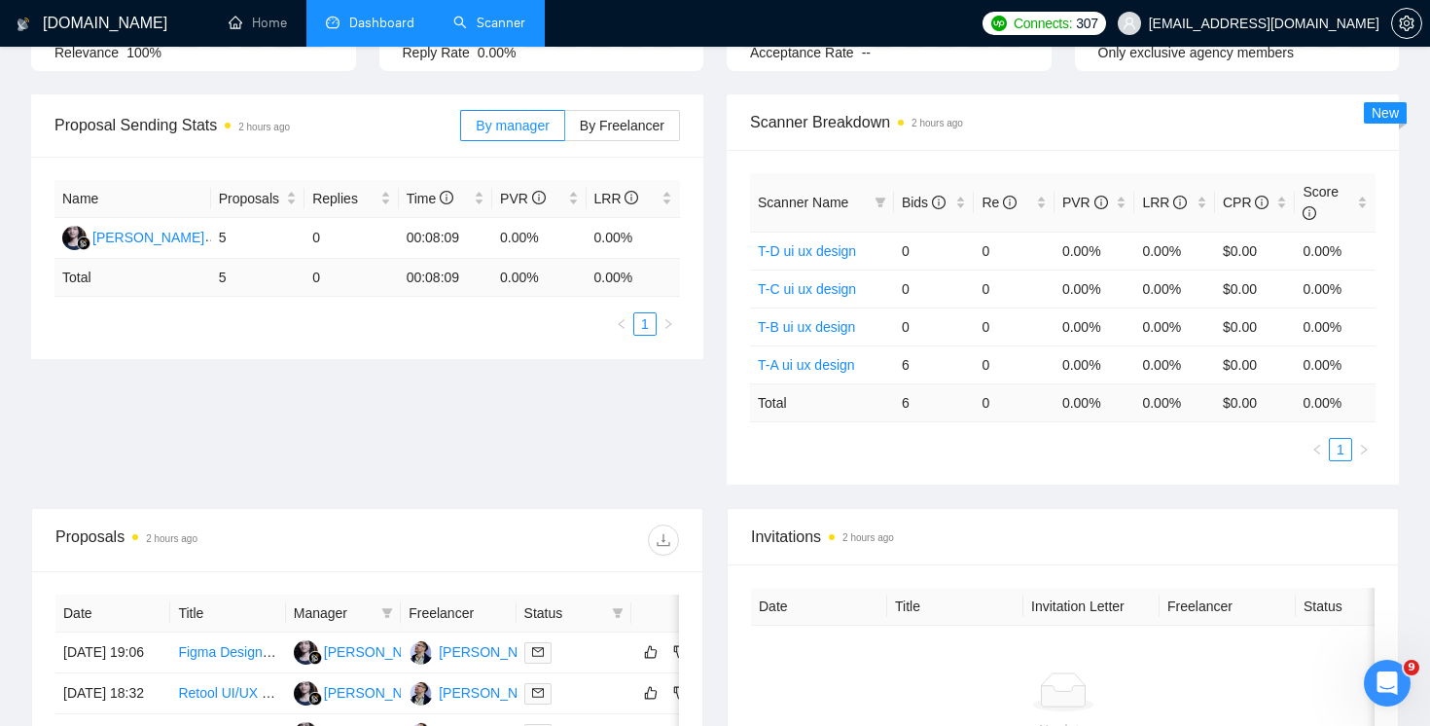
scroll to position [0, 0]
